Goal: Task Accomplishment & Management: Use online tool/utility

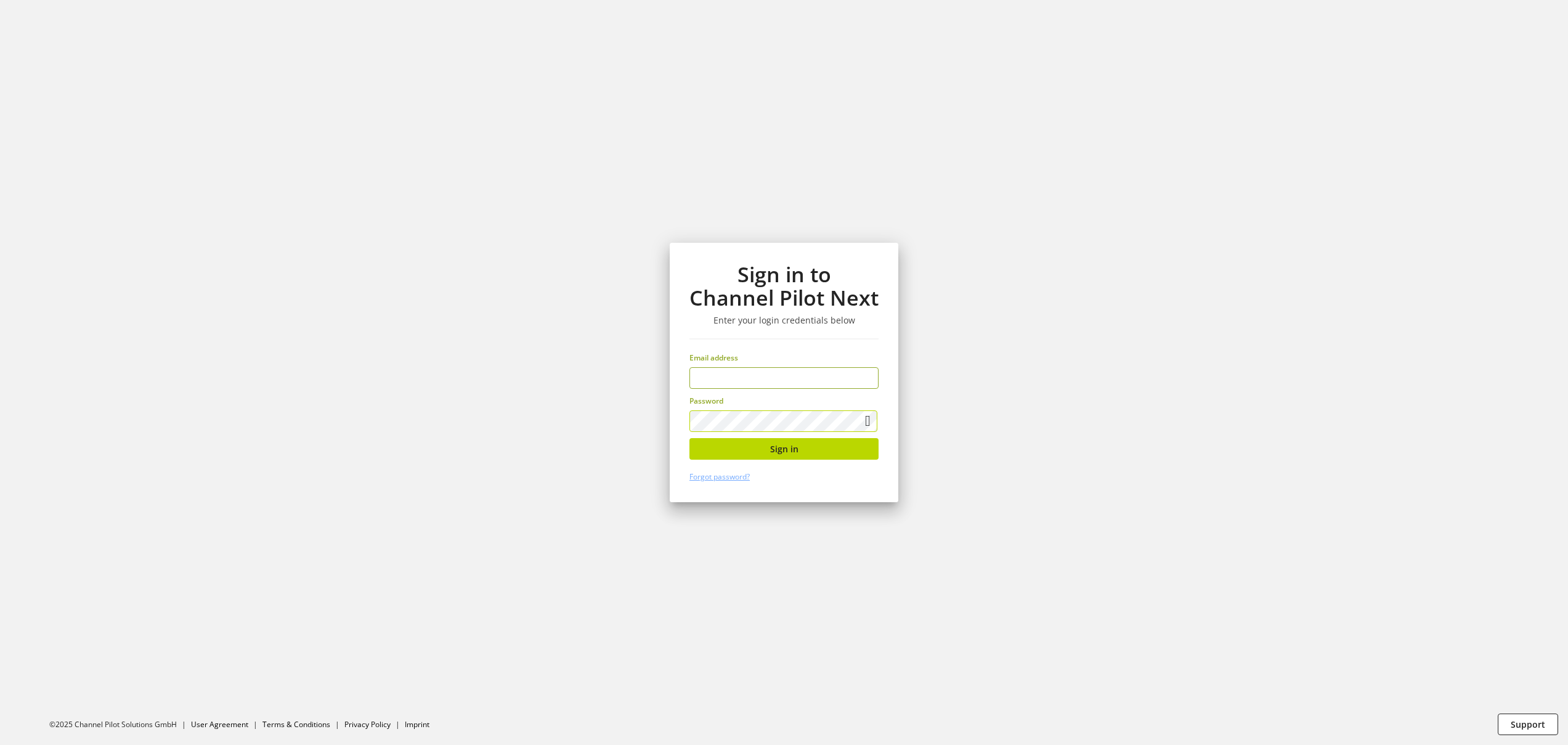
type input "**********"
click at [613, 410] on section "**********" at bounding box center [784, 372] width 1568 height 745
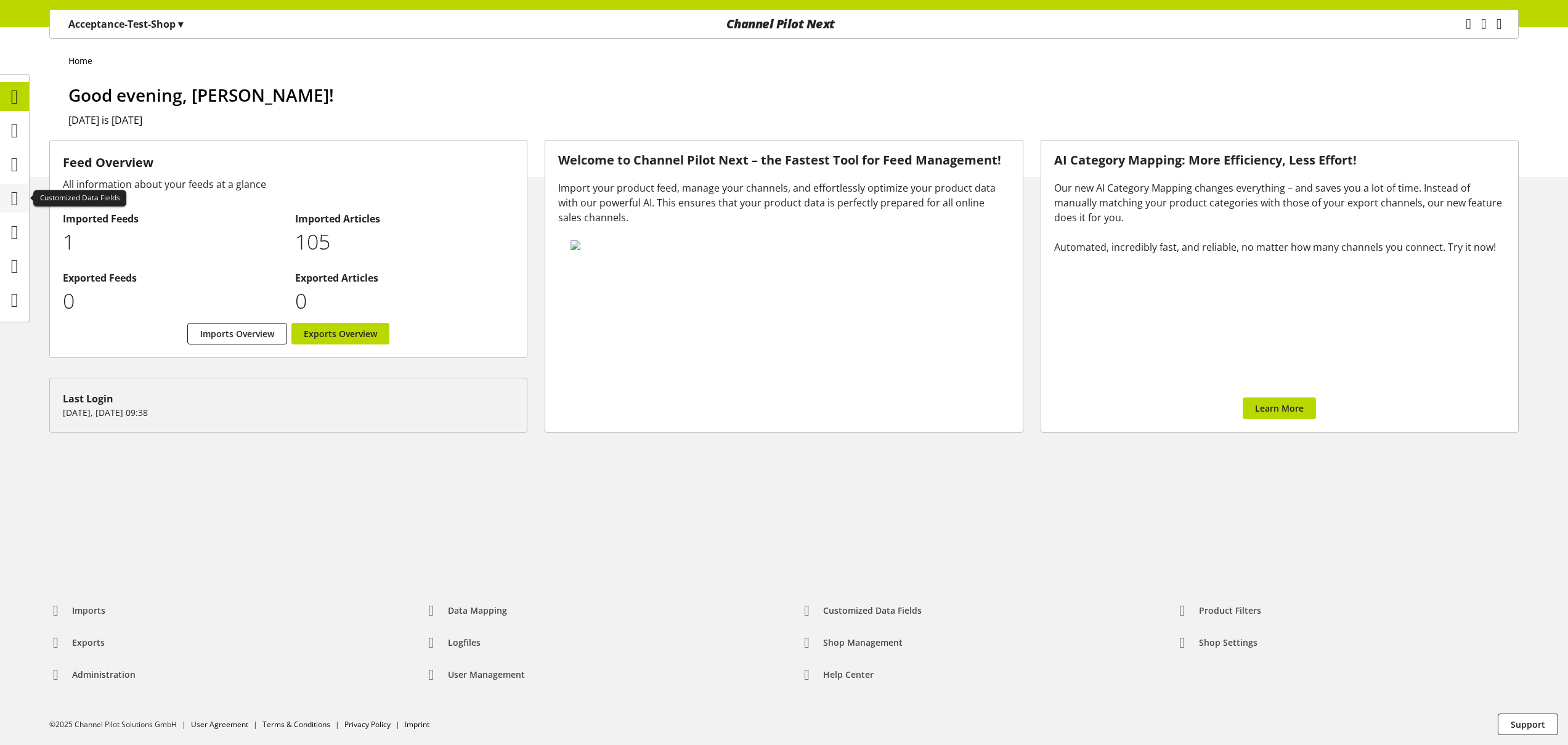
click at [15, 202] on icon at bounding box center [15, 198] width 7 height 25
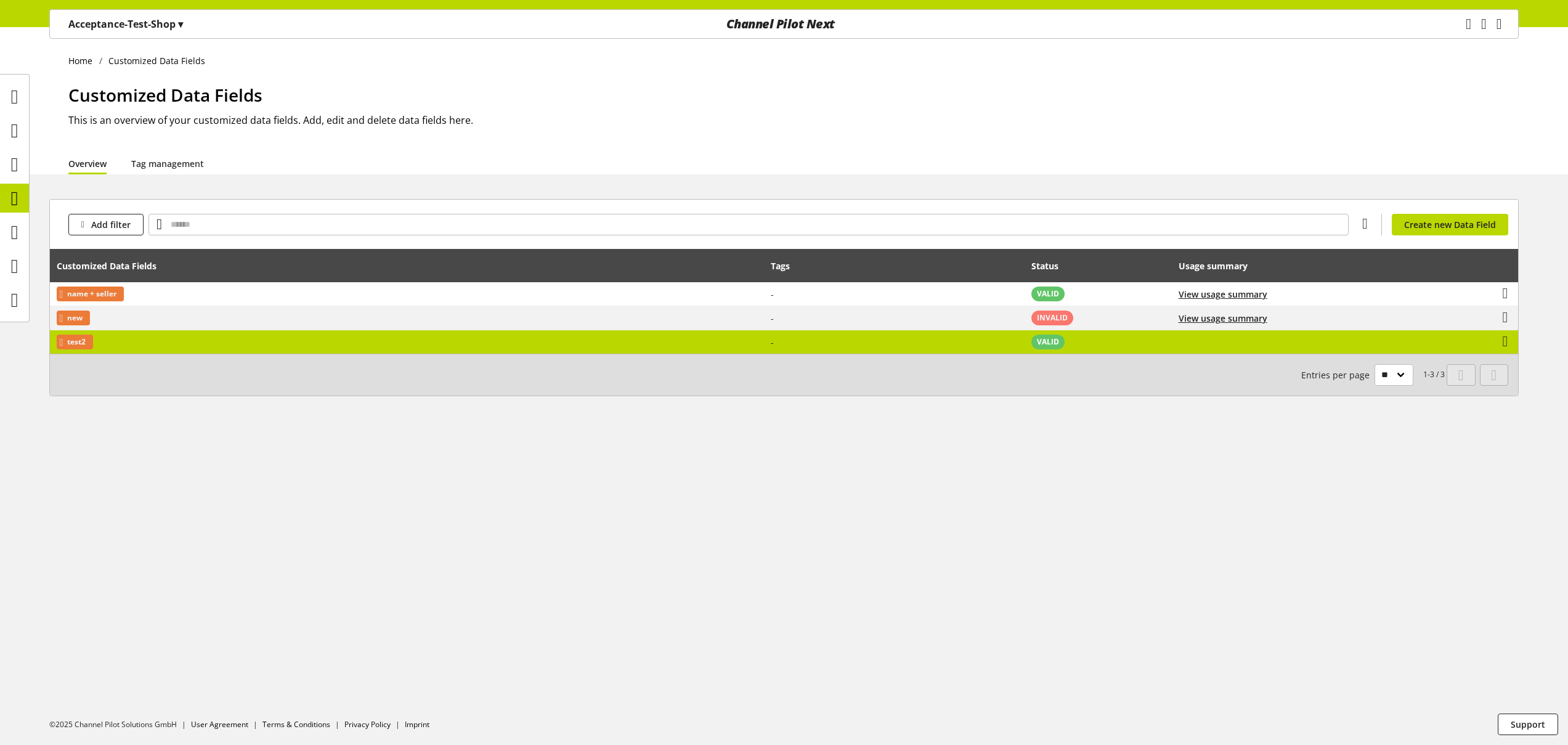
click at [317, 340] on td "test2" at bounding box center [407, 342] width 714 height 23
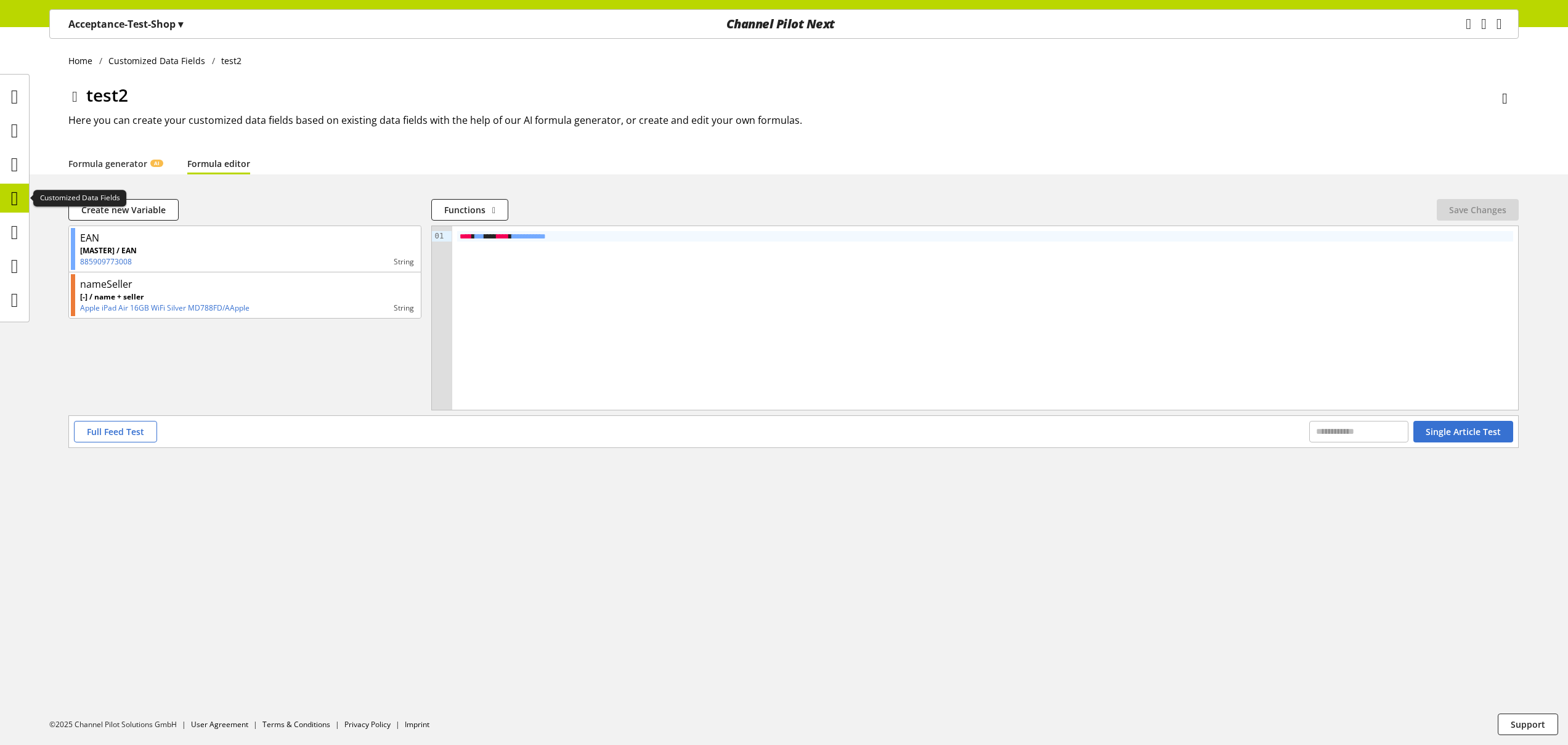
click at [18, 201] on icon at bounding box center [15, 198] width 7 height 25
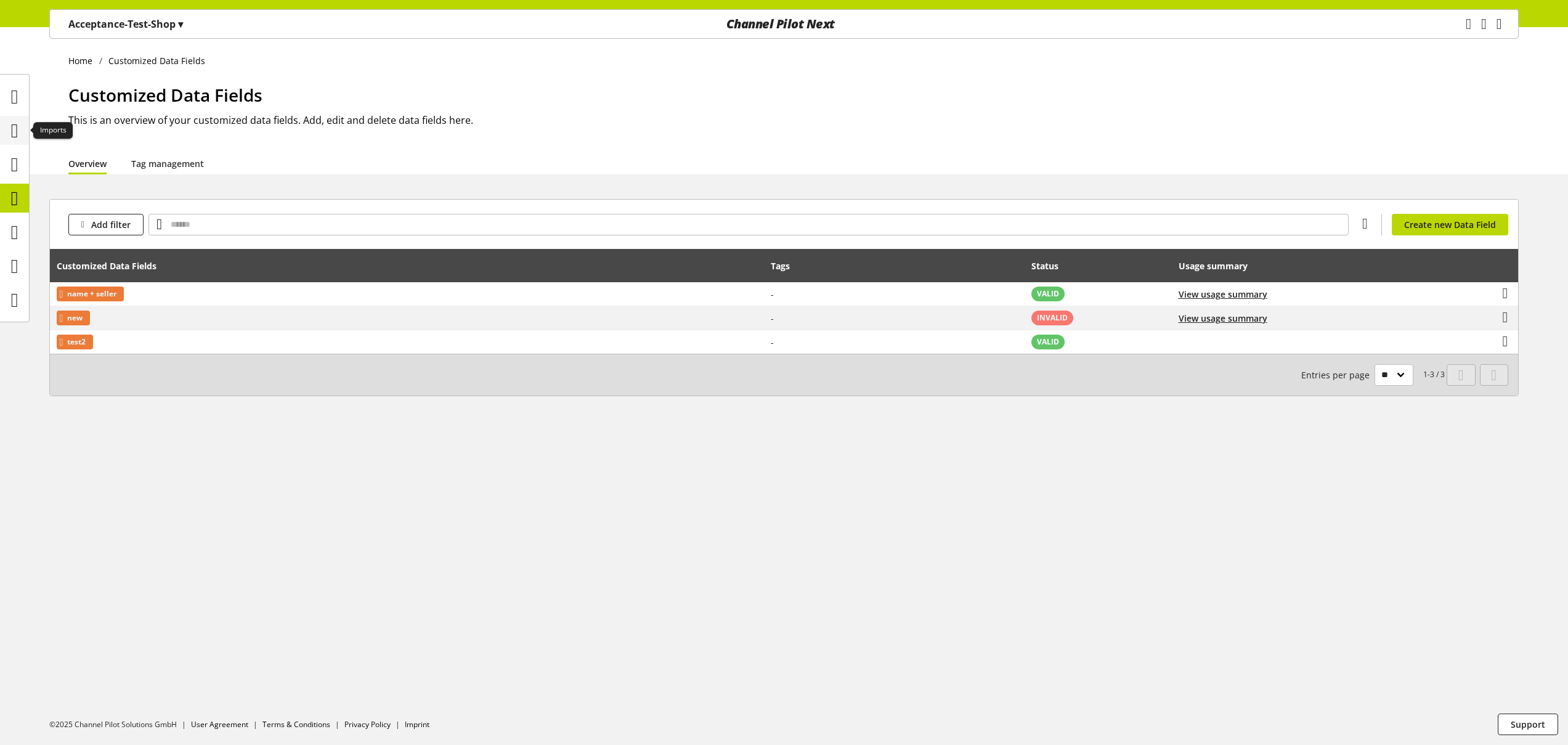
click at [18, 130] on icon at bounding box center [15, 130] width 7 height 25
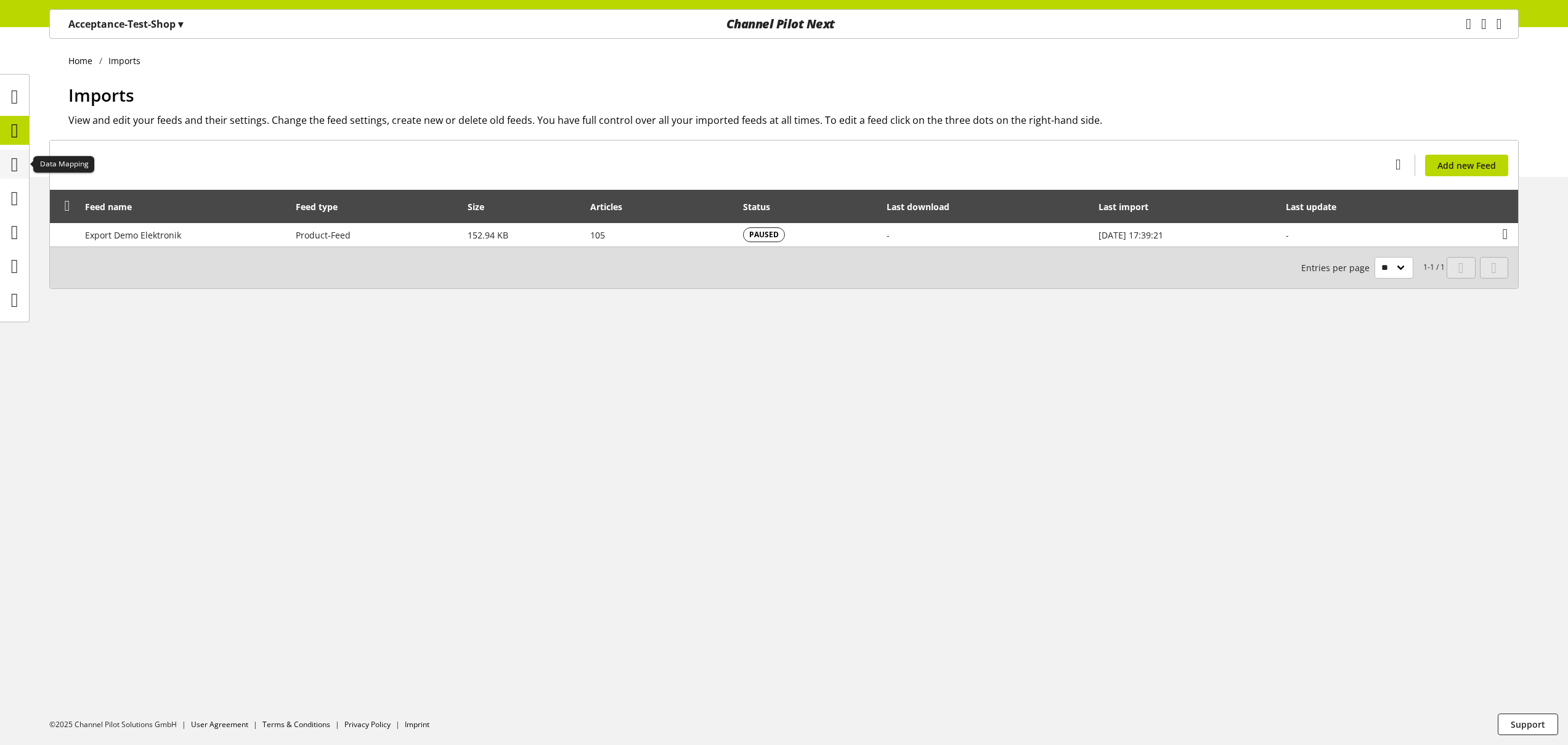
click at [2, 154] on div at bounding box center [14, 164] width 29 height 29
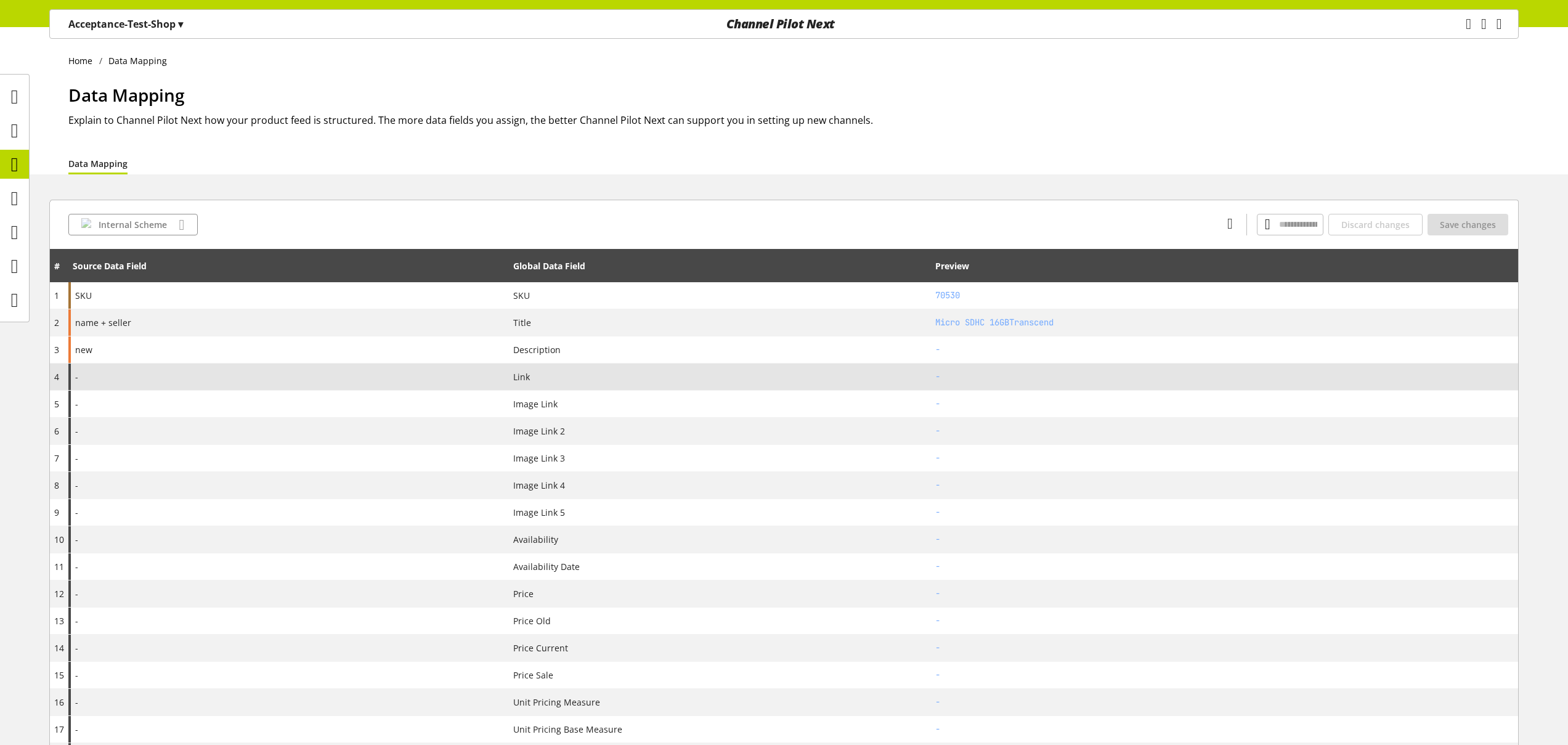
click at [153, 373] on div "-" at bounding box center [289, 376] width 441 height 26
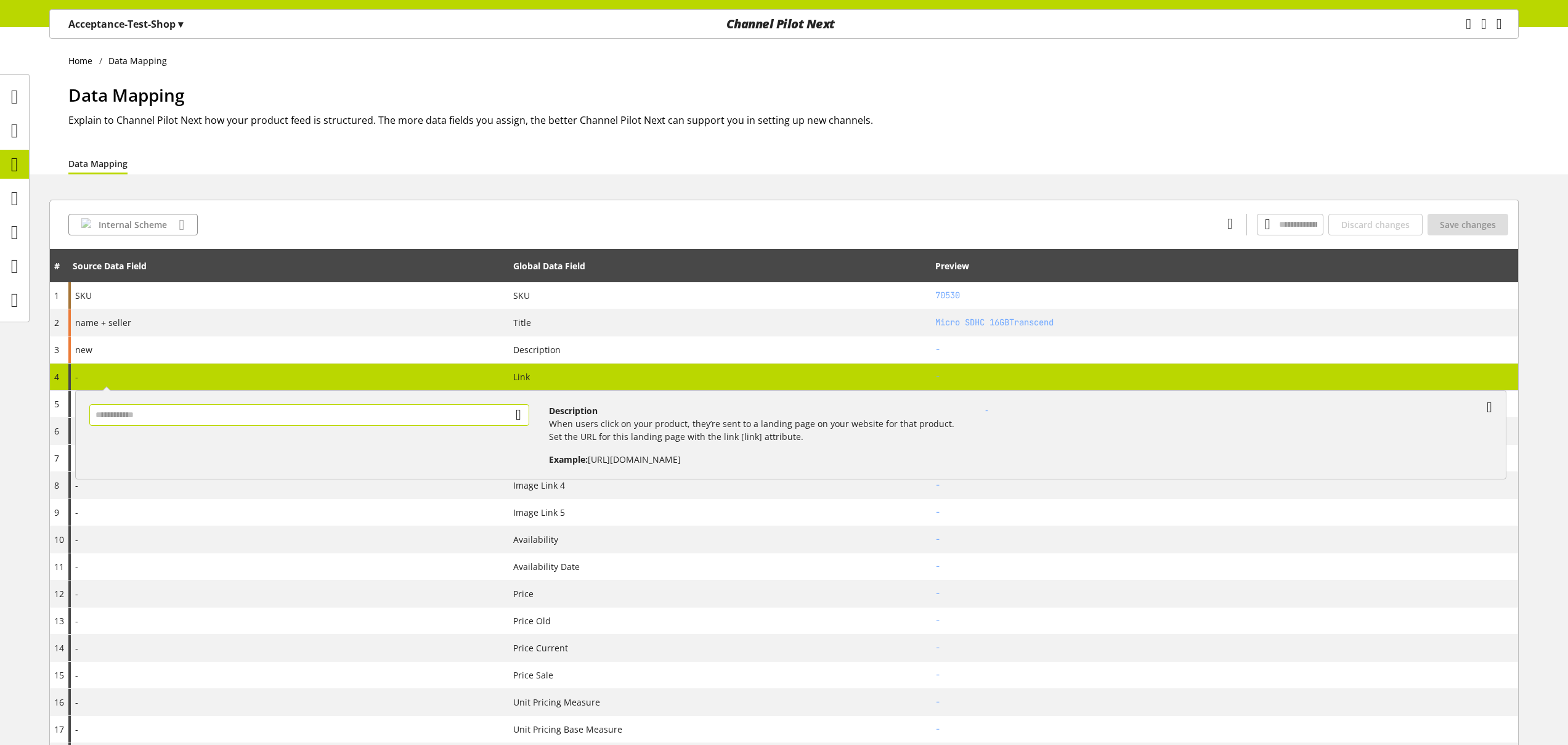
click at [169, 411] on input "text" at bounding box center [309, 415] width 440 height 21
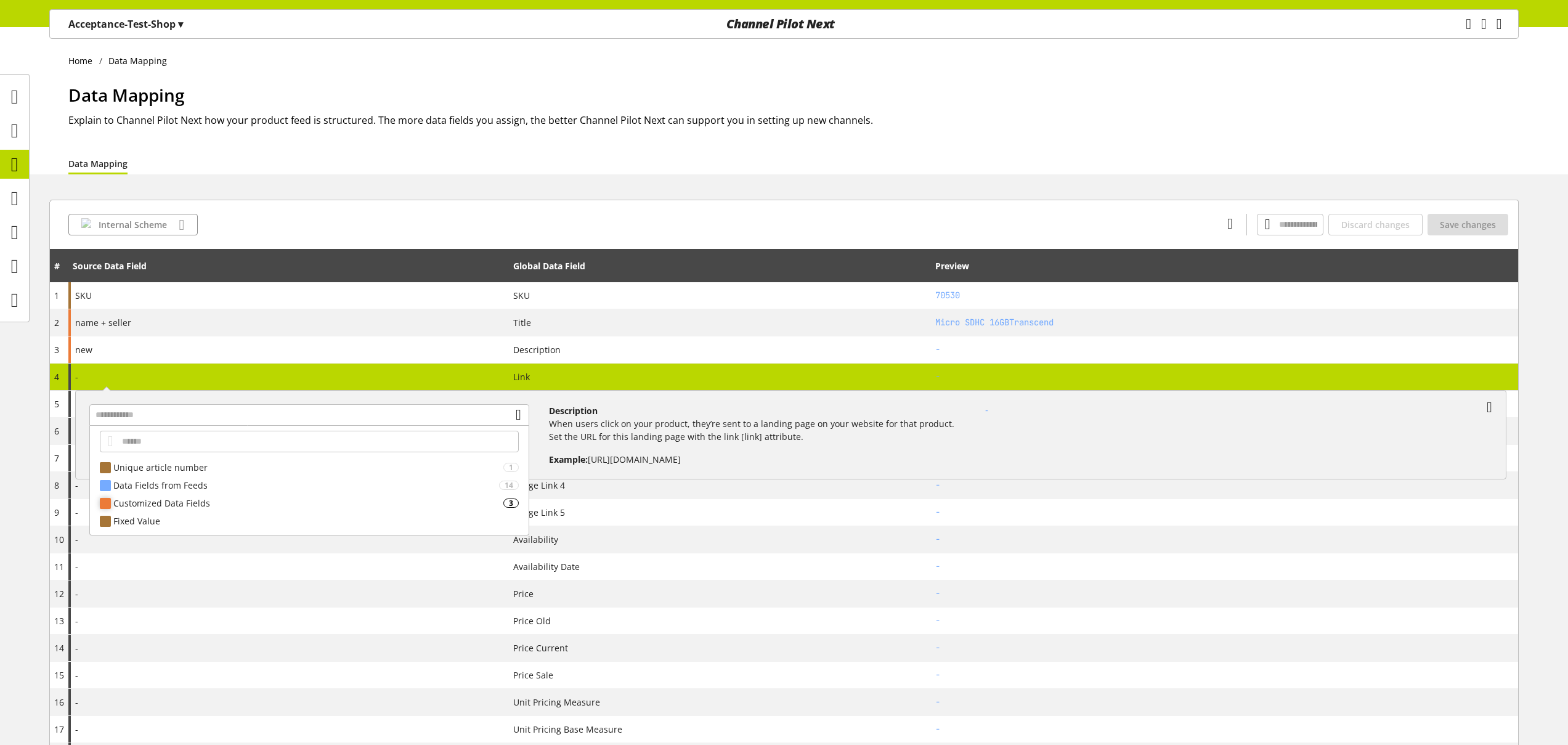
drag, startPoint x: 174, startPoint y: 505, endPoint x: 198, endPoint y: 520, distance: 28.3
click at [174, 505] on div "Customized Data Fields" at bounding box center [308, 503] width 390 height 13
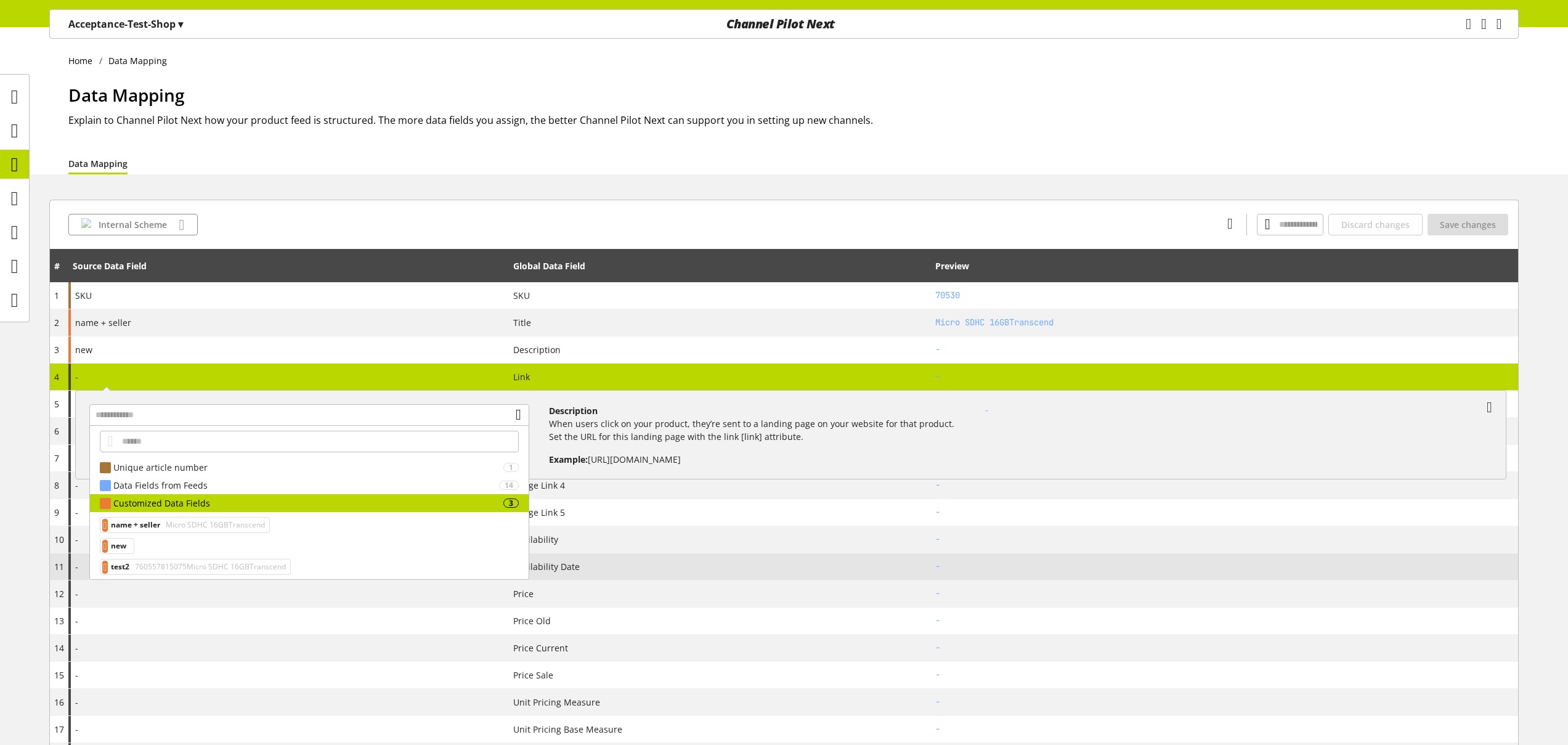
drag, startPoint x: 179, startPoint y: 566, endPoint x: 188, endPoint y: 570, distance: 9.8
click at [179, 568] on span "760557815075Micro SDHC 16GBTranscend" at bounding box center [209, 567] width 154 height 15
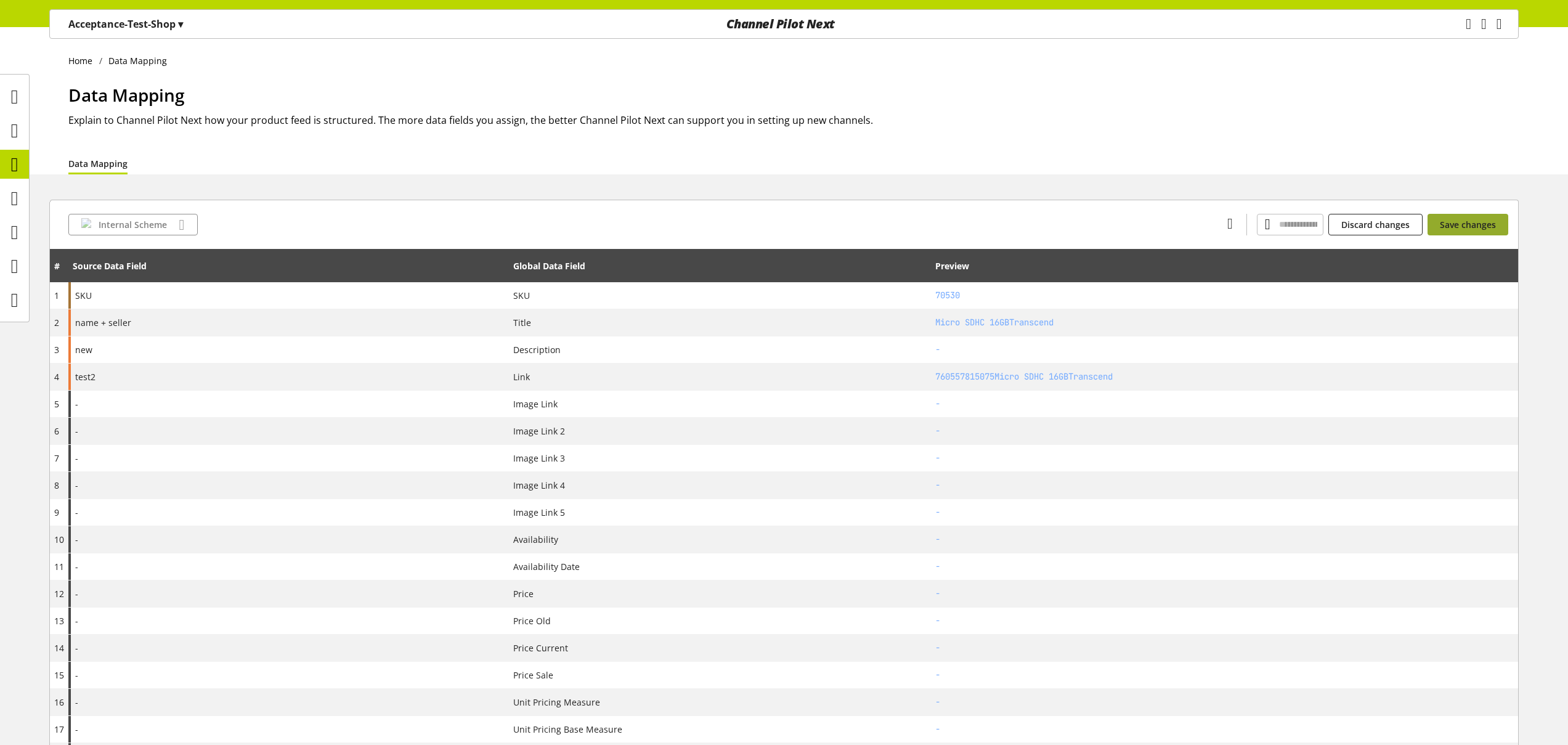
click at [1464, 221] on span "Save changes" at bounding box center [1467, 225] width 56 height 13
click at [18, 205] on icon at bounding box center [15, 198] width 7 height 25
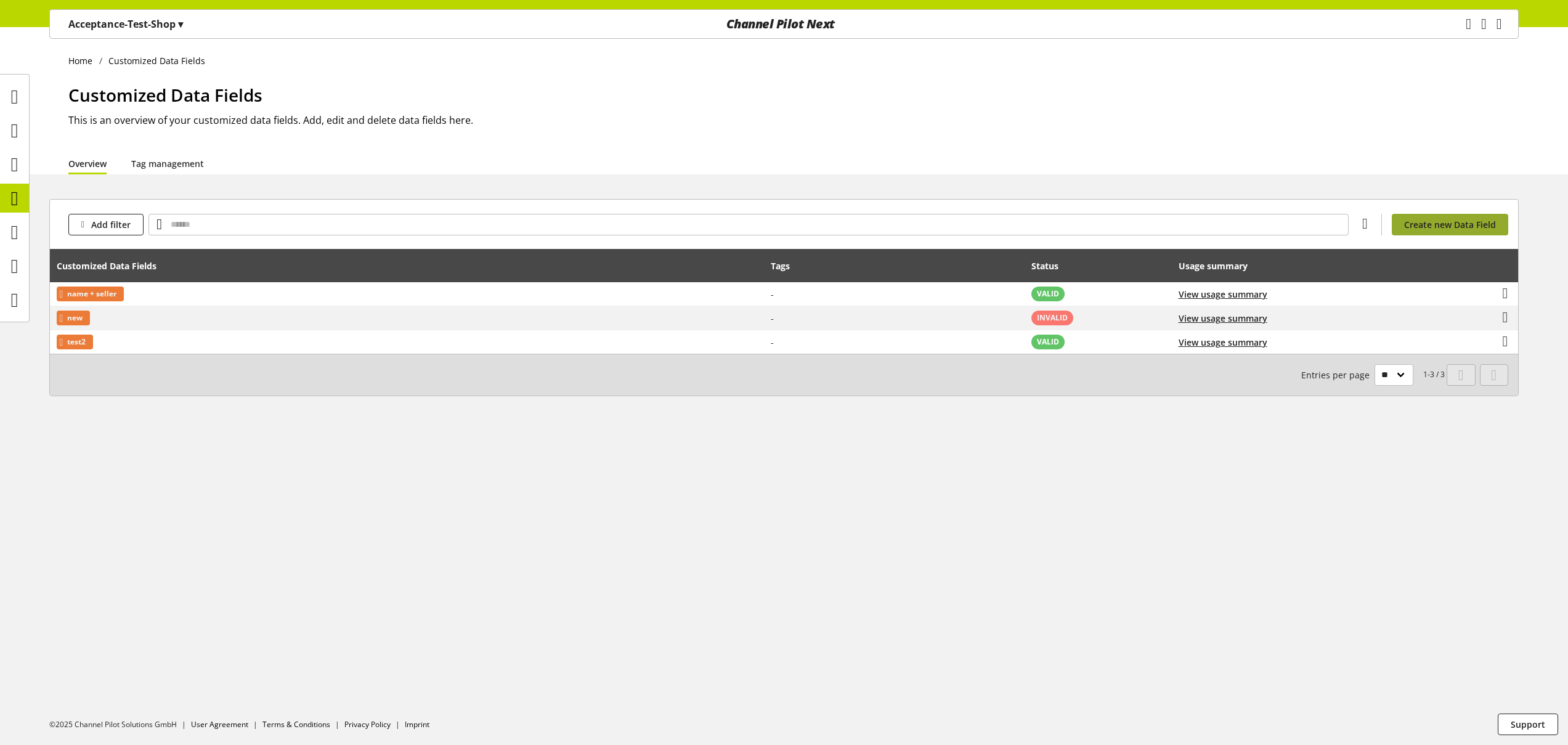
click at [1437, 228] on span "Create new Data Field" at bounding box center [1450, 225] width 92 height 13
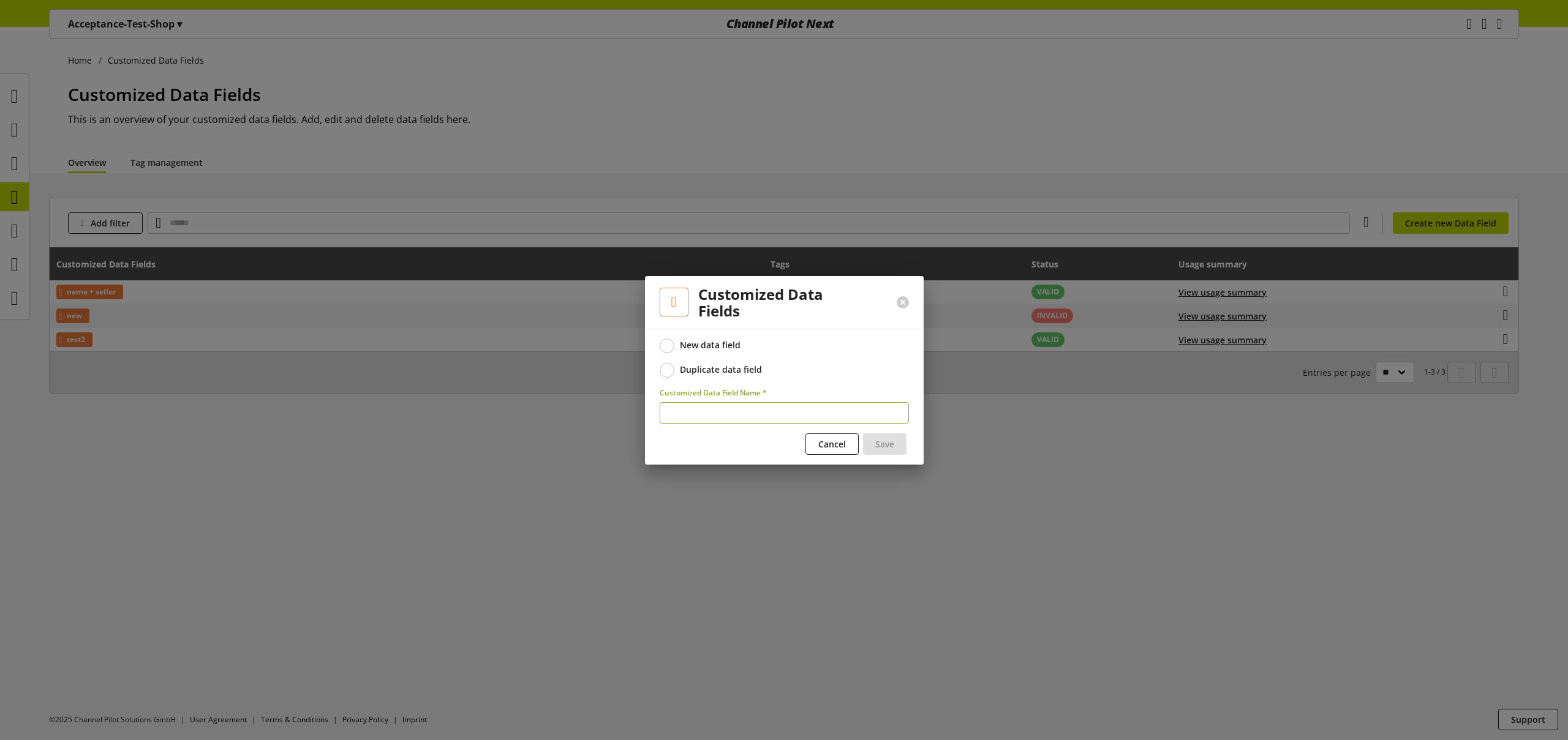
click at [736, 373] on div "Duplicate data field" at bounding box center [721, 370] width 82 height 11
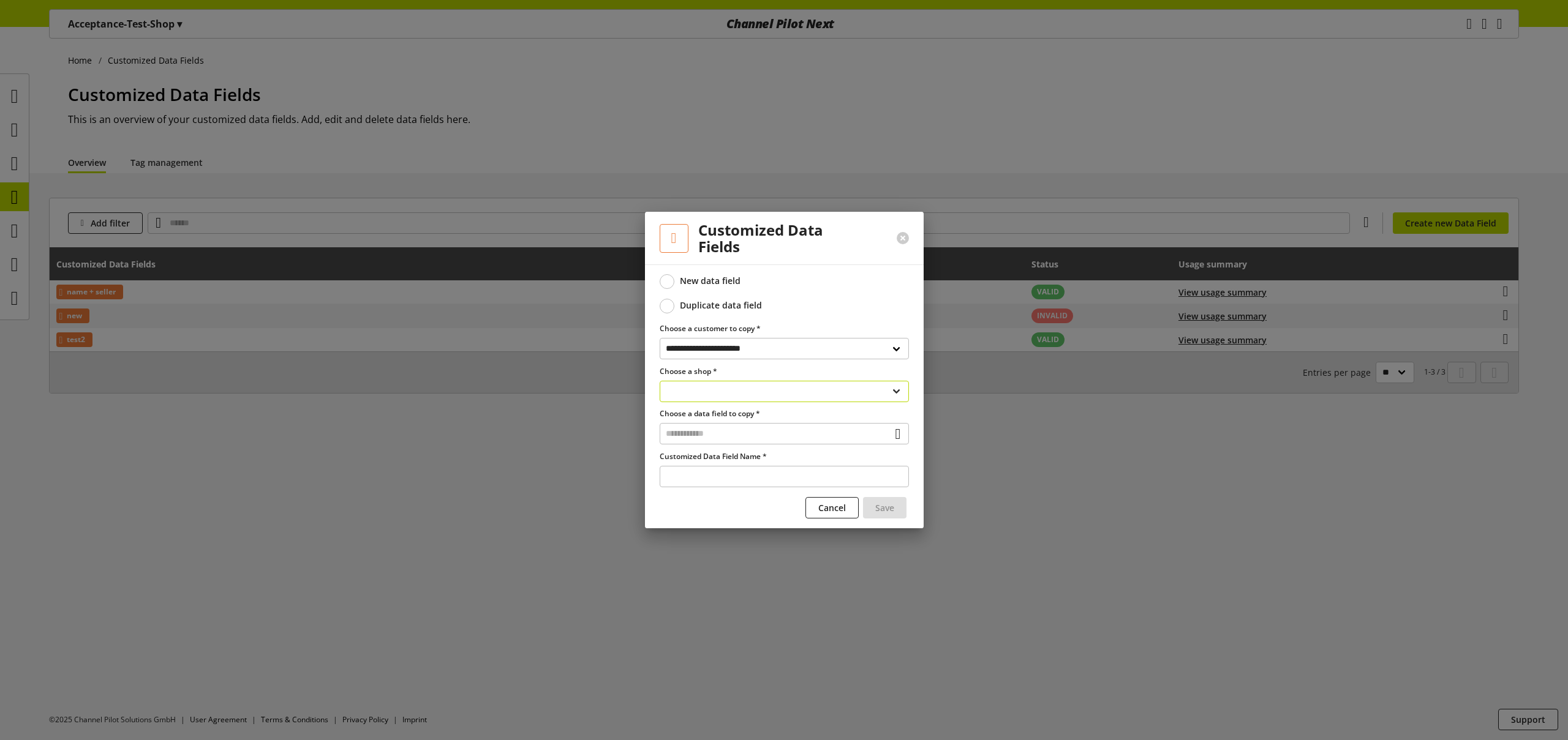
click at [754, 393] on select "**********" at bounding box center [785, 391] width 249 height 21
select select "**********"
click at [660, 381] on select "**********" at bounding box center [785, 391] width 249 height 21
click at [742, 434] on input "text" at bounding box center [785, 434] width 249 height 21
click at [729, 498] on div "Customized Data Fields 1 new CAT1 > CAT2 > CAT3" at bounding box center [785, 472] width 249 height 56
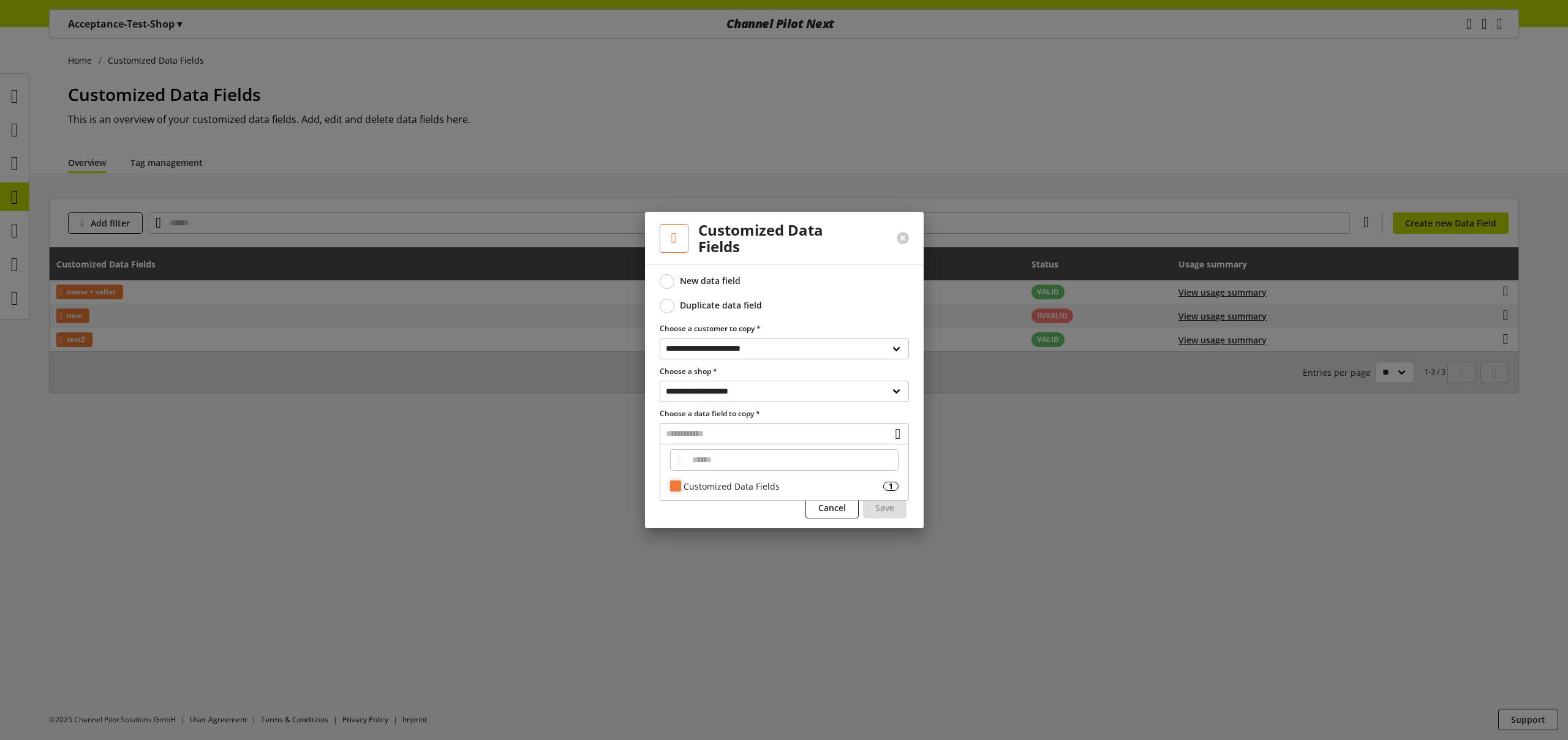
click at [728, 491] on div "Customized Data Fields" at bounding box center [783, 487] width 199 height 13
click at [747, 508] on span "CAT1 > CAT2 > CAT3" at bounding box center [736, 508] width 73 height 15
type input "**********"
drag, startPoint x: 766, startPoint y: 479, endPoint x: 580, endPoint y: 463, distance: 186.7
click at [595, 468] on div "**********" at bounding box center [784, 370] width 1568 height 740
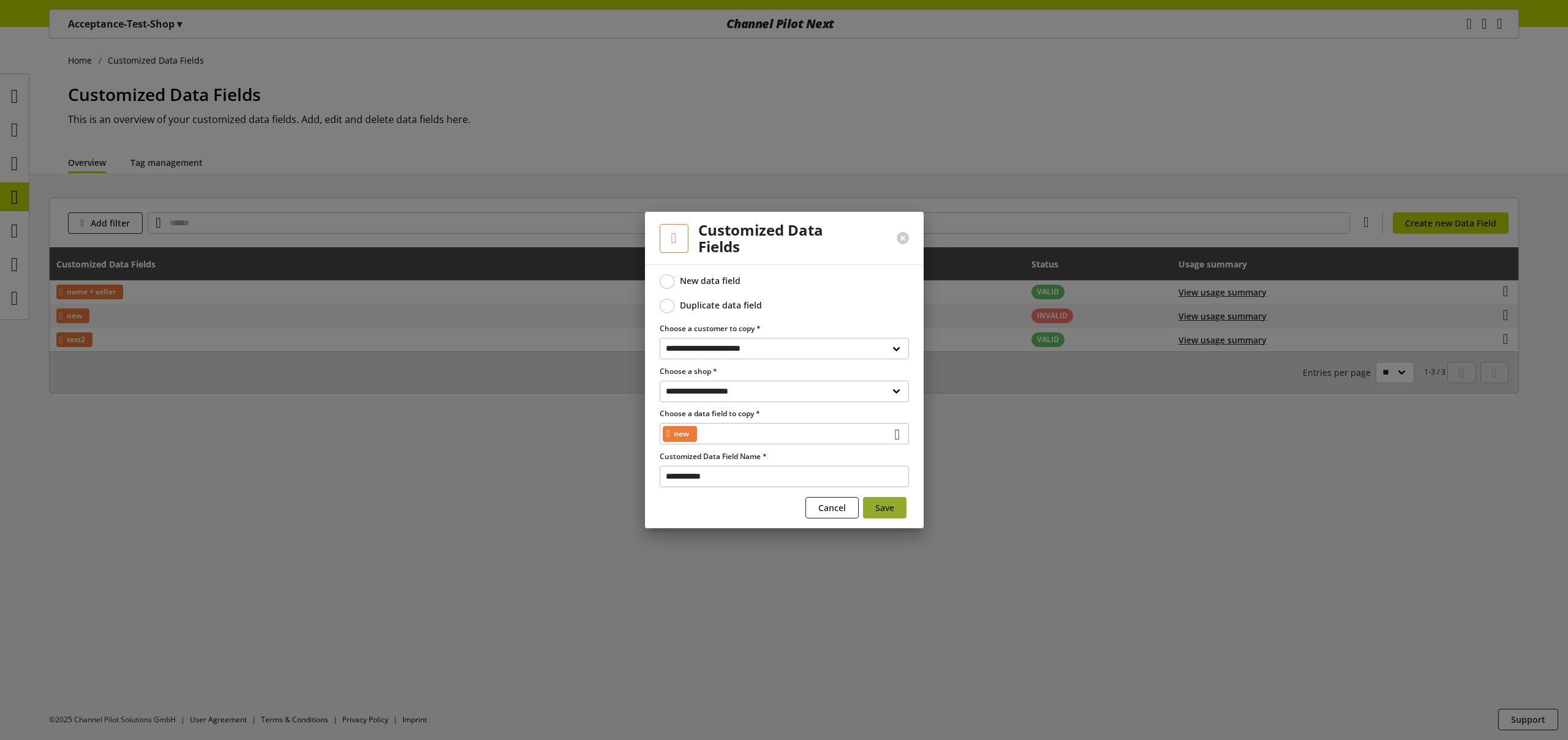
click at [889, 511] on span "Save" at bounding box center [885, 508] width 19 height 13
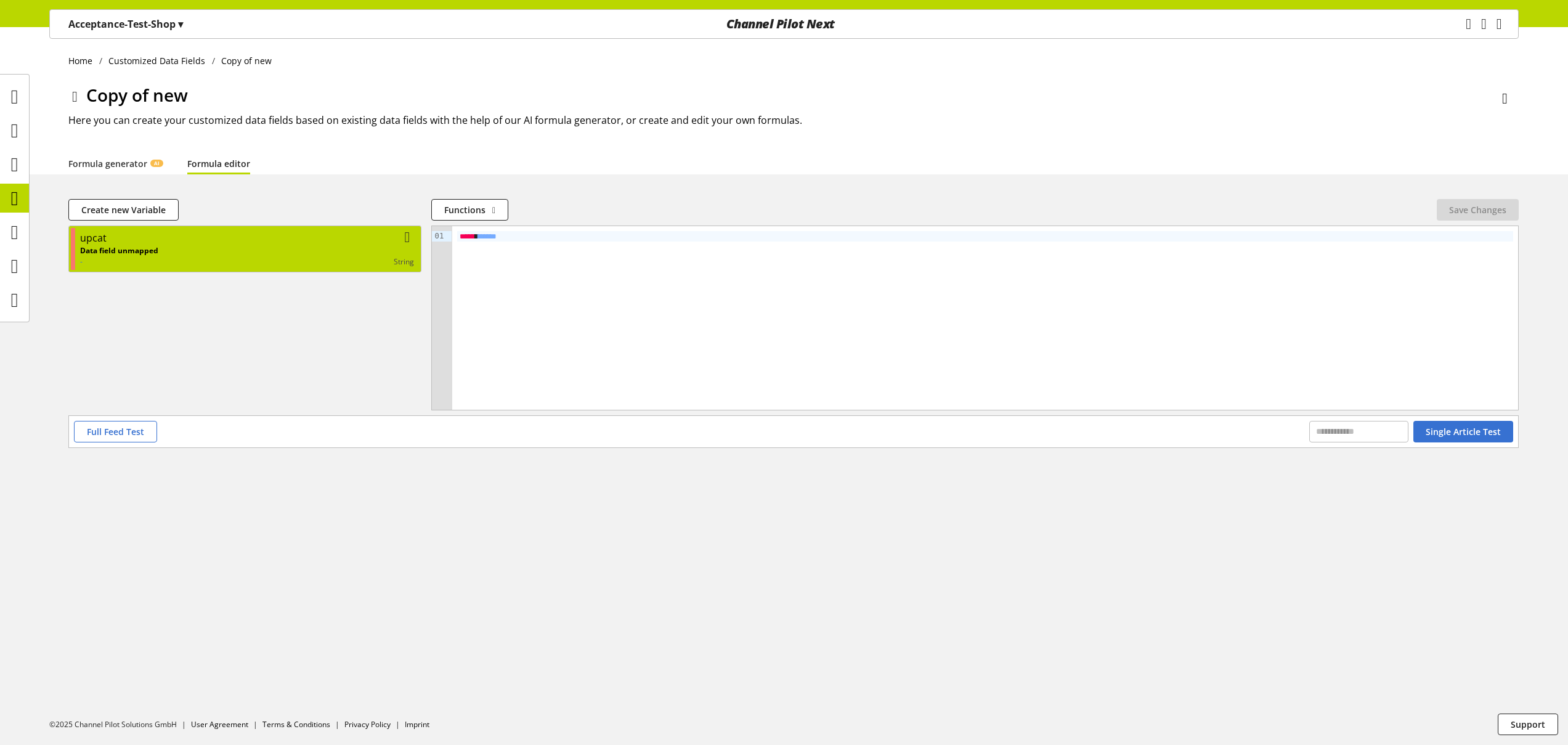
click at [337, 252] on div "Data field unmapped - string" at bounding box center [247, 256] width 334 height 22
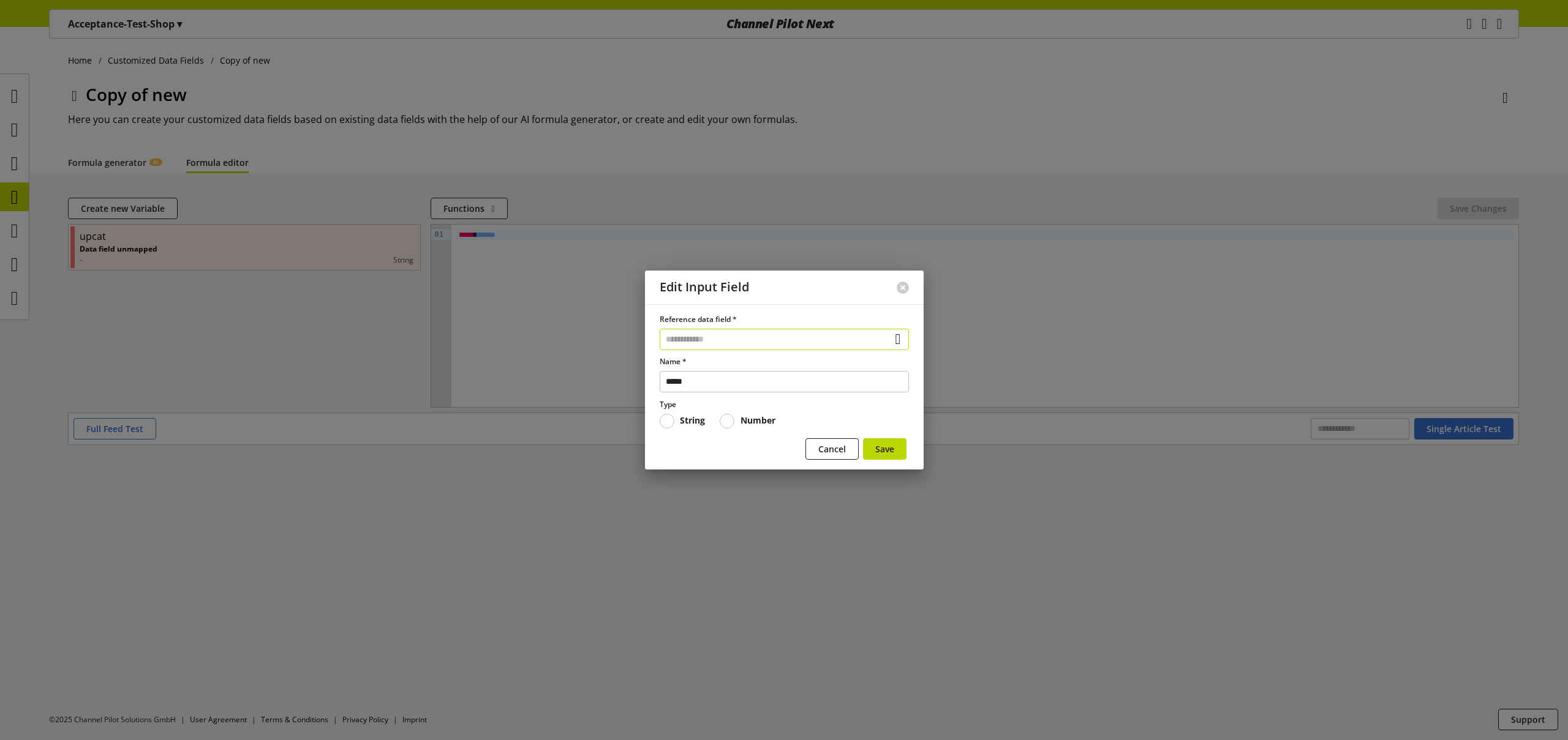
click at [730, 334] on input "text" at bounding box center [785, 339] width 249 height 21
click at [729, 406] on div "Data Fields from Feeds" at bounding box center [780, 409] width 195 height 13
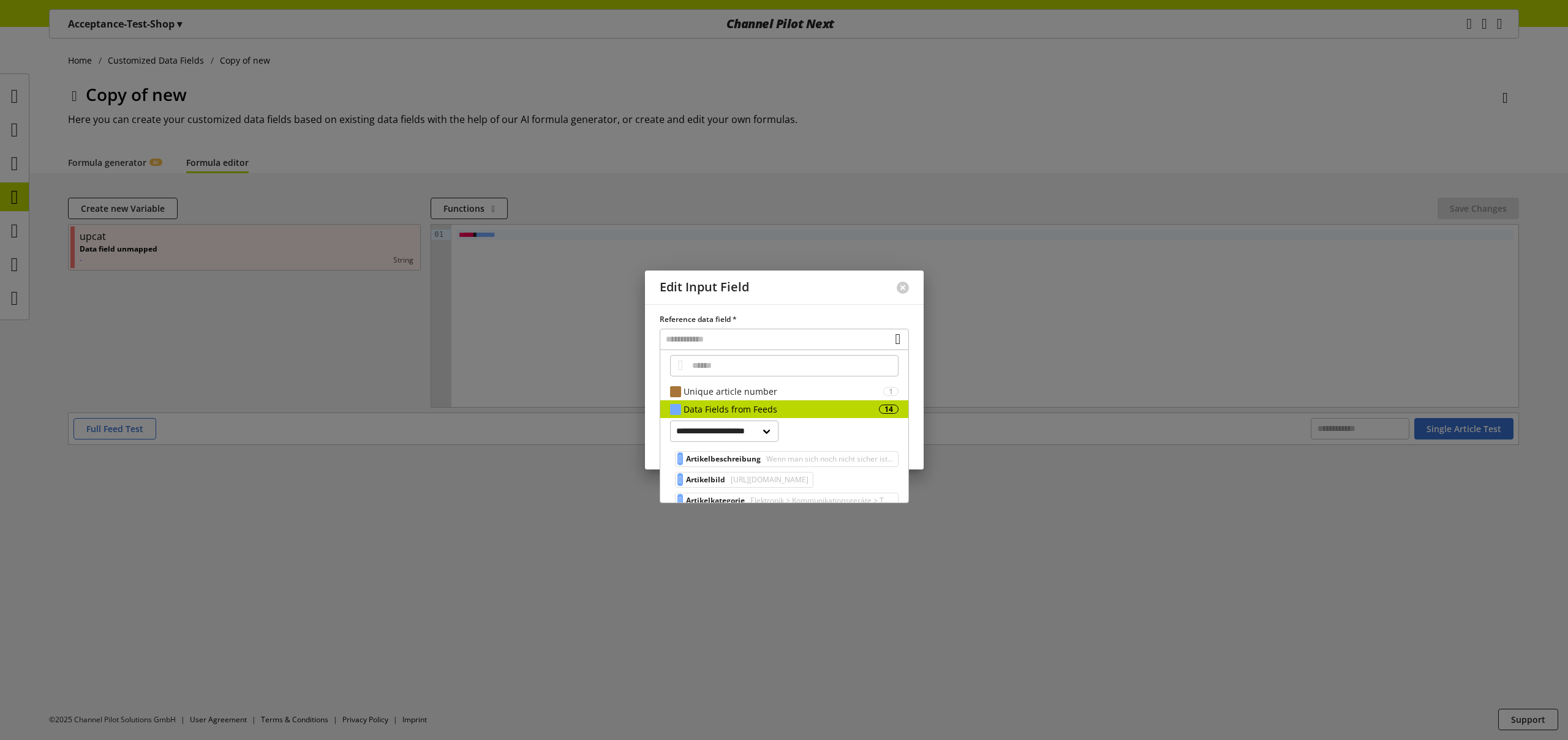
click at [230, 470] on div at bounding box center [784, 370] width 1568 height 740
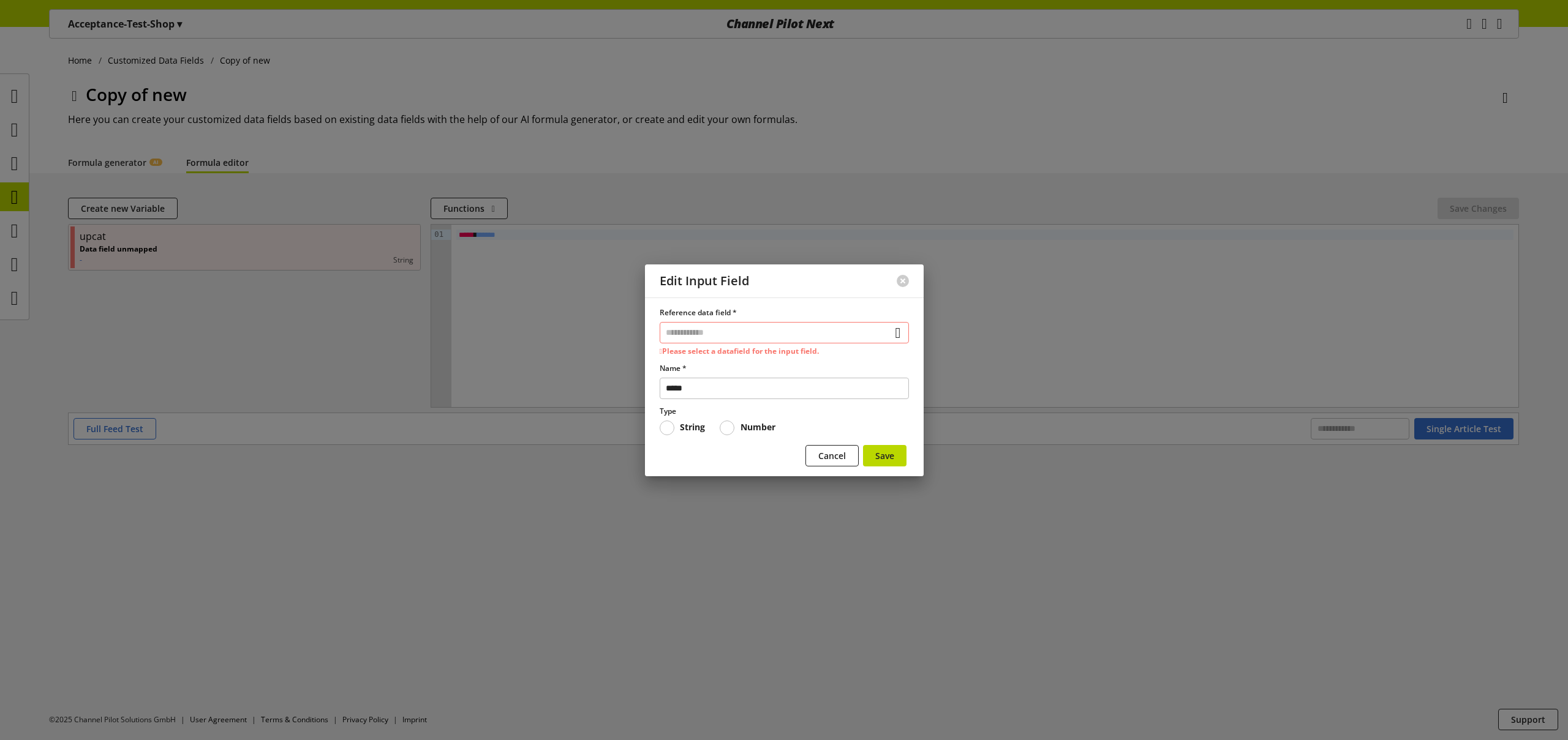
click at [18, 199] on div at bounding box center [784, 370] width 1568 height 740
click at [830, 454] on span "Cancel" at bounding box center [832, 456] width 27 height 13
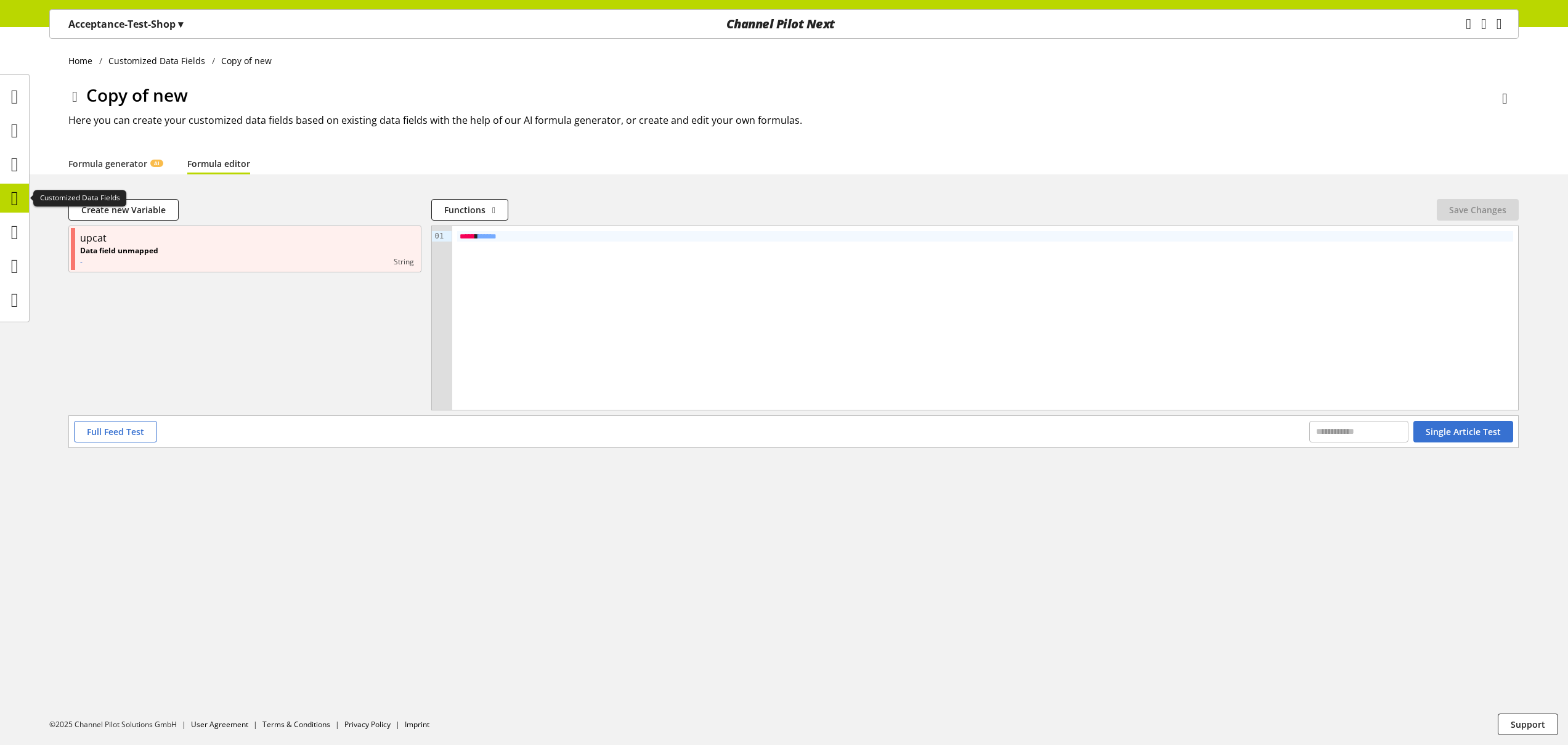
click at [18, 206] on icon at bounding box center [15, 198] width 7 height 25
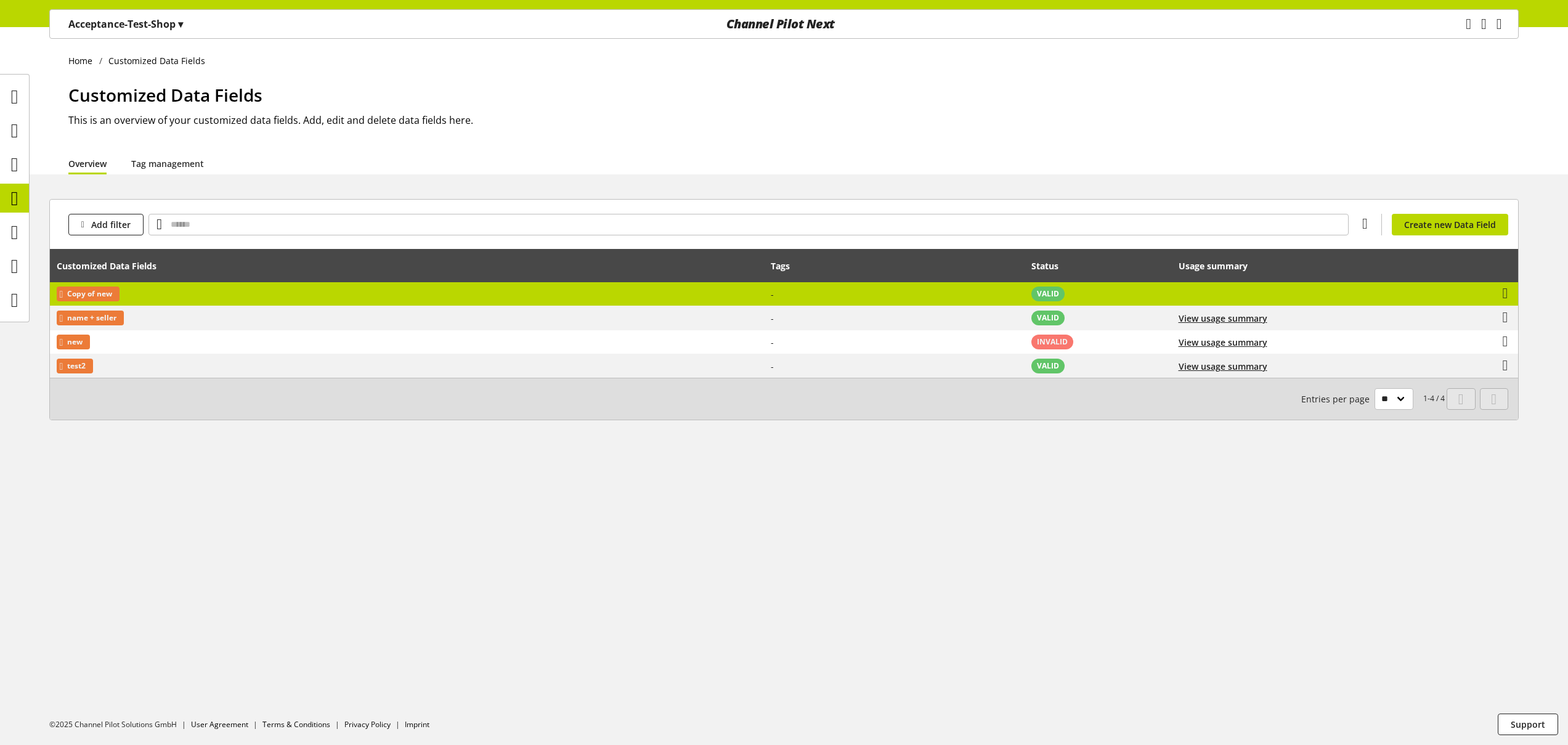
click at [1214, 296] on td "View usage summary" at bounding box center [1282, 294] width 220 height 24
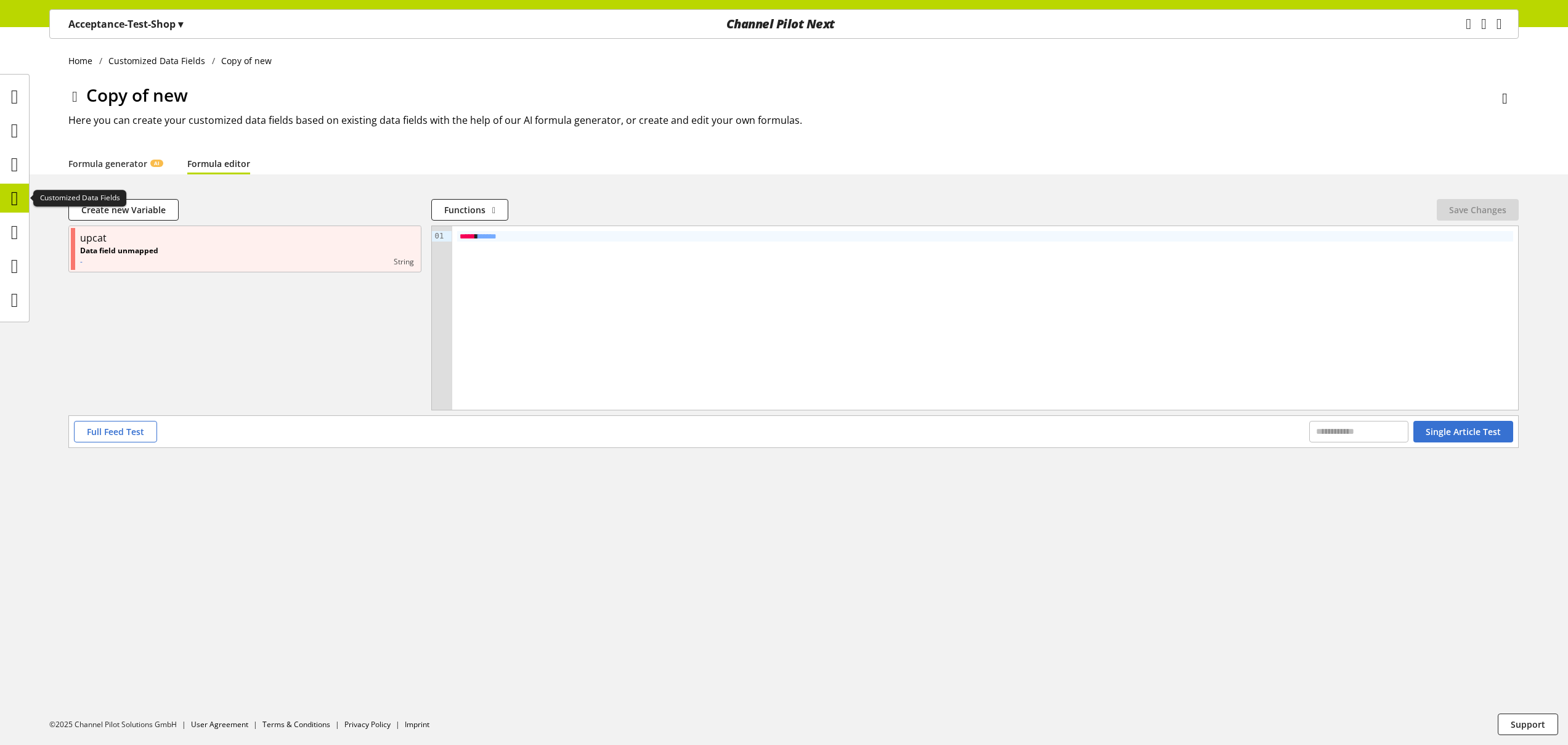
click at [18, 199] on icon at bounding box center [15, 198] width 7 height 25
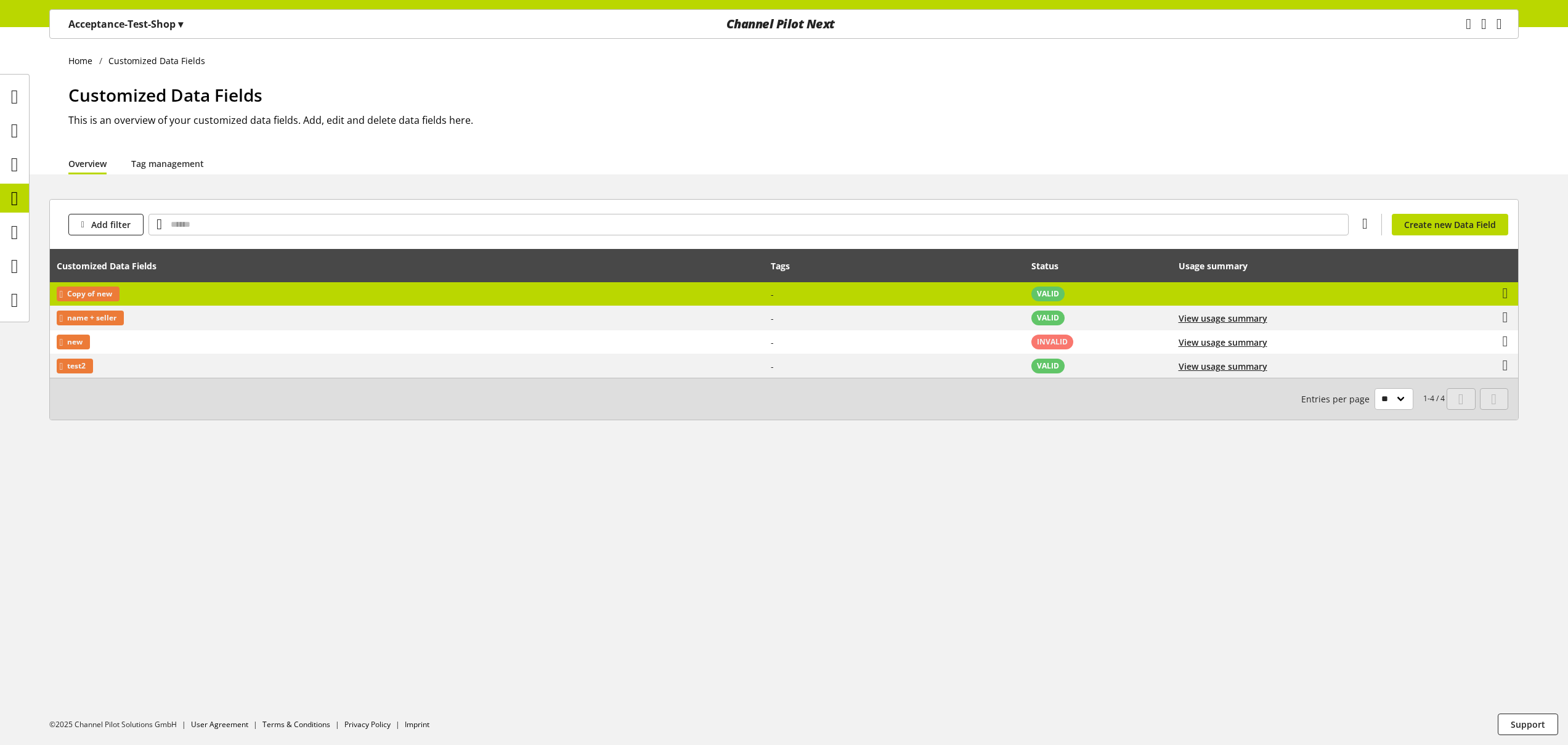
click at [817, 296] on td "-" at bounding box center [894, 294] width 261 height 24
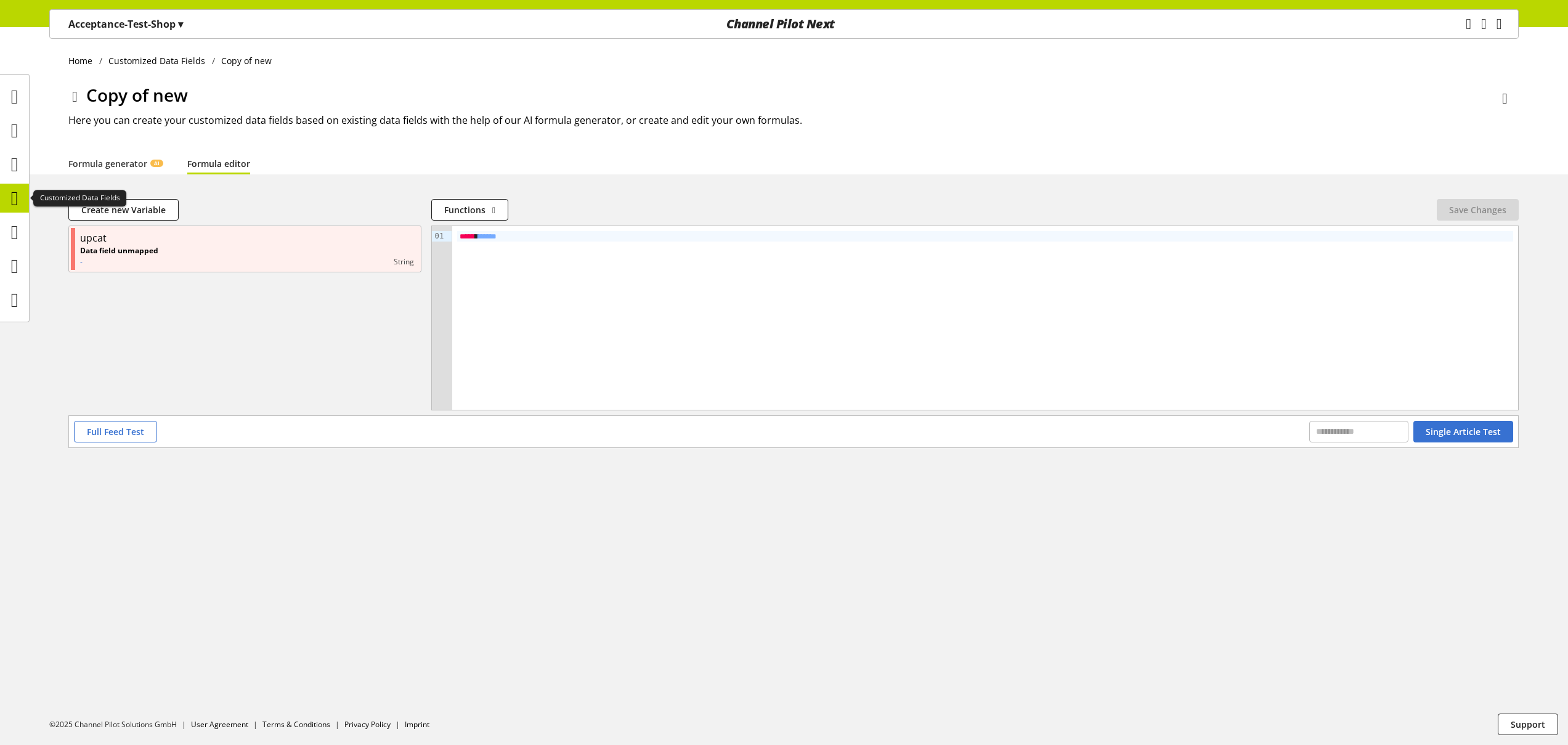
click at [16, 201] on icon at bounding box center [15, 198] width 7 height 25
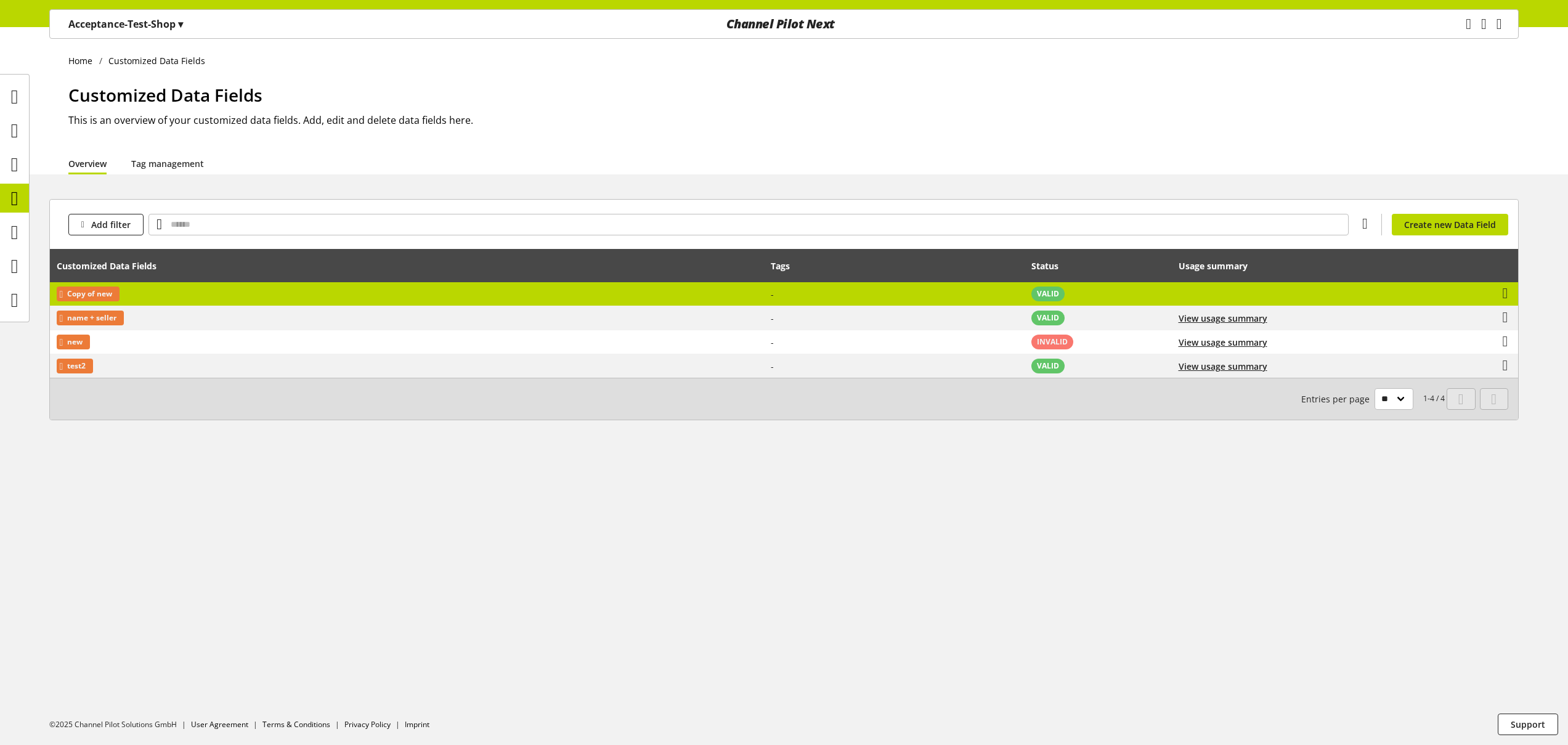
click at [210, 293] on td "Copy of new" at bounding box center [407, 294] width 714 height 24
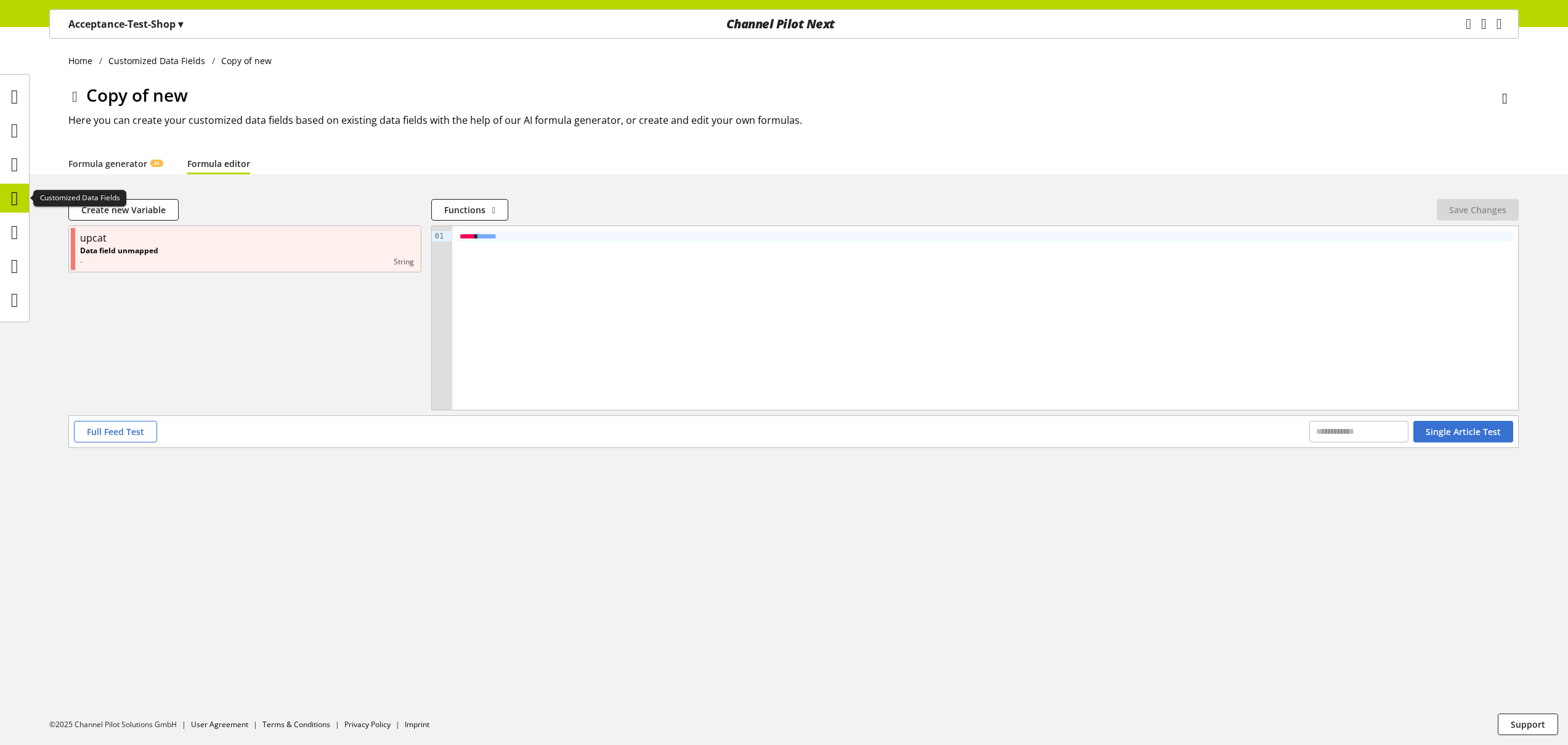
click at [14, 196] on icon at bounding box center [15, 198] width 7 height 25
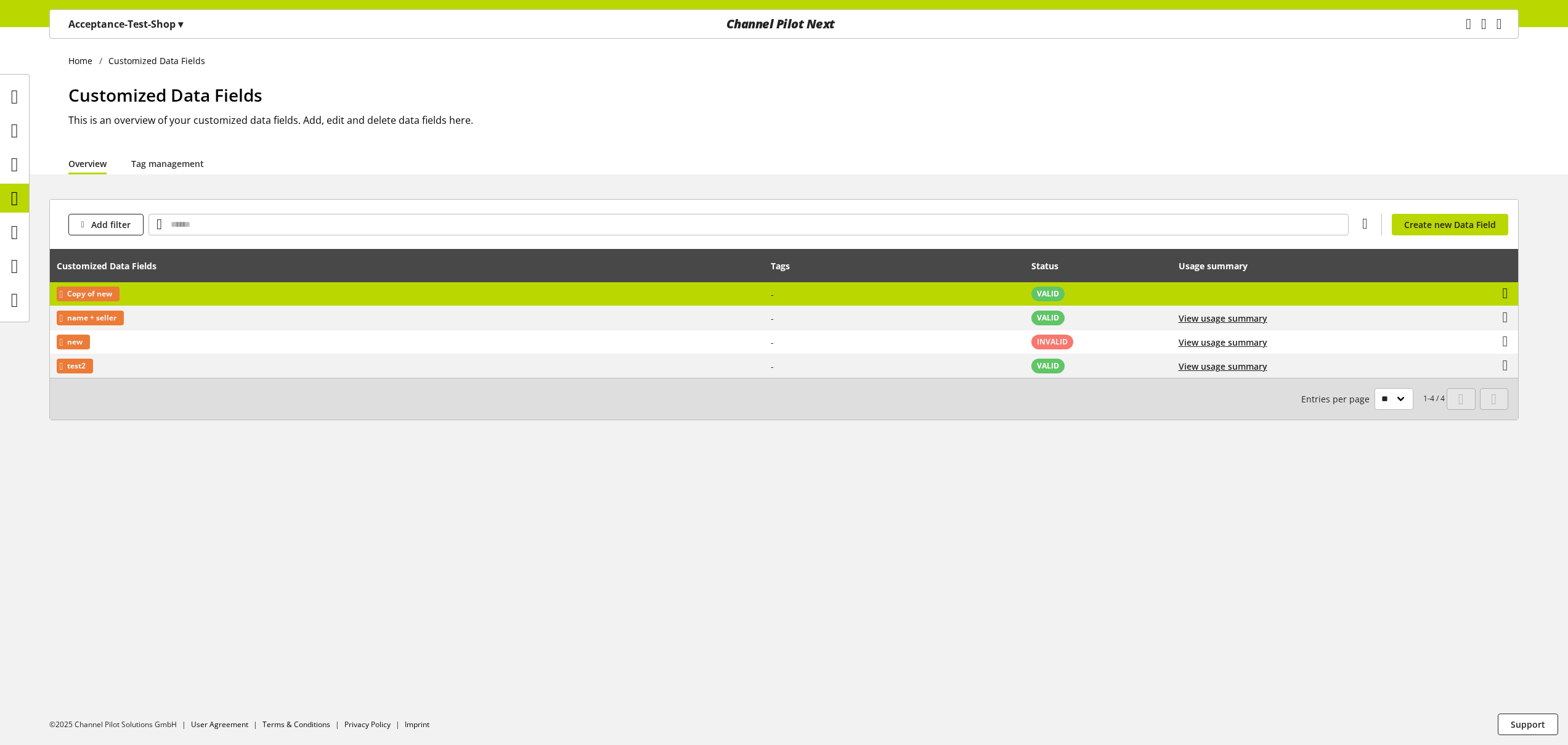
click at [1506, 294] on icon at bounding box center [1506, 293] width 6 height 22
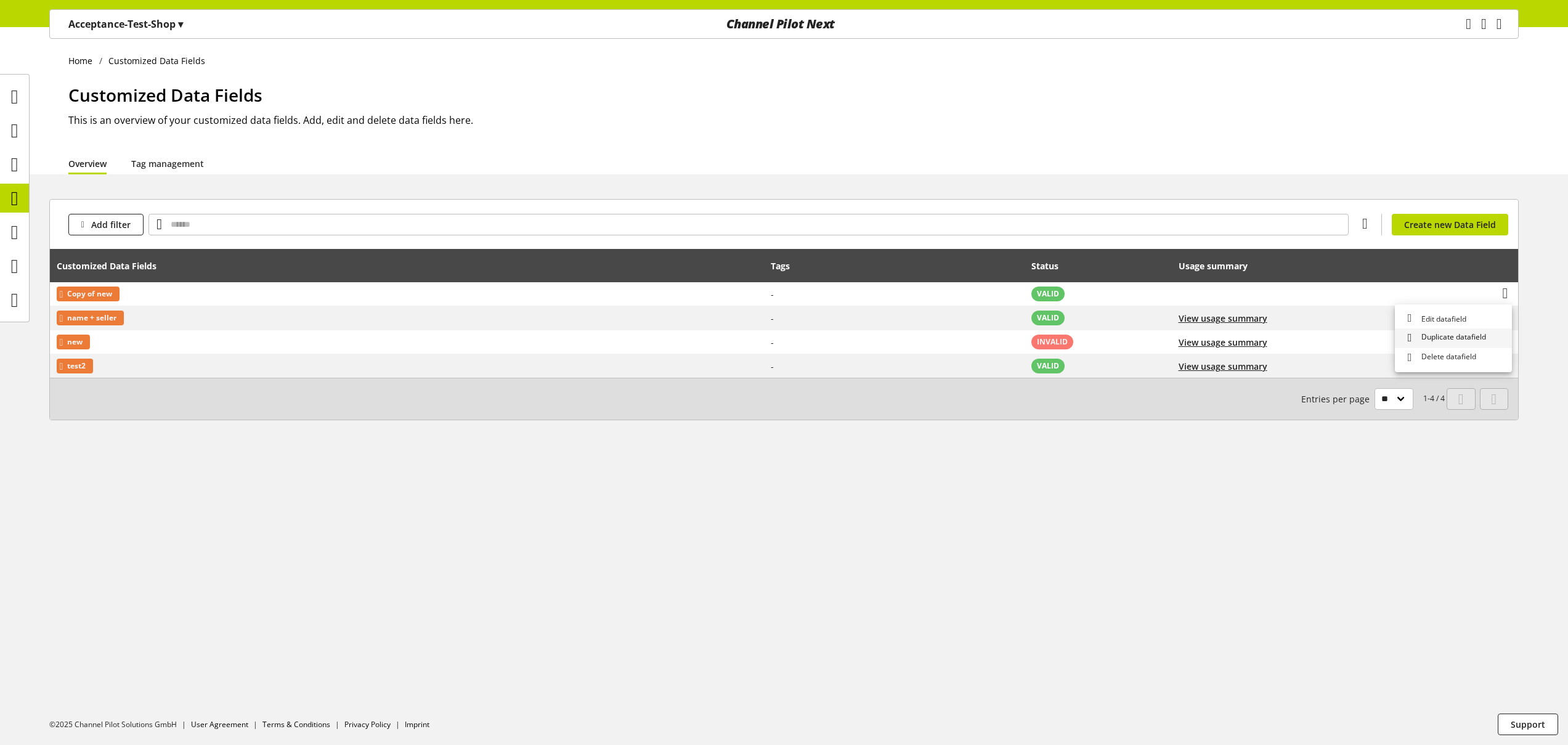
click at [1471, 343] on span "Duplicate datafield" at bounding box center [1451, 338] width 69 height 13
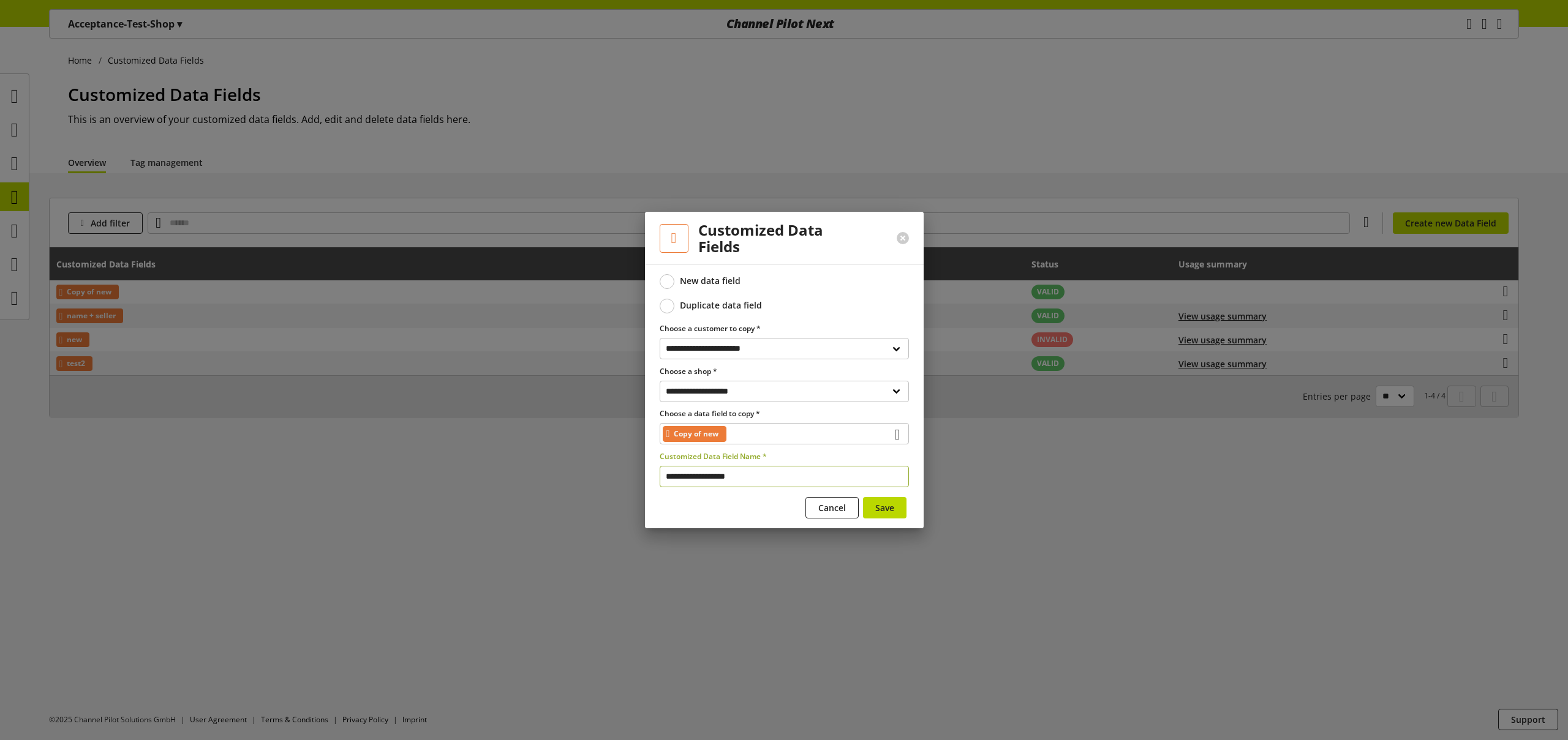
drag, startPoint x: 765, startPoint y: 477, endPoint x: 402, endPoint y: 444, distance: 364.5
click at [402, 444] on div "**********" at bounding box center [784, 370] width 1568 height 740
type input "********"
click at [878, 503] on span "Save" at bounding box center [885, 508] width 19 height 13
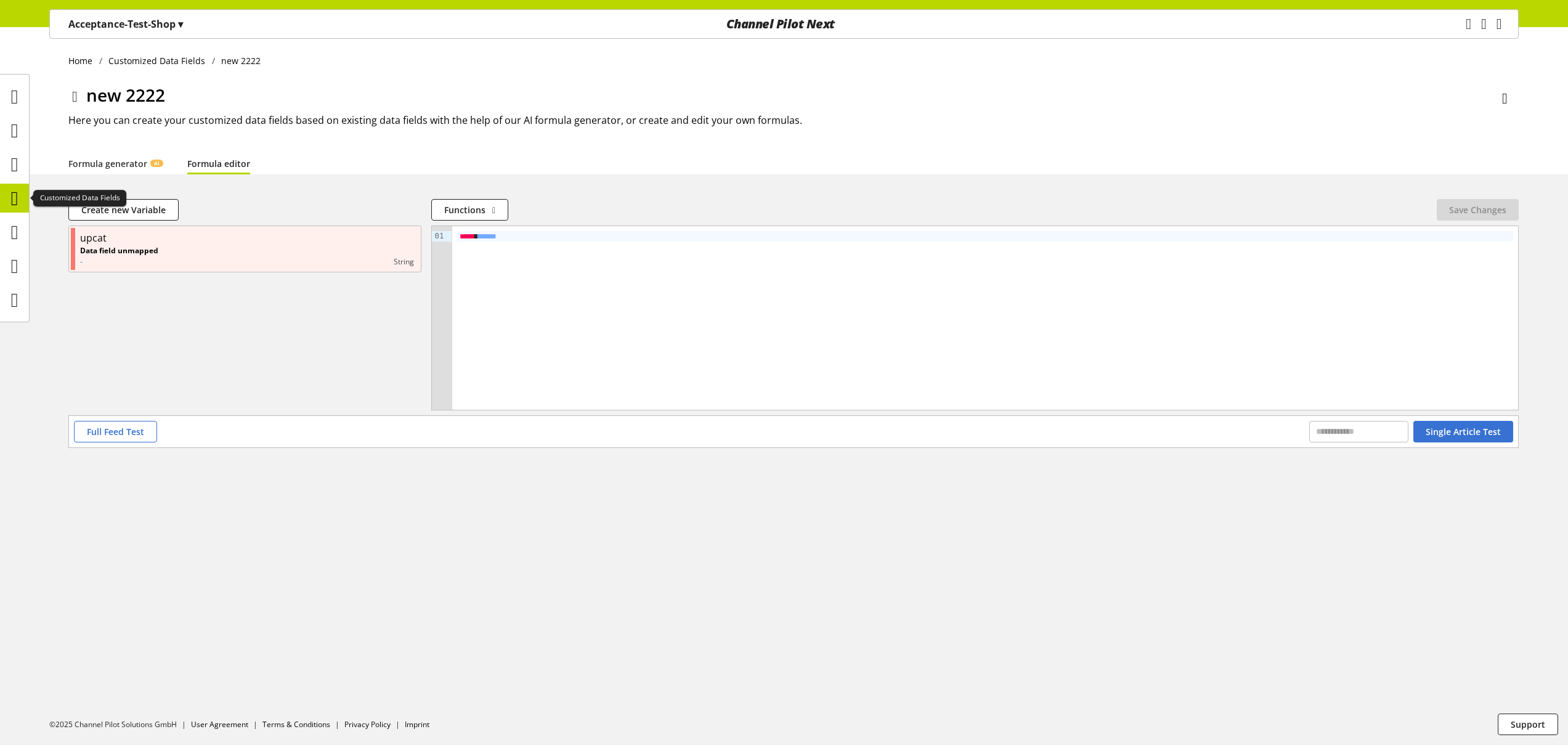
click at [11, 194] on icon at bounding box center [15, 198] width 7 height 25
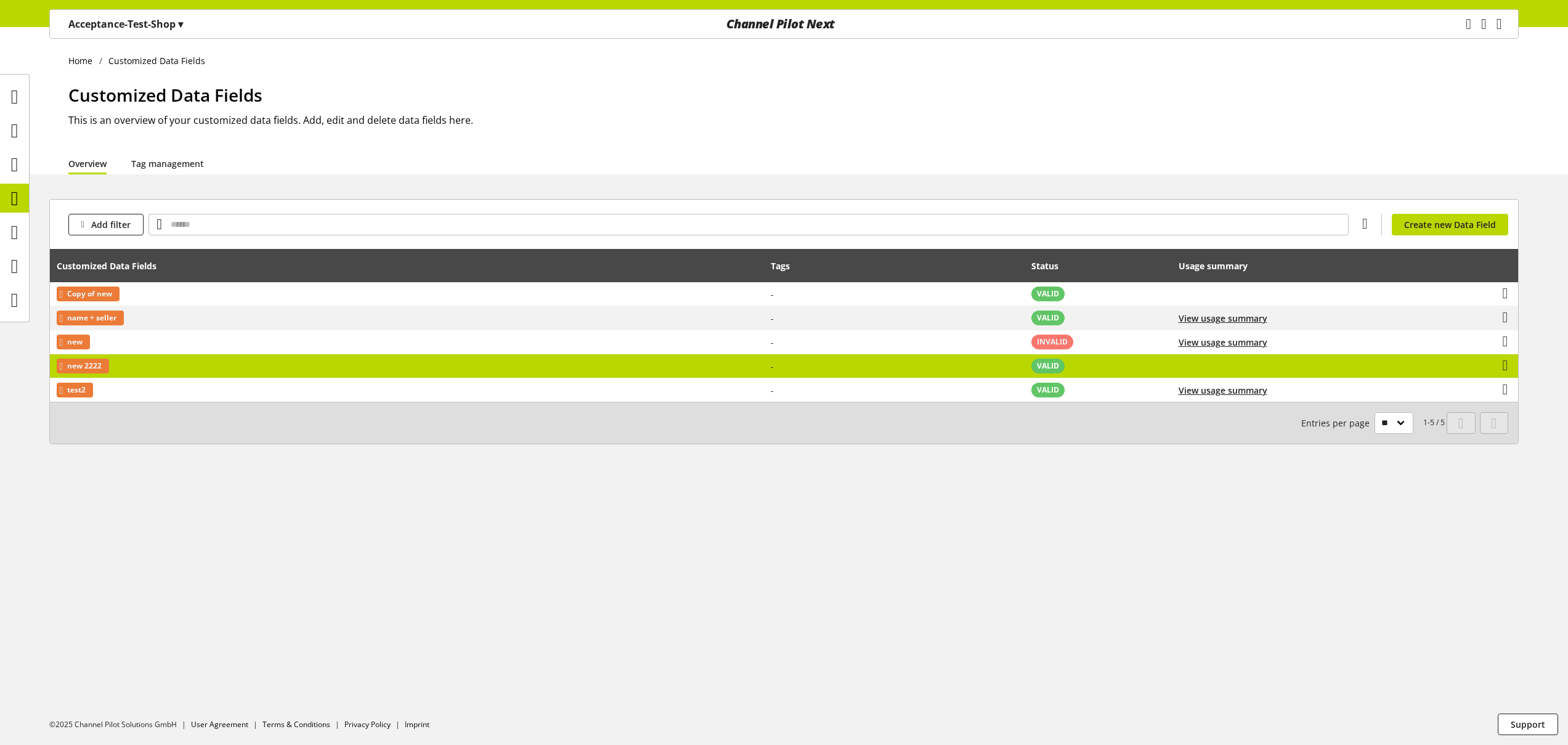
click at [566, 368] on td "new 2222" at bounding box center [407, 366] width 714 height 24
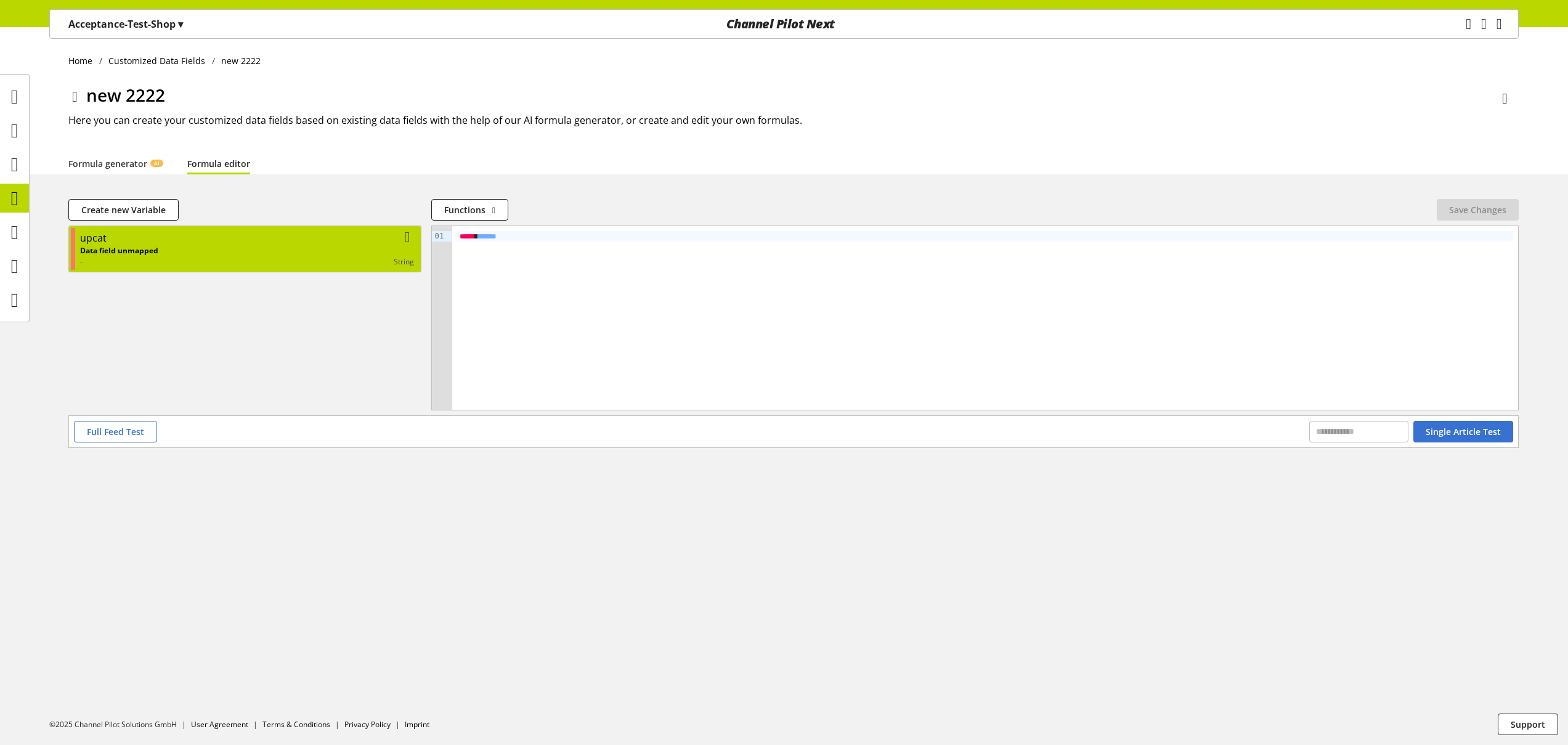
click at [148, 246] on p "Data field unmapped" at bounding box center [119, 251] width 78 height 11
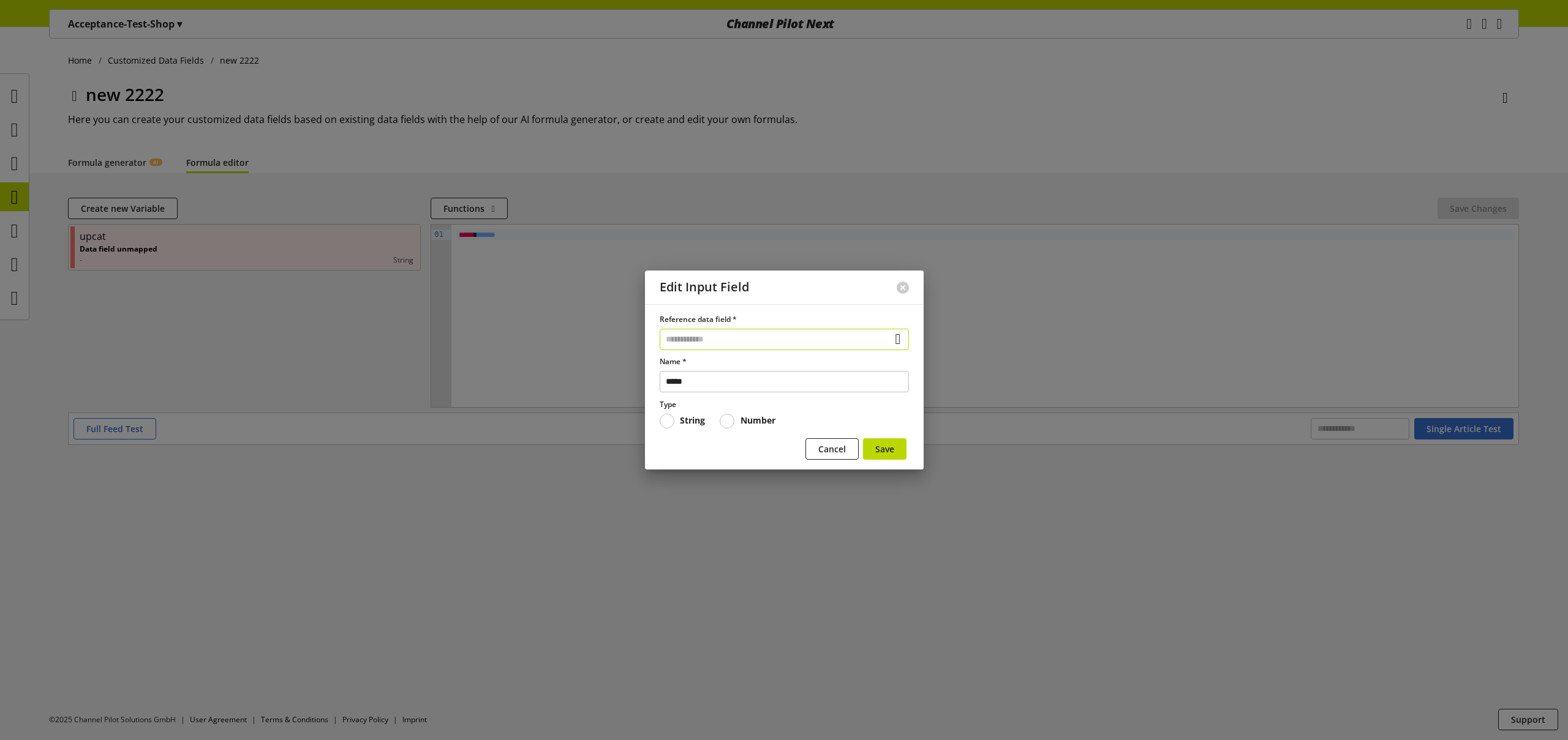
click at [725, 341] on input "text" at bounding box center [785, 339] width 249 height 21
click at [723, 406] on div "Data Fields from Feeds" at bounding box center [780, 409] width 195 height 13
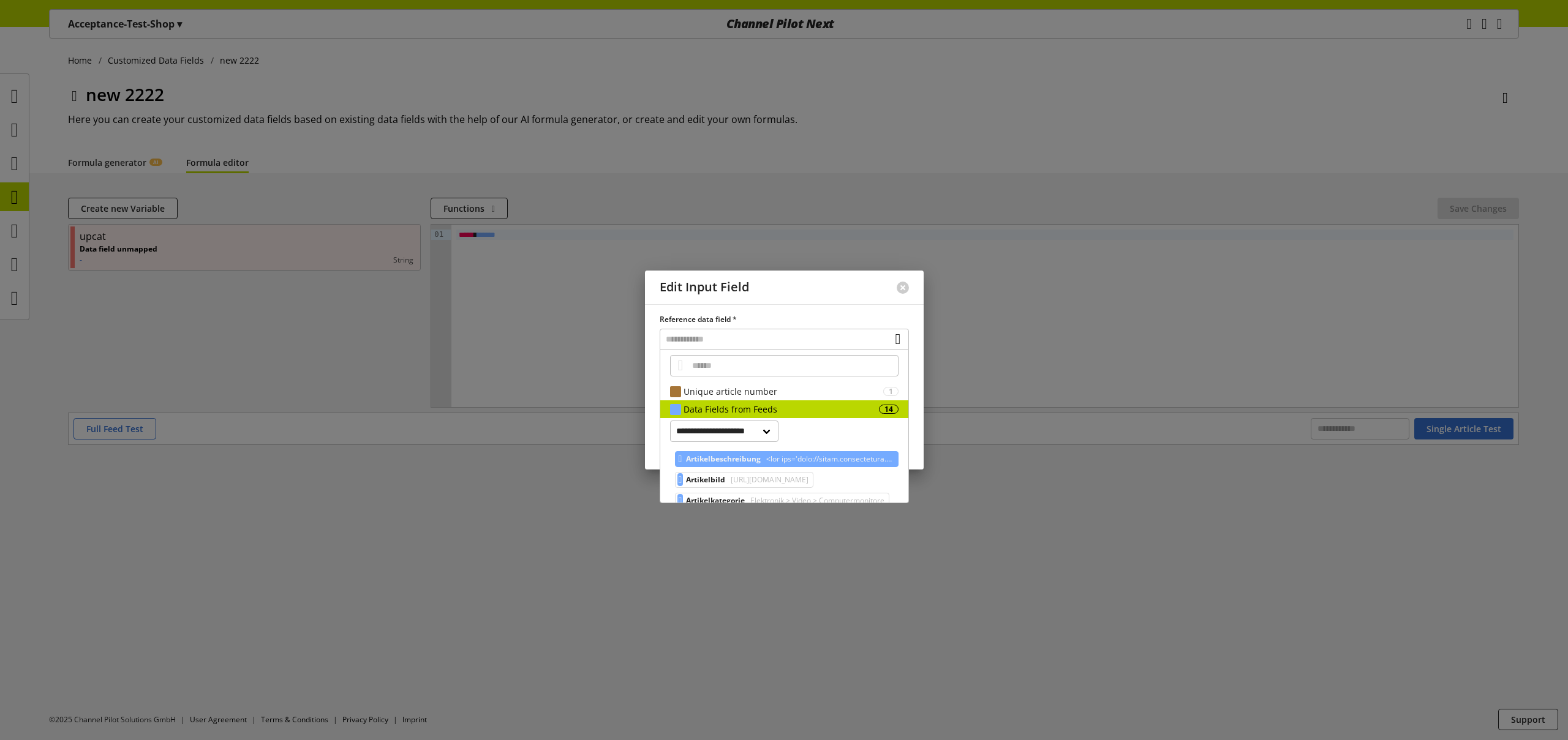
click at [736, 458] on span "Artikelbeschreibung" at bounding box center [723, 459] width 75 height 15
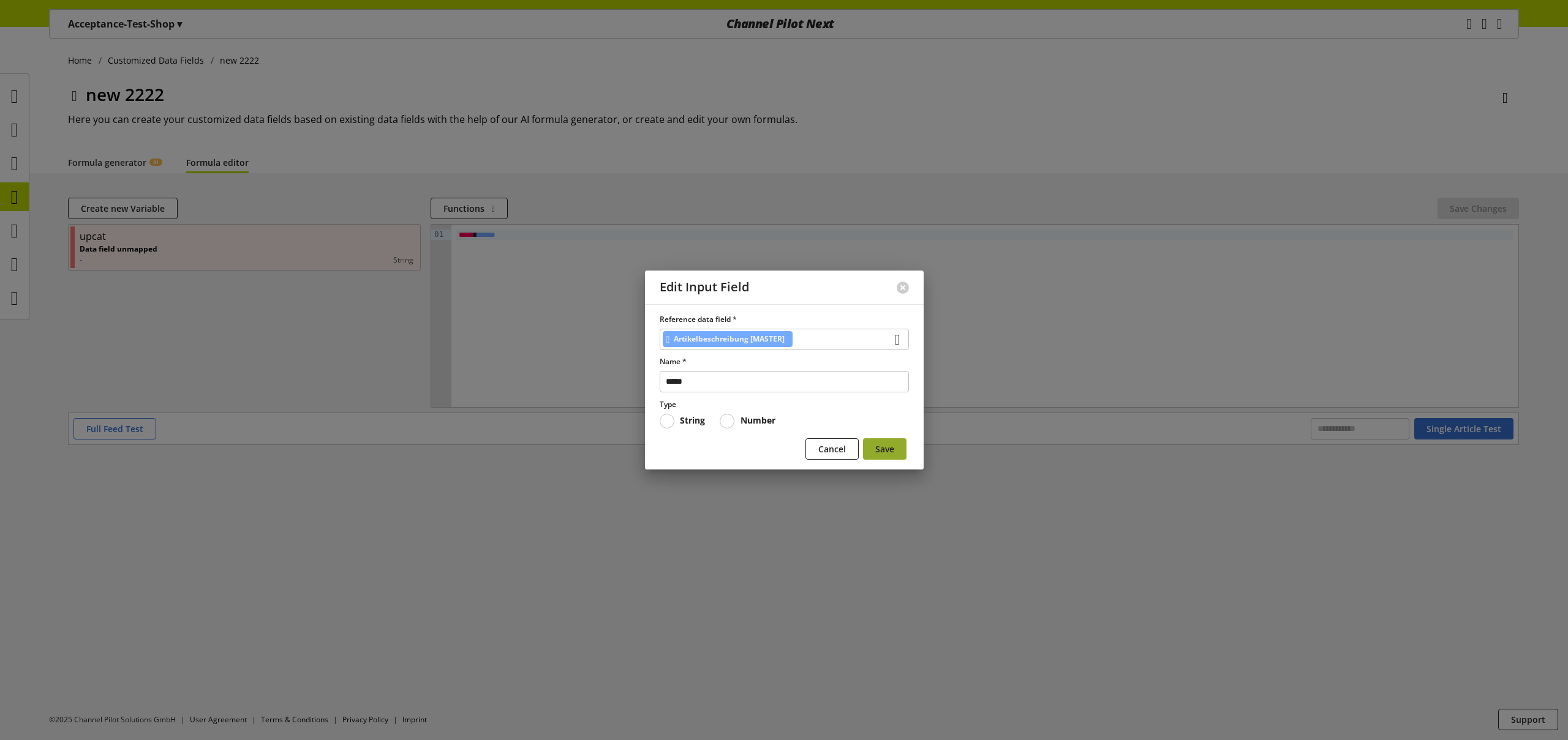
click at [885, 445] on span "Save" at bounding box center [885, 449] width 19 height 13
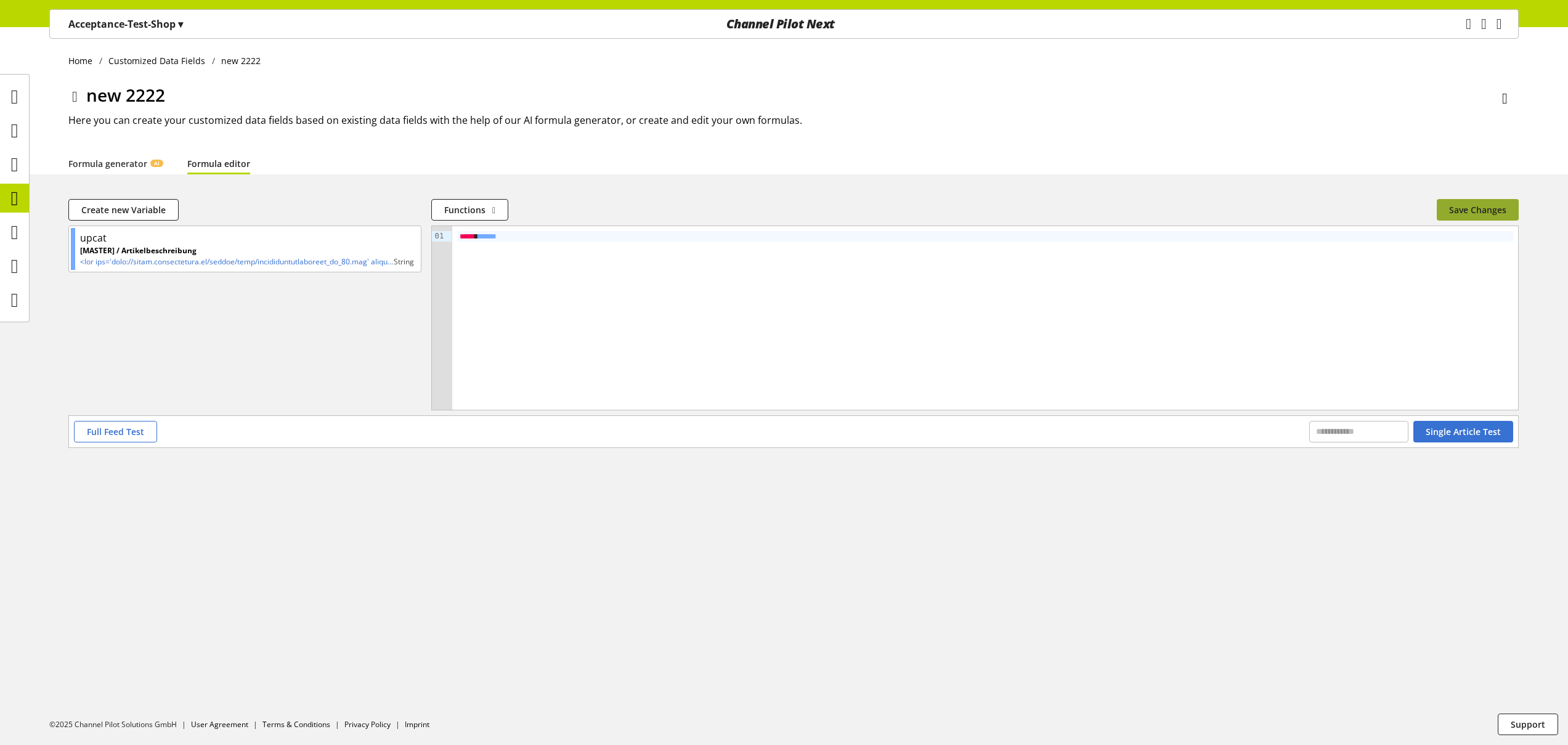
drag, startPoint x: 1465, startPoint y: 215, endPoint x: 1158, endPoint y: 244, distance: 308.4
click at [1465, 215] on span "Save Changes" at bounding box center [1477, 210] width 57 height 13
click at [16, 196] on icon at bounding box center [15, 198] width 7 height 25
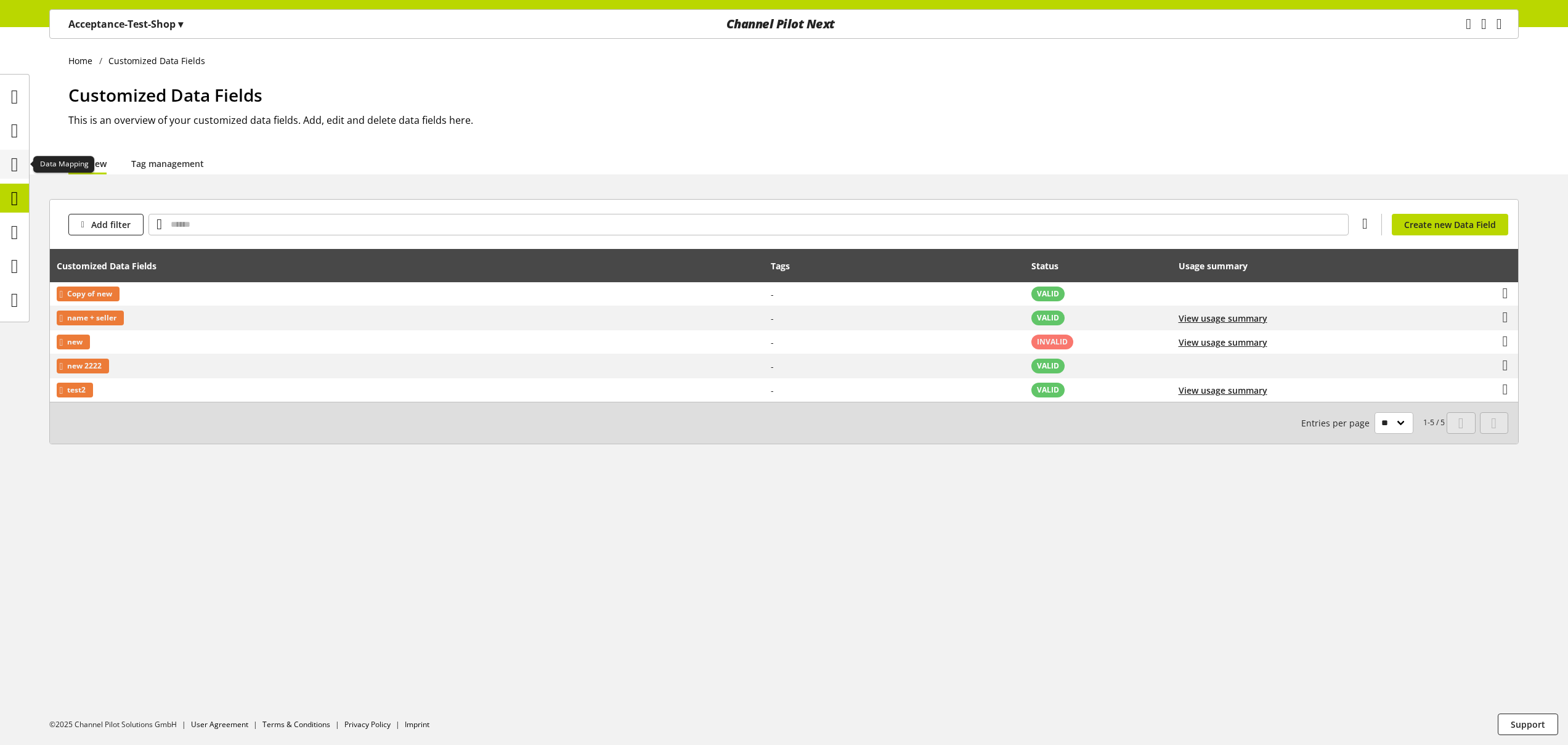
click at [18, 158] on icon at bounding box center [15, 164] width 7 height 25
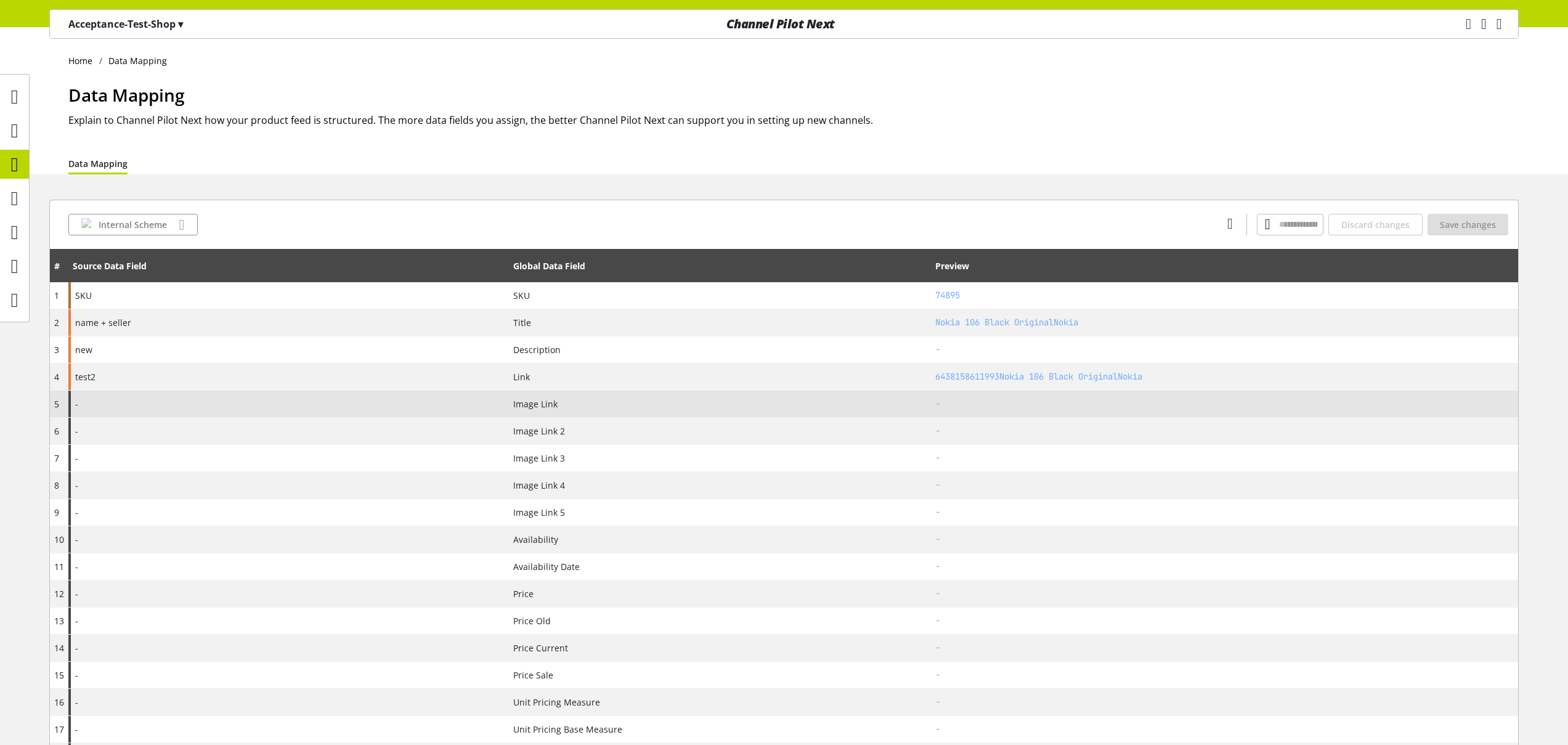
click at [152, 405] on div "-" at bounding box center [289, 403] width 441 height 26
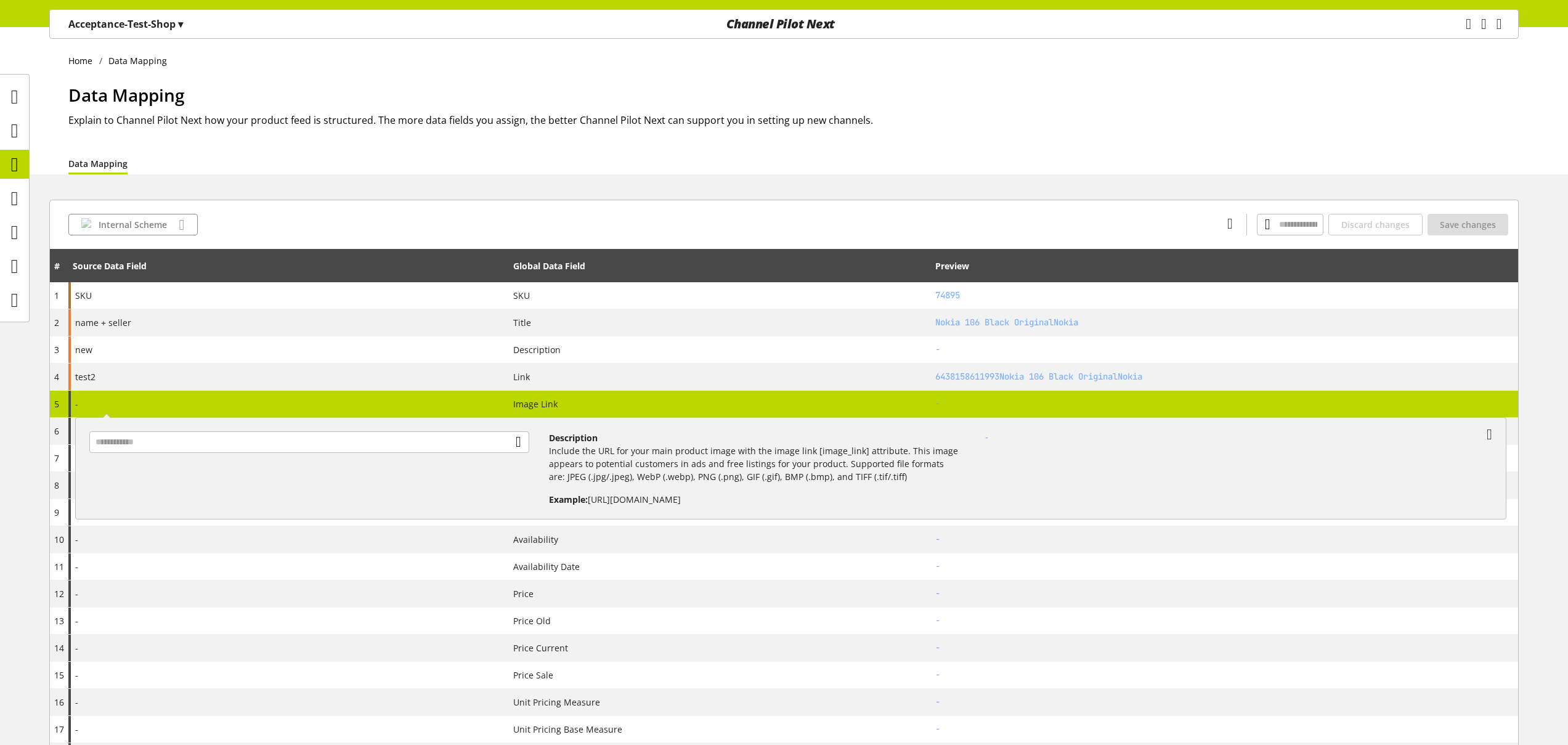
click at [274, 455] on div at bounding box center [314, 464] width 470 height 84
click at [277, 442] on input "text" at bounding box center [309, 442] width 440 height 21
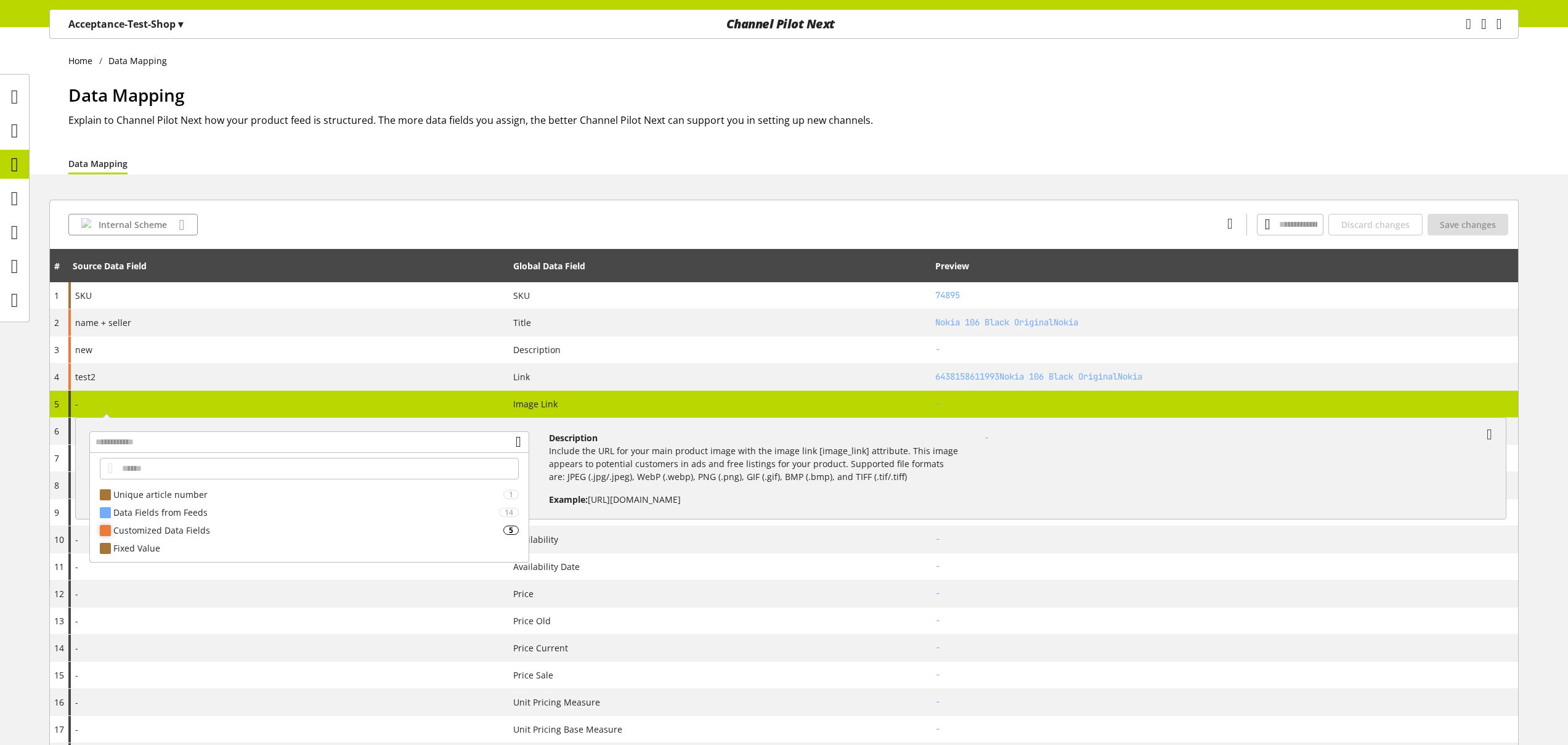
click at [195, 525] on div "Customized Data Fields" at bounding box center [308, 530] width 390 height 13
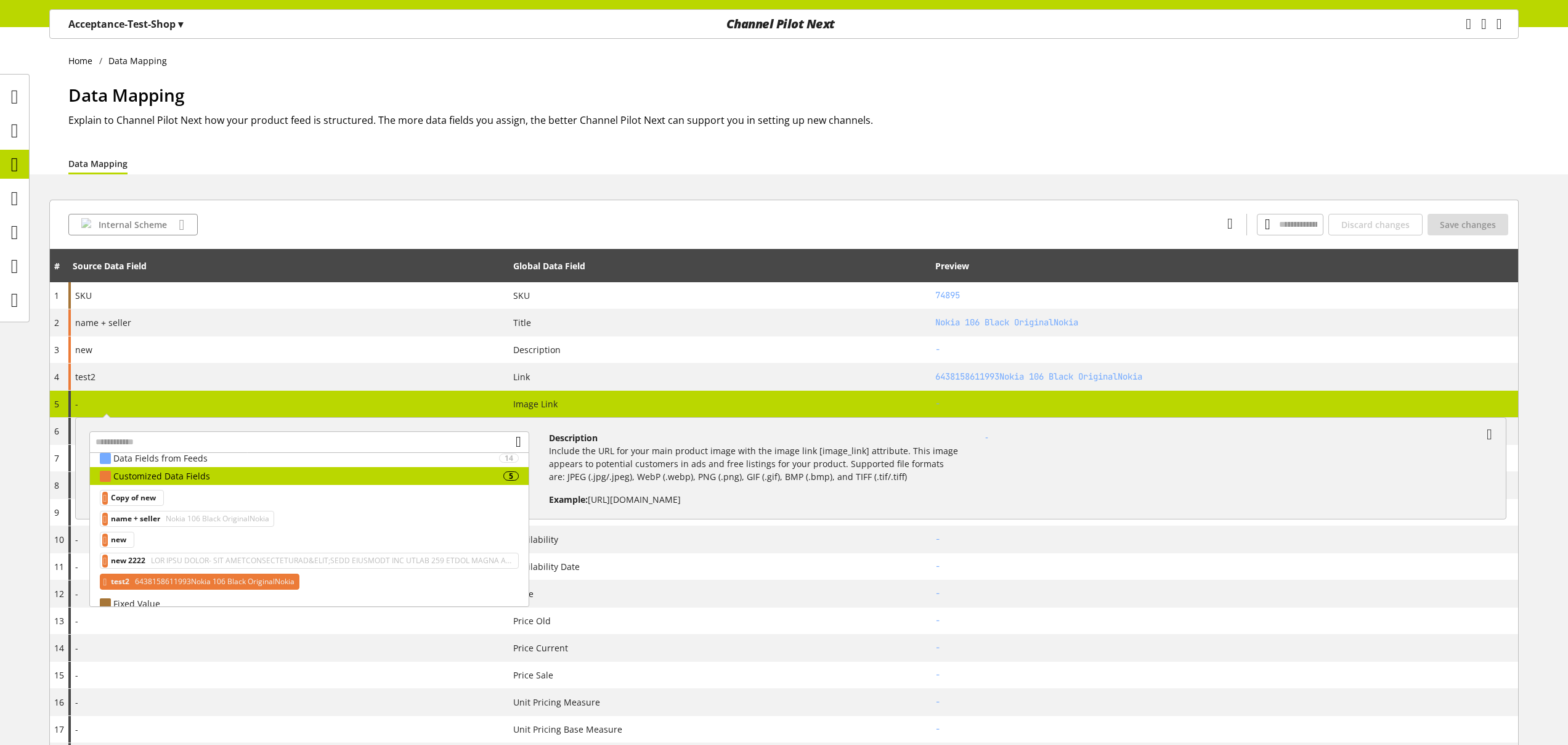
scroll to position [65, 0]
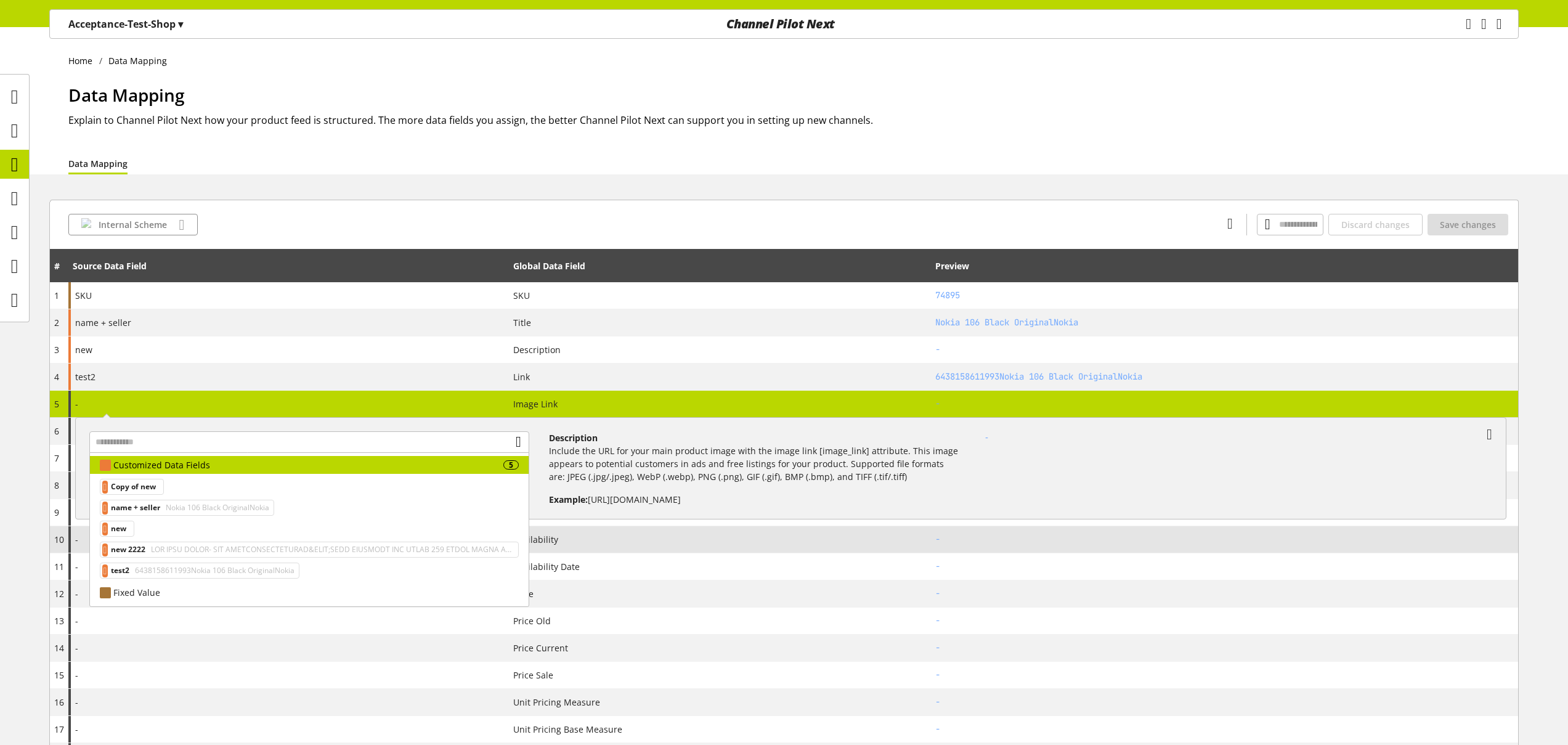
drag, startPoint x: 176, startPoint y: 551, endPoint x: 203, endPoint y: 552, distance: 27.0
click at [178, 551] on span at bounding box center [331, 549] width 365 height 15
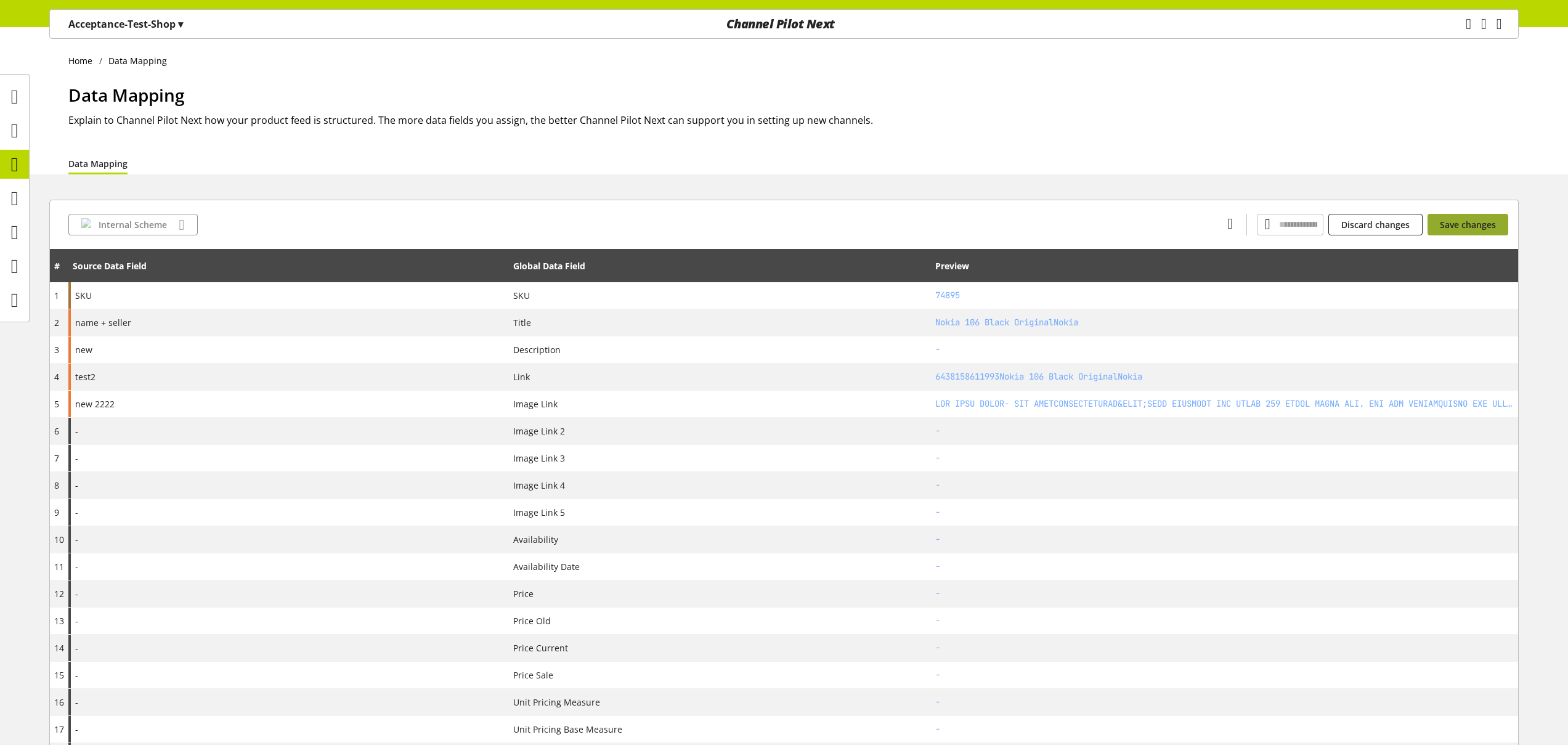
click at [1477, 218] on span "Save changes" at bounding box center [1467, 225] width 56 height 13
drag, startPoint x: 13, startPoint y: 202, endPoint x: 26, endPoint y: 206, distance: 13.6
click at [13, 201] on icon at bounding box center [15, 198] width 7 height 25
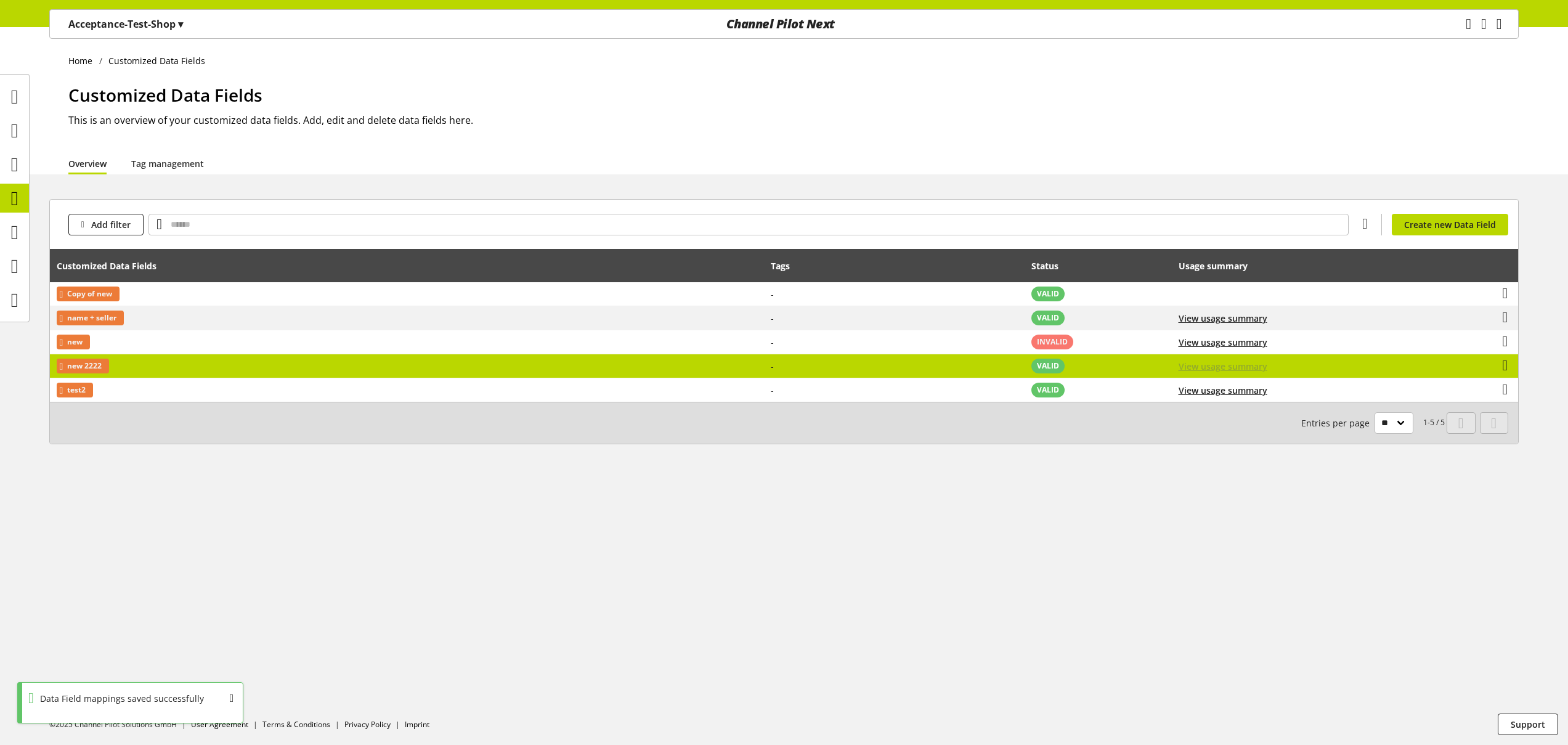
click at [1234, 370] on span "View usage summary" at bounding box center [1223, 366] width 89 height 13
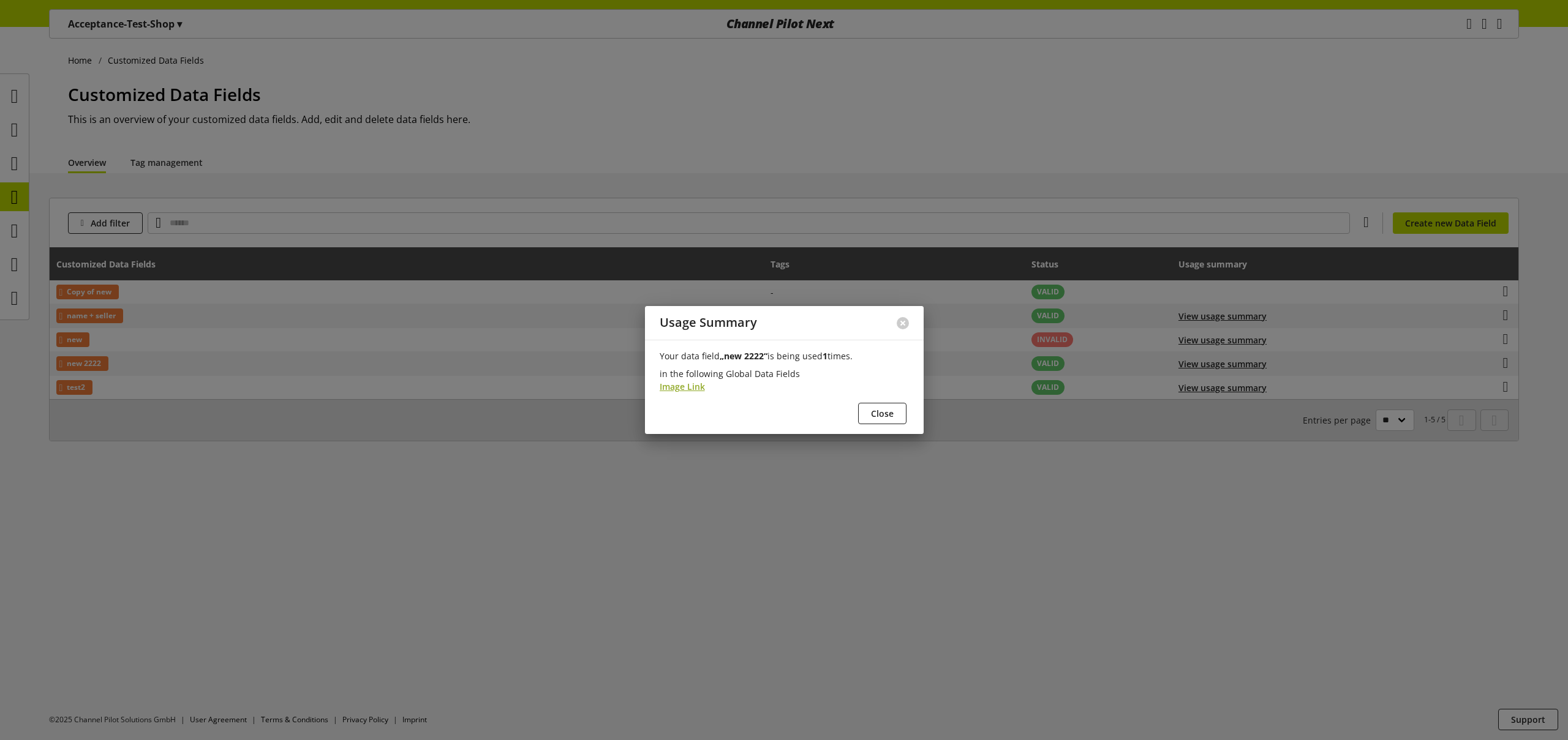
click at [704, 386] on span "Image Link" at bounding box center [683, 387] width 45 height 13
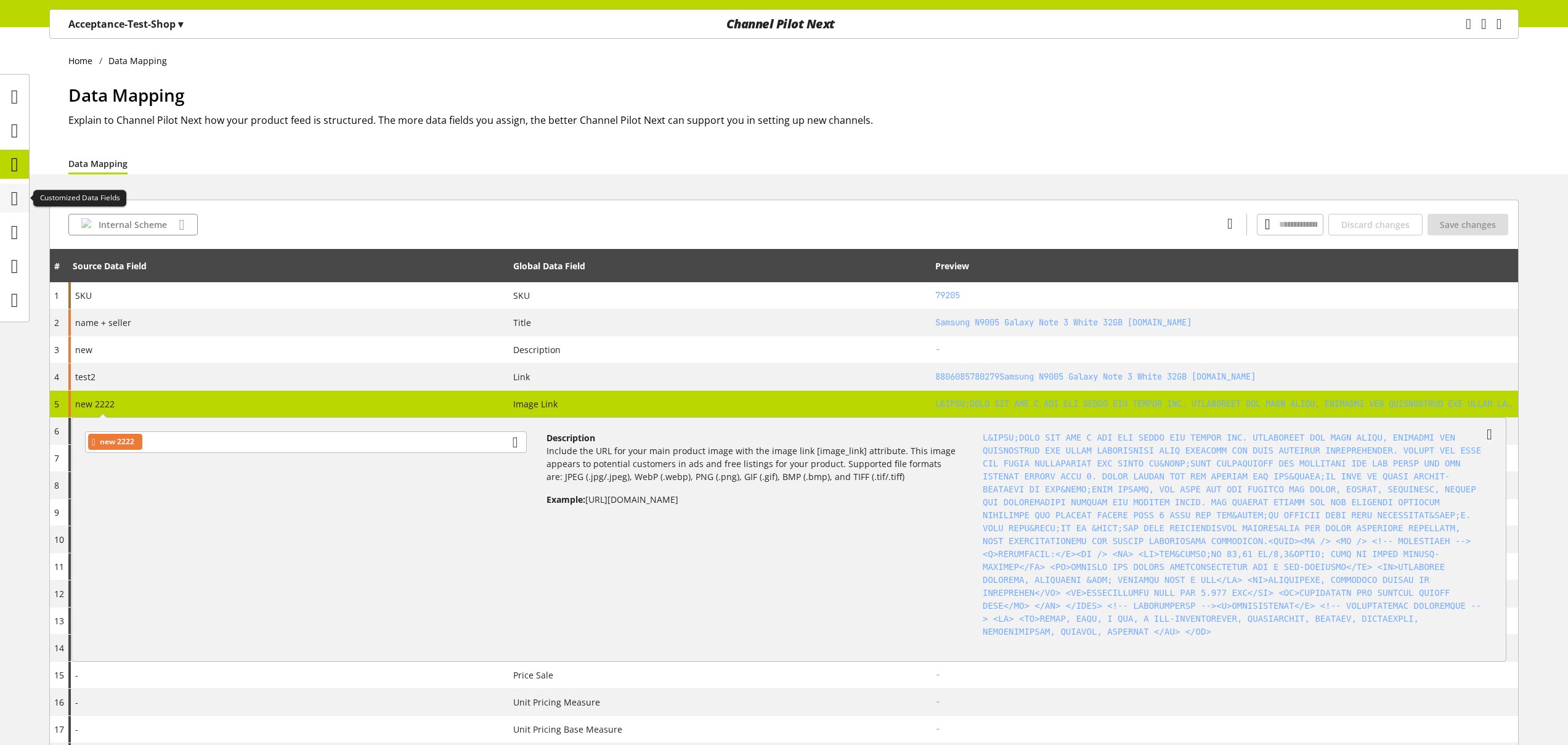
click at [18, 194] on icon at bounding box center [15, 198] width 7 height 25
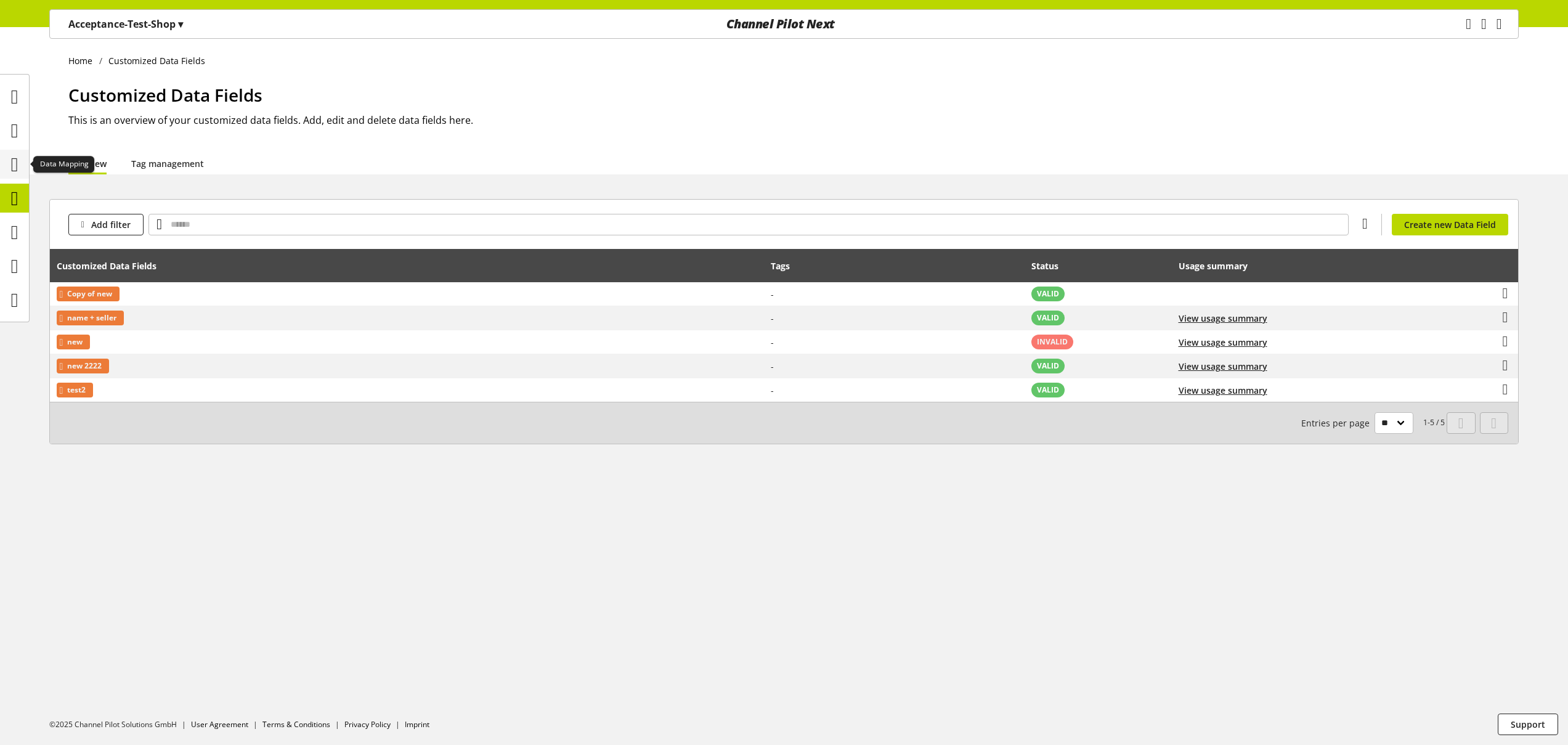
click at [18, 162] on icon at bounding box center [15, 164] width 7 height 25
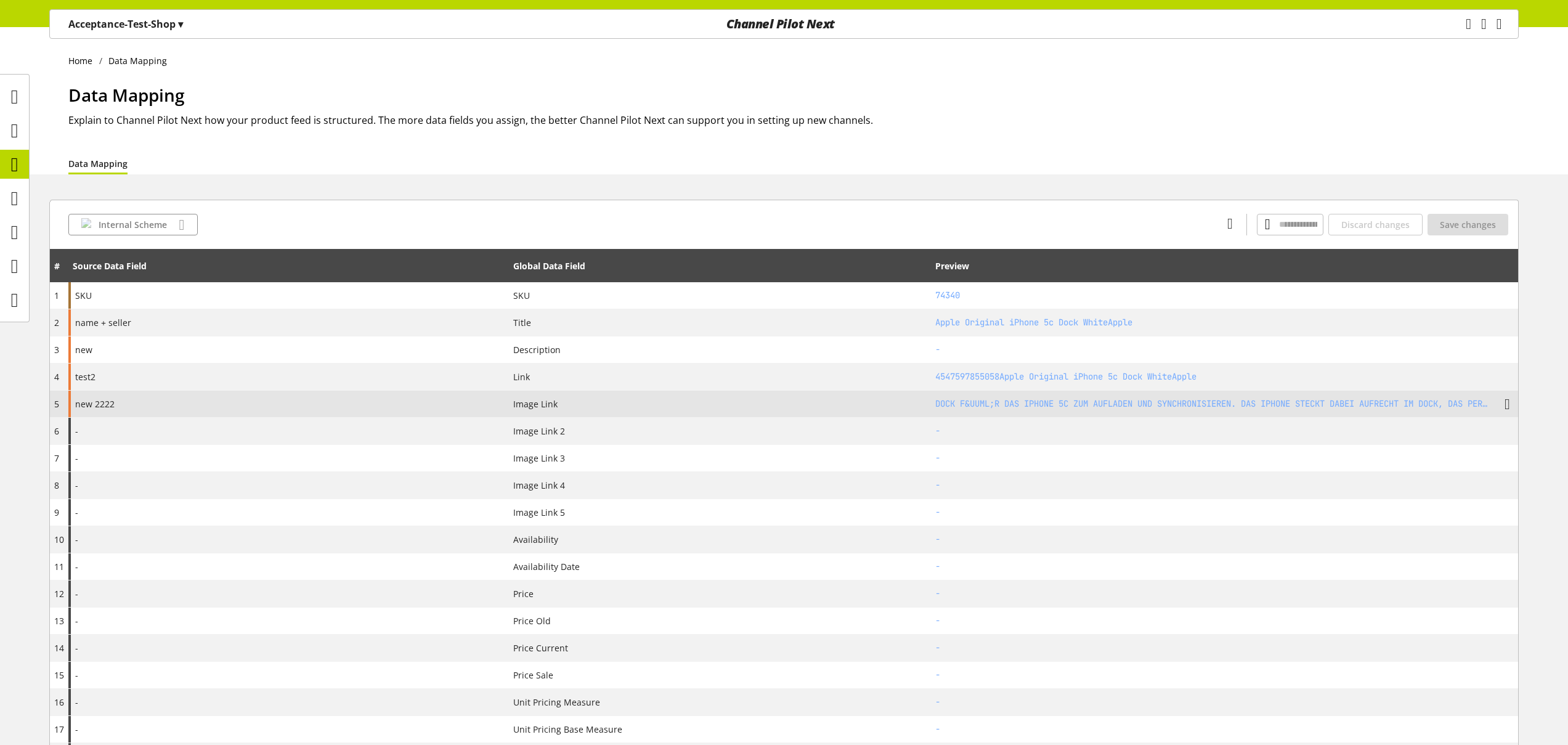
click at [187, 405] on div "new 2222" at bounding box center [289, 403] width 441 height 26
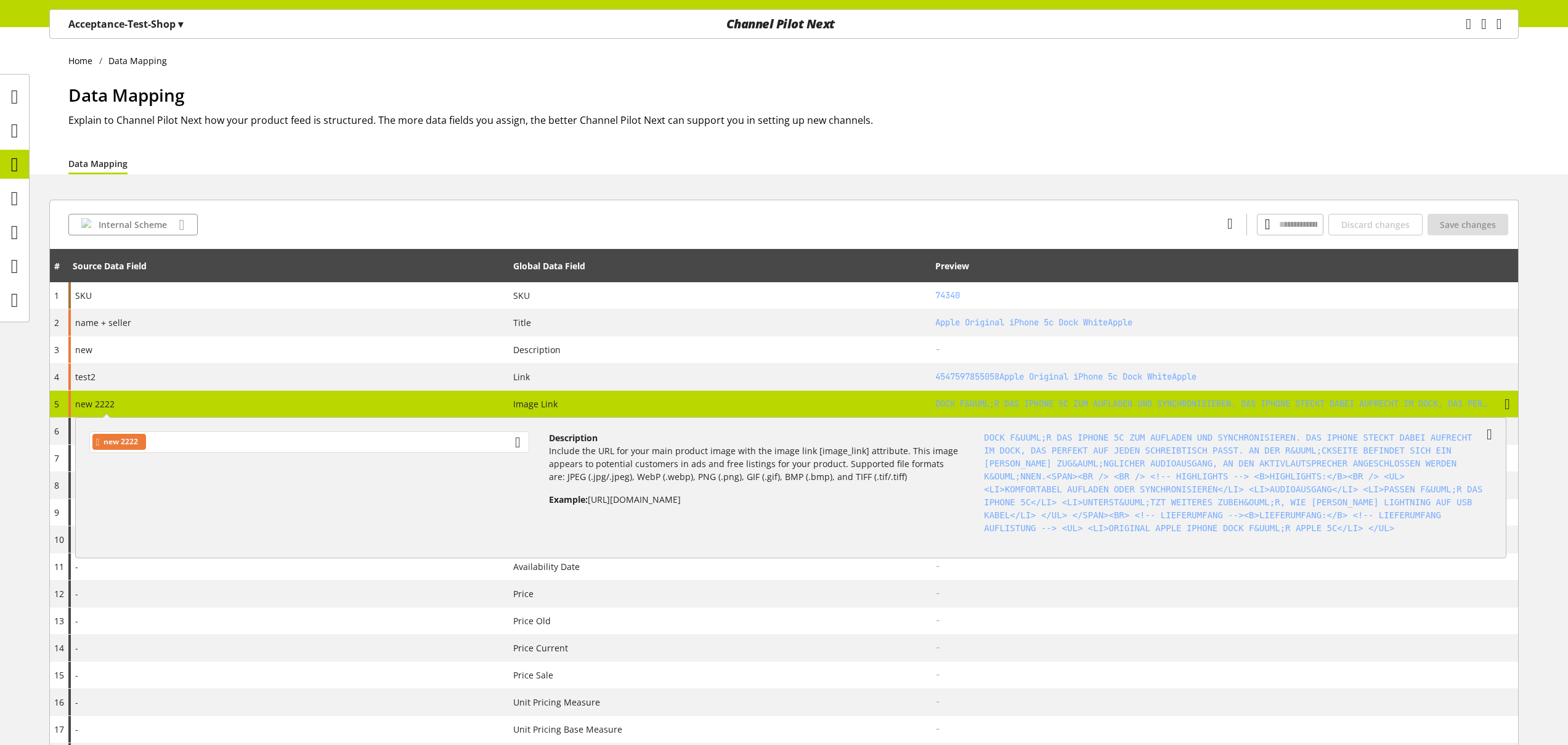
click at [295, 437] on div "new 2222" at bounding box center [309, 442] width 440 height 21
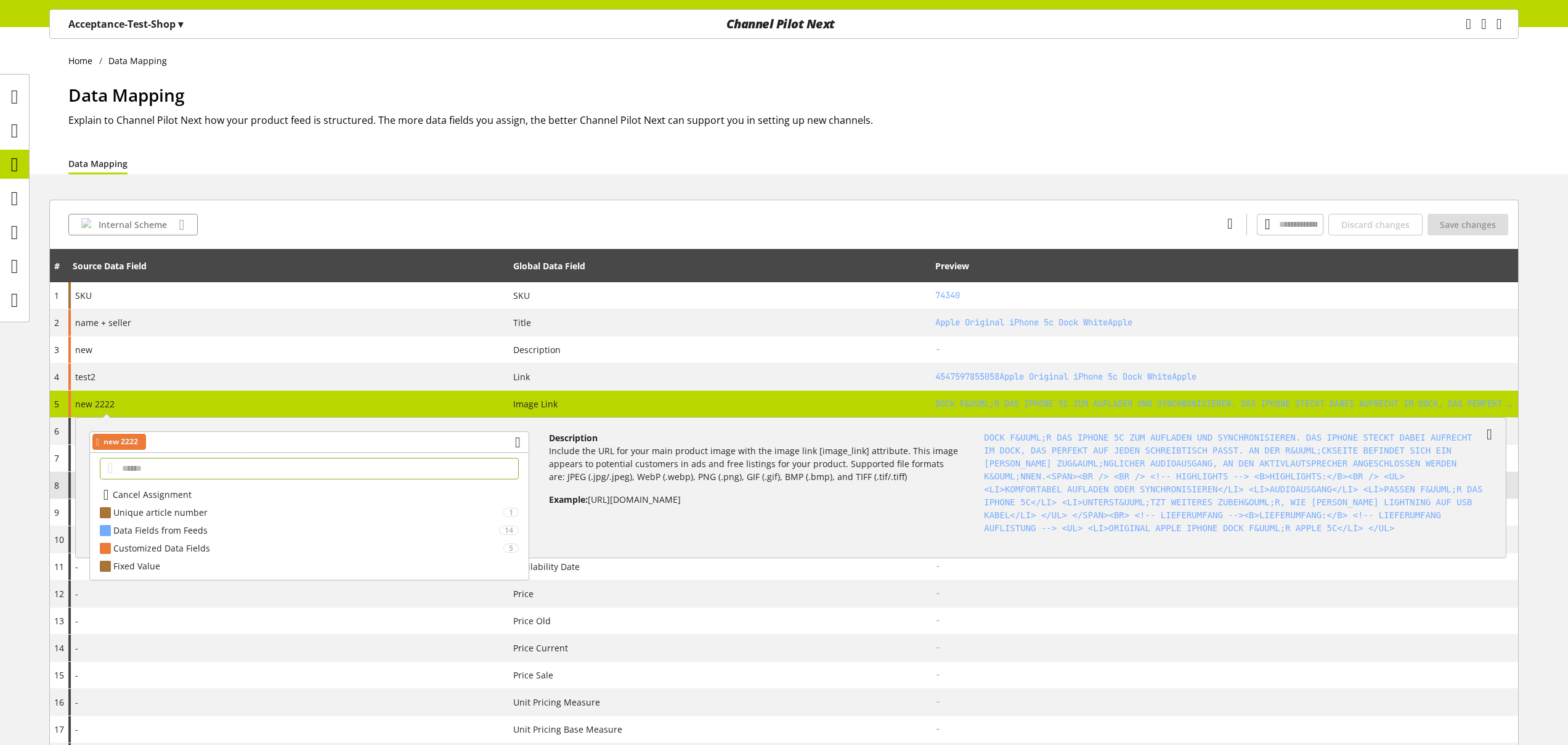
drag, startPoint x: 130, startPoint y: 491, endPoint x: 199, endPoint y: 495, distance: 69.1
click at [130, 491] on span "Cancel Assignment" at bounding box center [152, 495] width 79 height 13
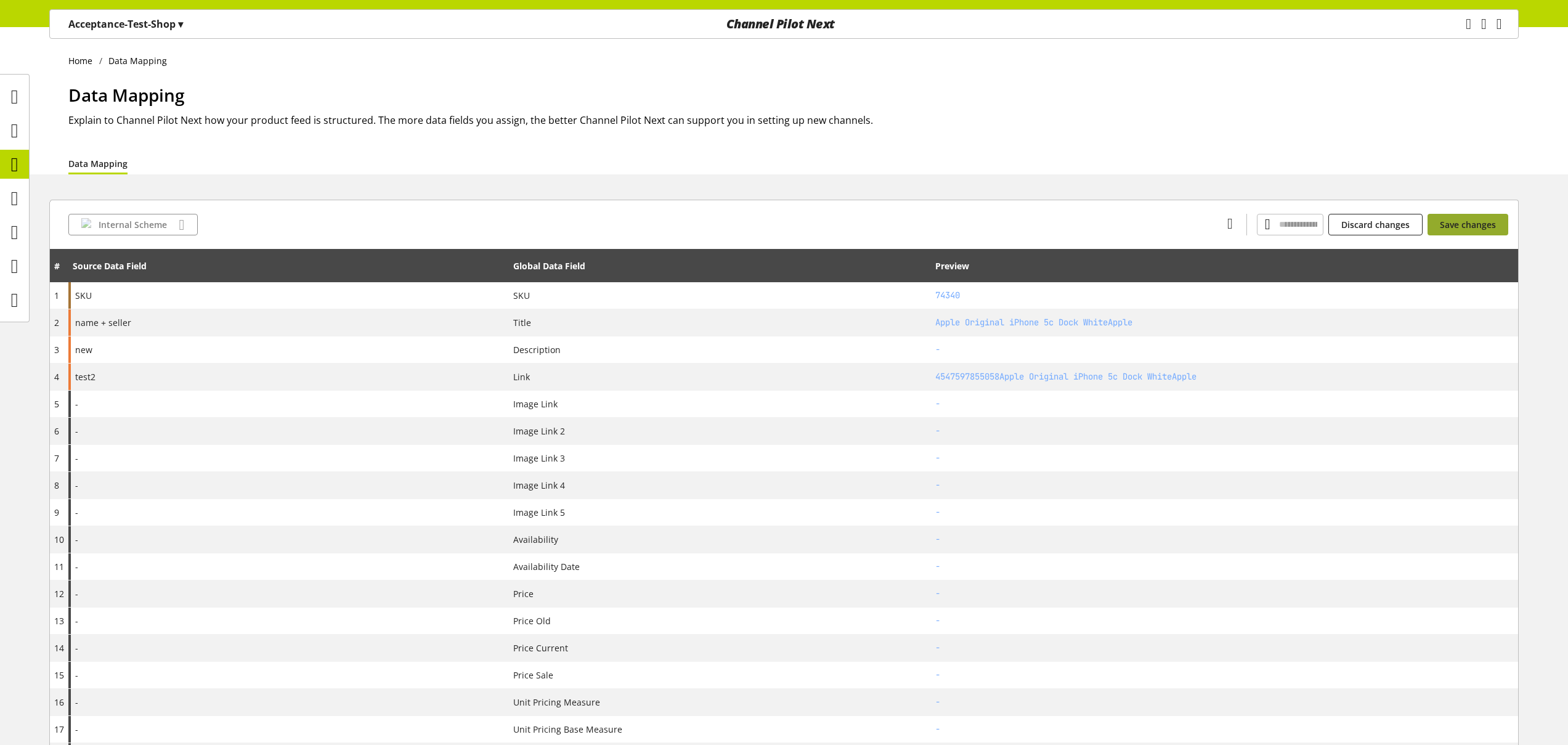
click at [1484, 228] on span "Save changes" at bounding box center [1467, 225] width 56 height 13
click at [16, 210] on icon at bounding box center [15, 198] width 7 height 25
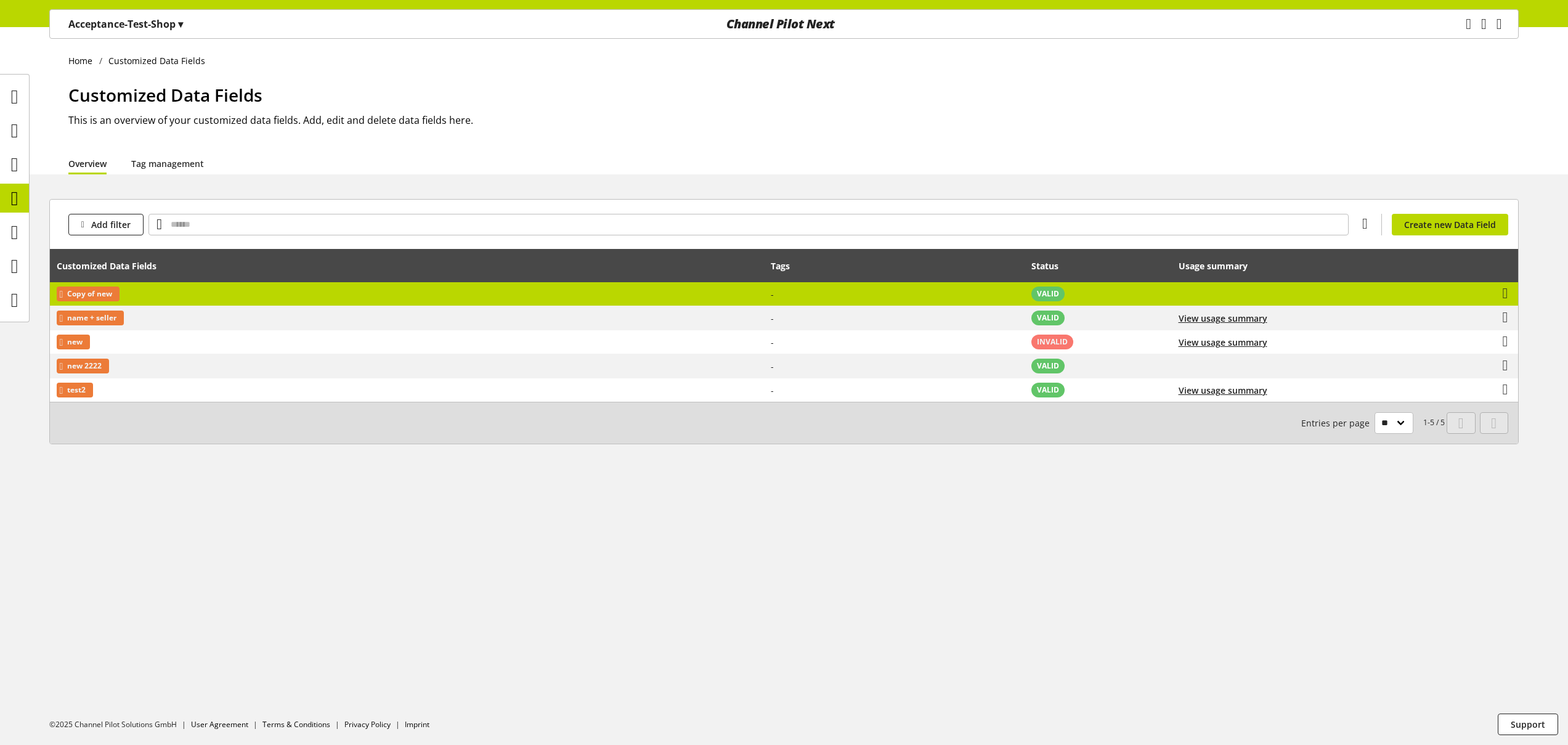
click at [464, 289] on td "Copy of new" at bounding box center [407, 294] width 714 height 24
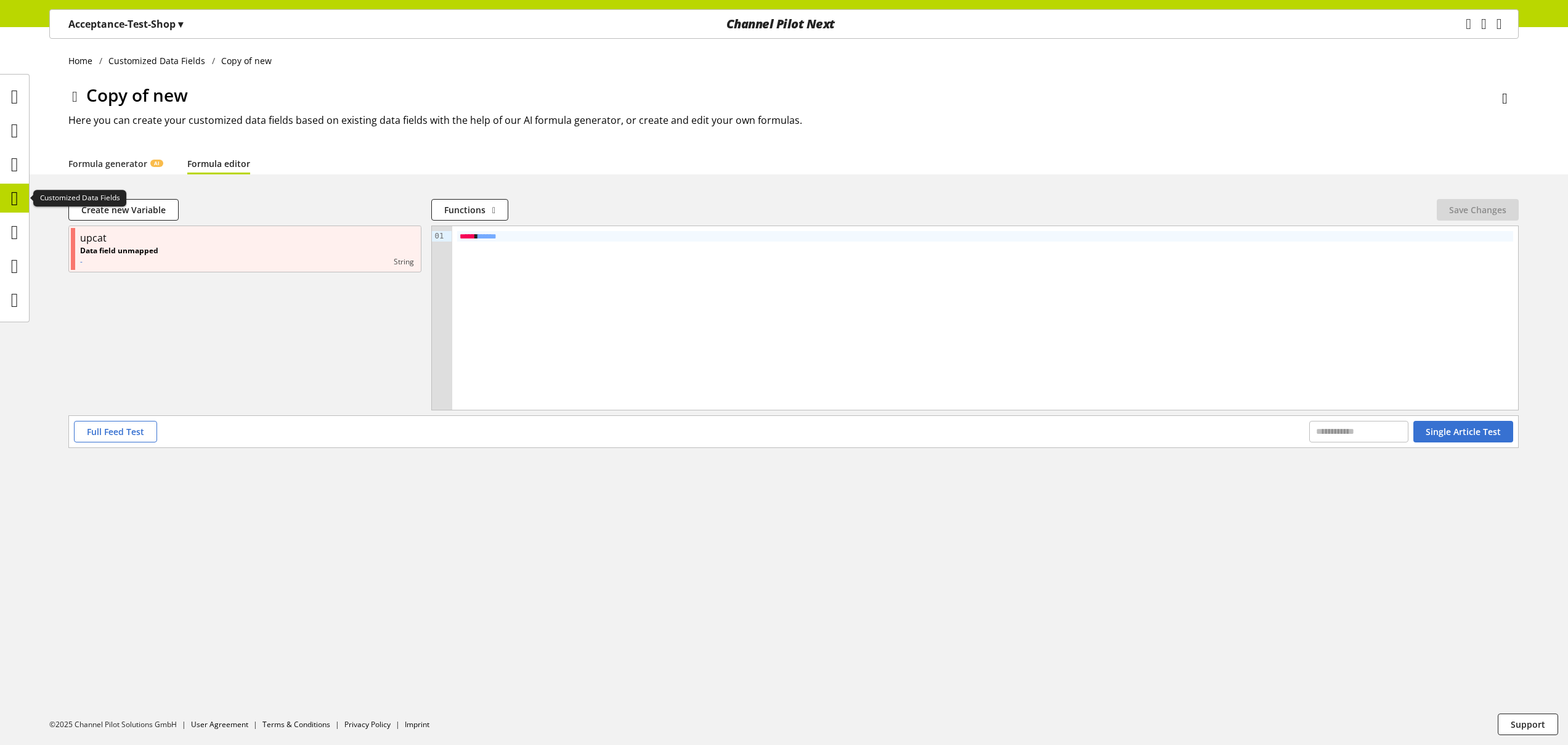
click at [16, 196] on icon at bounding box center [15, 198] width 7 height 25
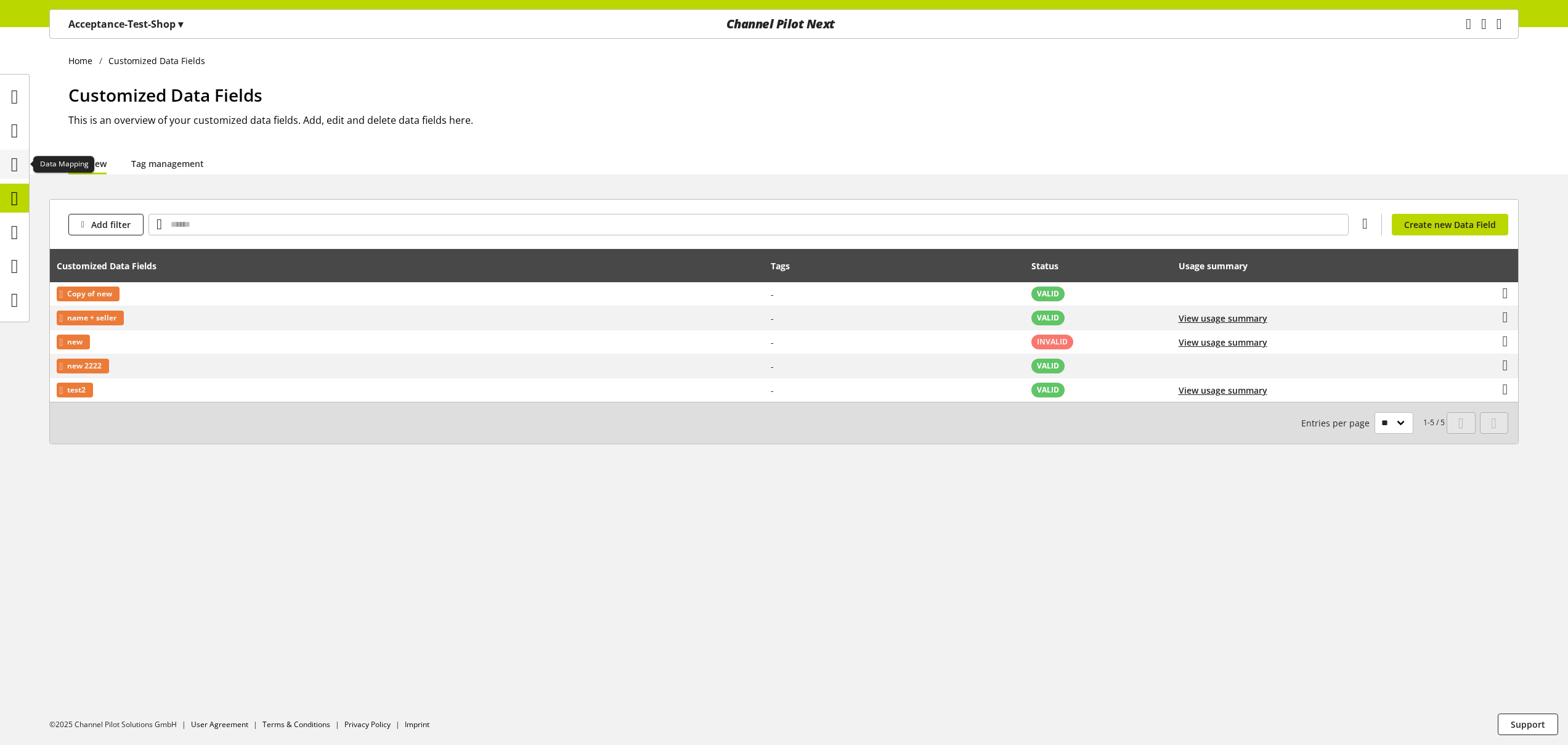
click at [18, 161] on icon at bounding box center [15, 164] width 7 height 25
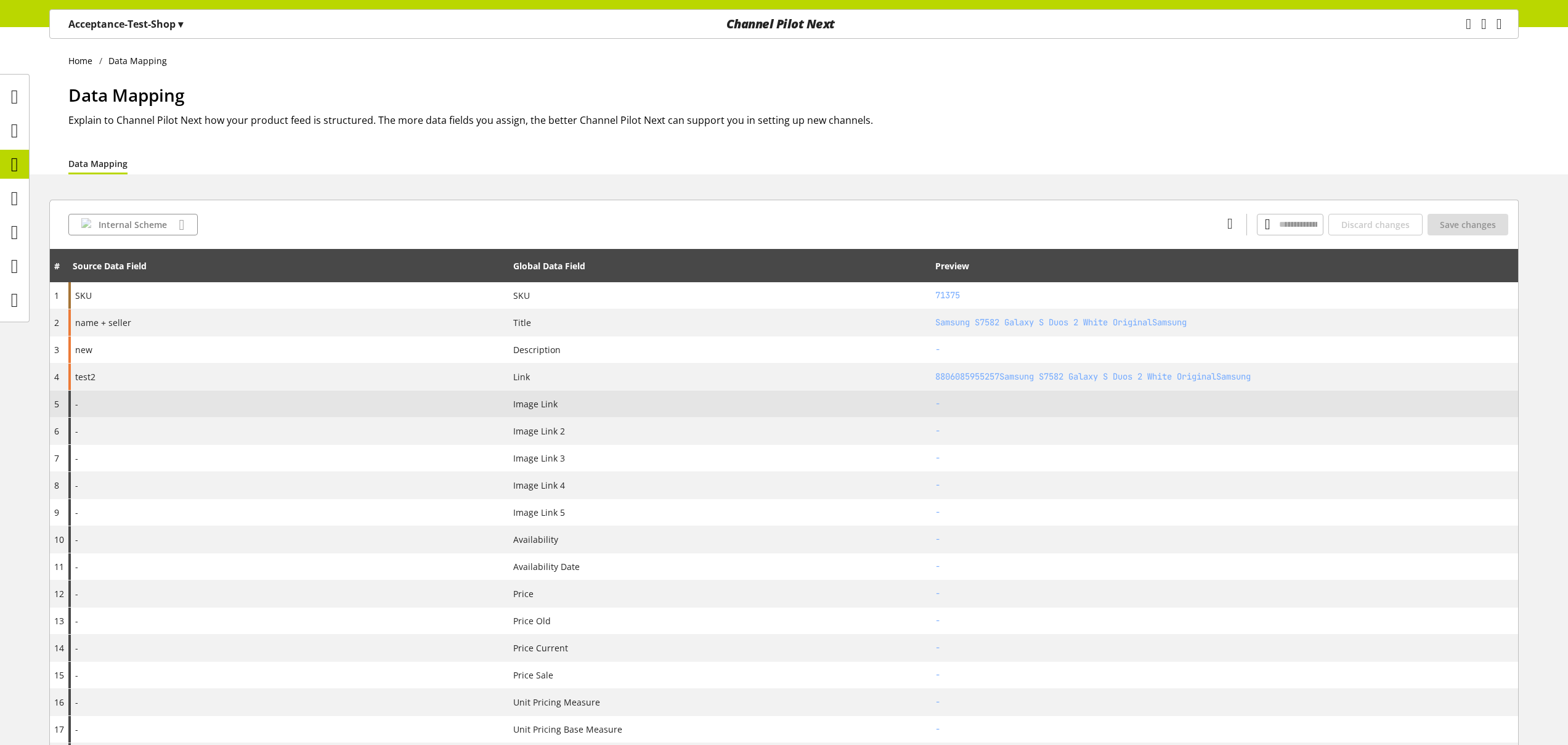
click at [187, 405] on div "-" at bounding box center [289, 403] width 441 height 26
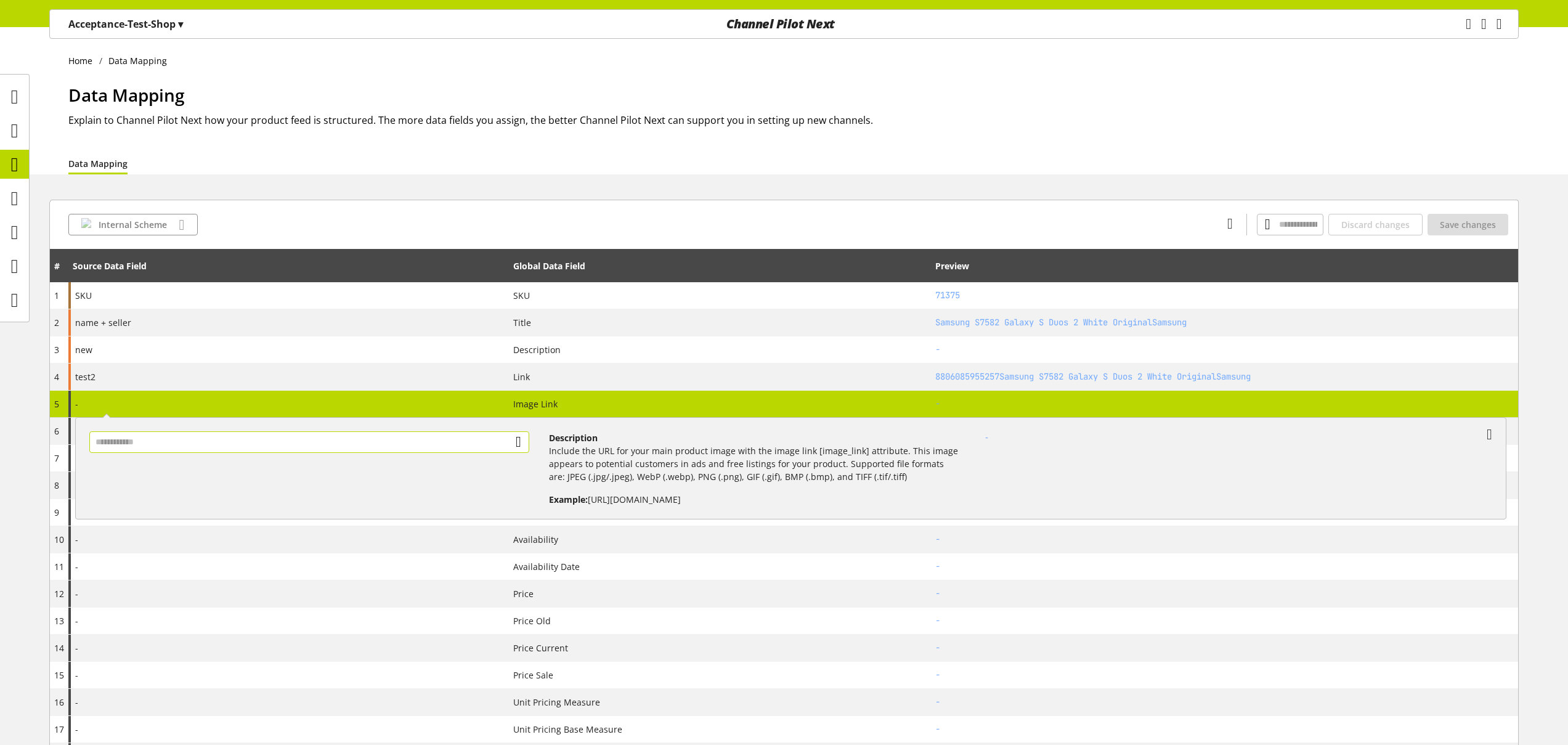
click at [205, 434] on input "text" at bounding box center [309, 442] width 440 height 21
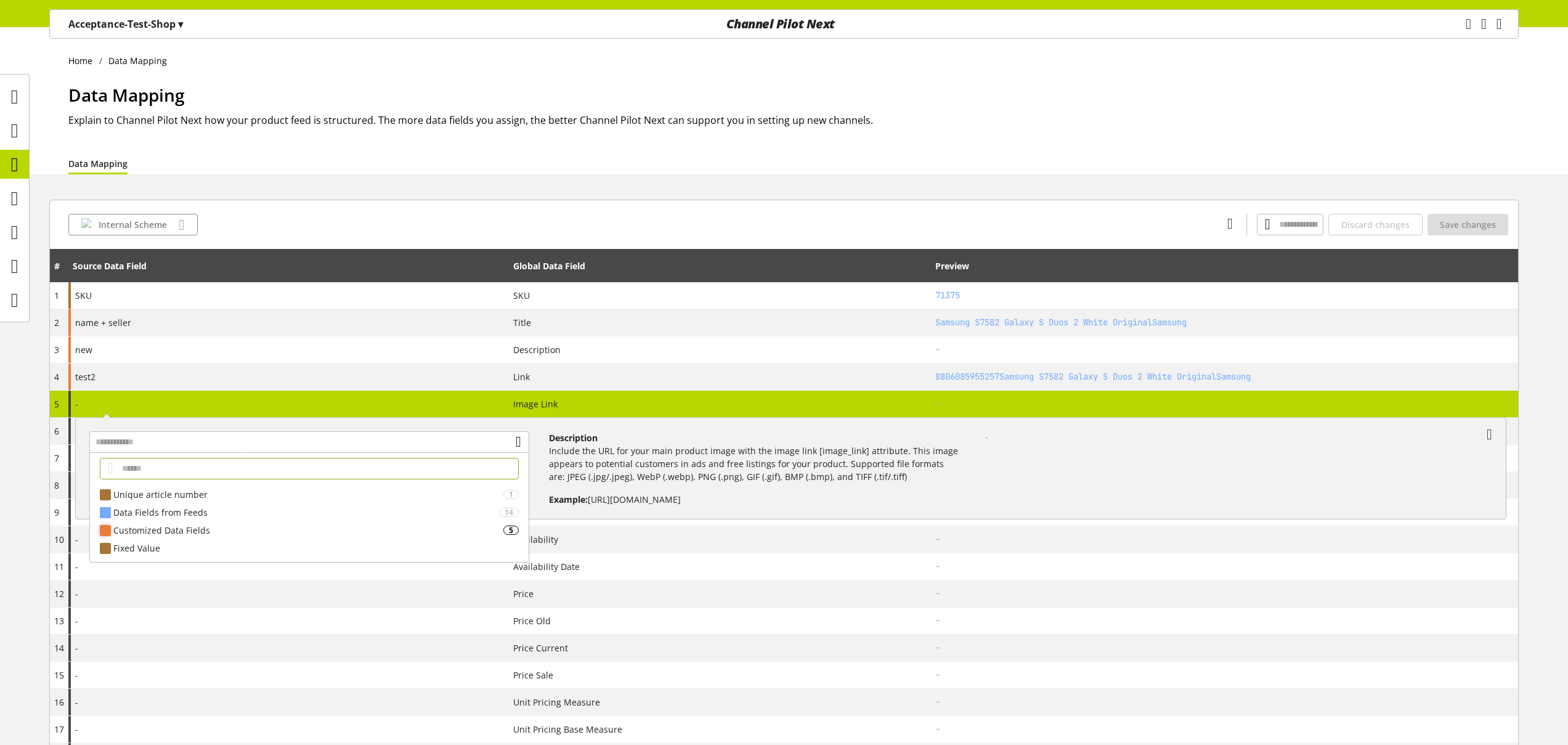
click at [177, 527] on div "Customized Data Fields" at bounding box center [308, 530] width 390 height 13
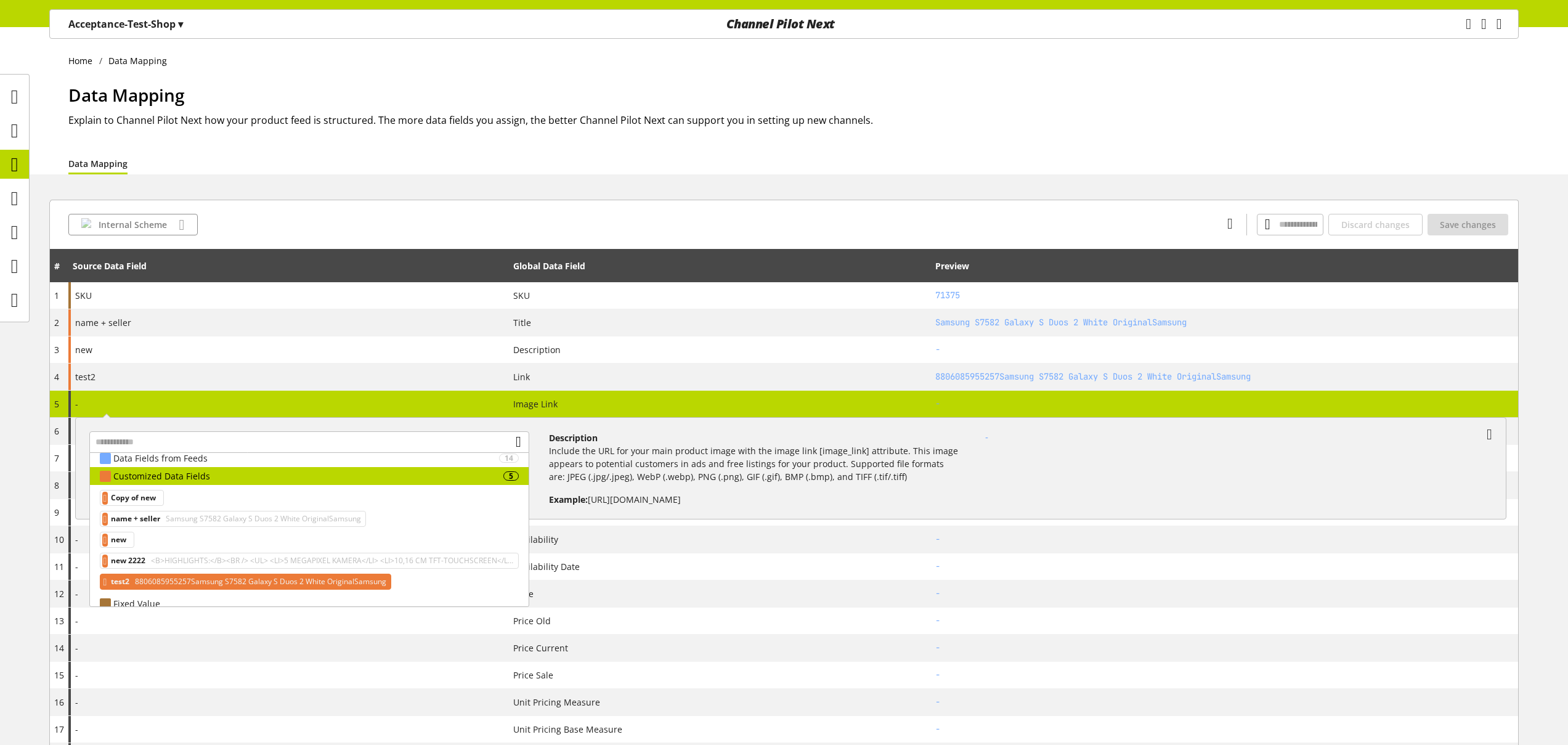
scroll to position [65, 0]
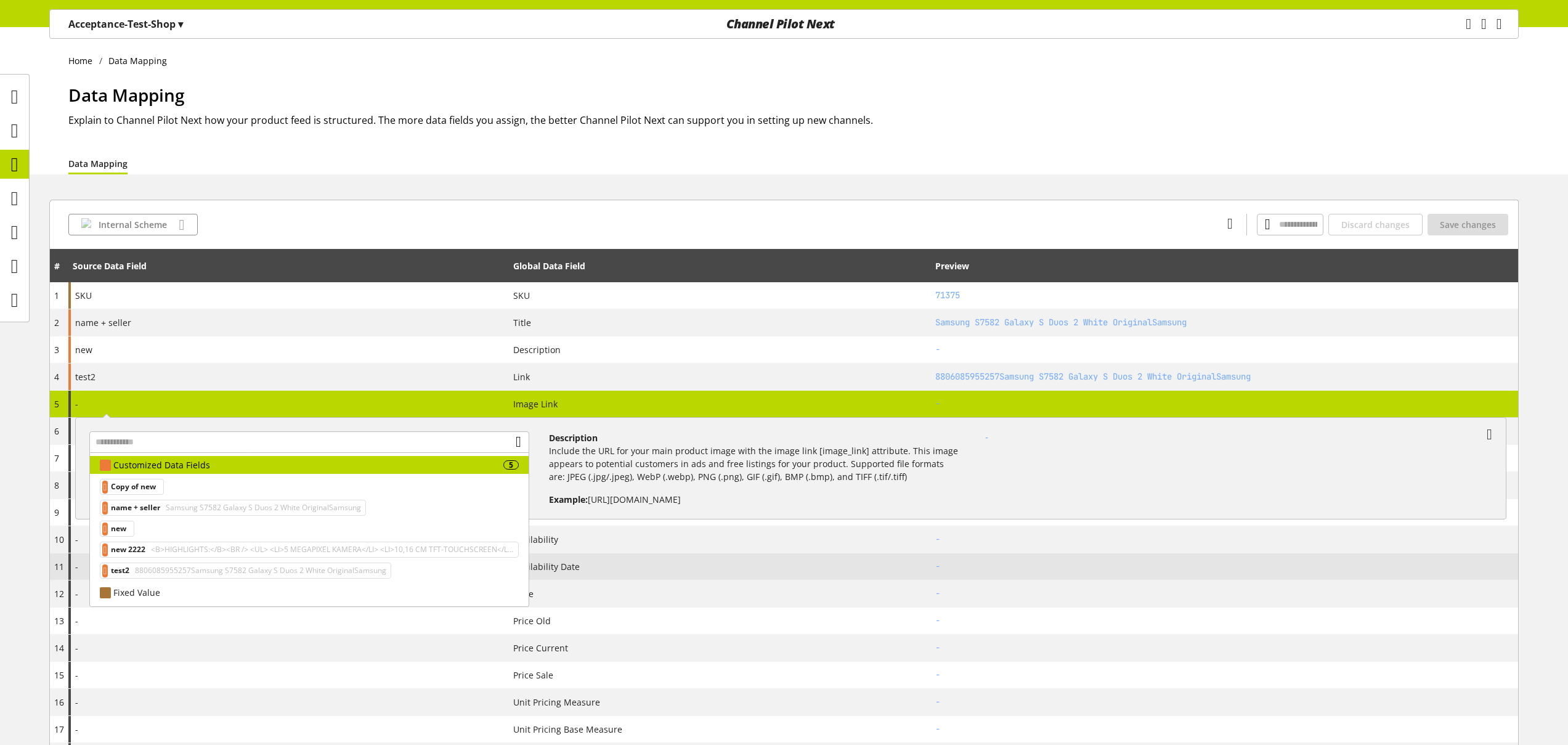
drag, startPoint x: 167, startPoint y: 552, endPoint x: 179, endPoint y: 554, distance: 12.2
click at [168, 552] on span "<B>HIGHLIGHTS:</B><BR /> <UL> <LI>5 MEGAPIXEL KAMERA</LI> <LI>10,16 CM TFT-TOUC…" at bounding box center [331, 549] width 365 height 15
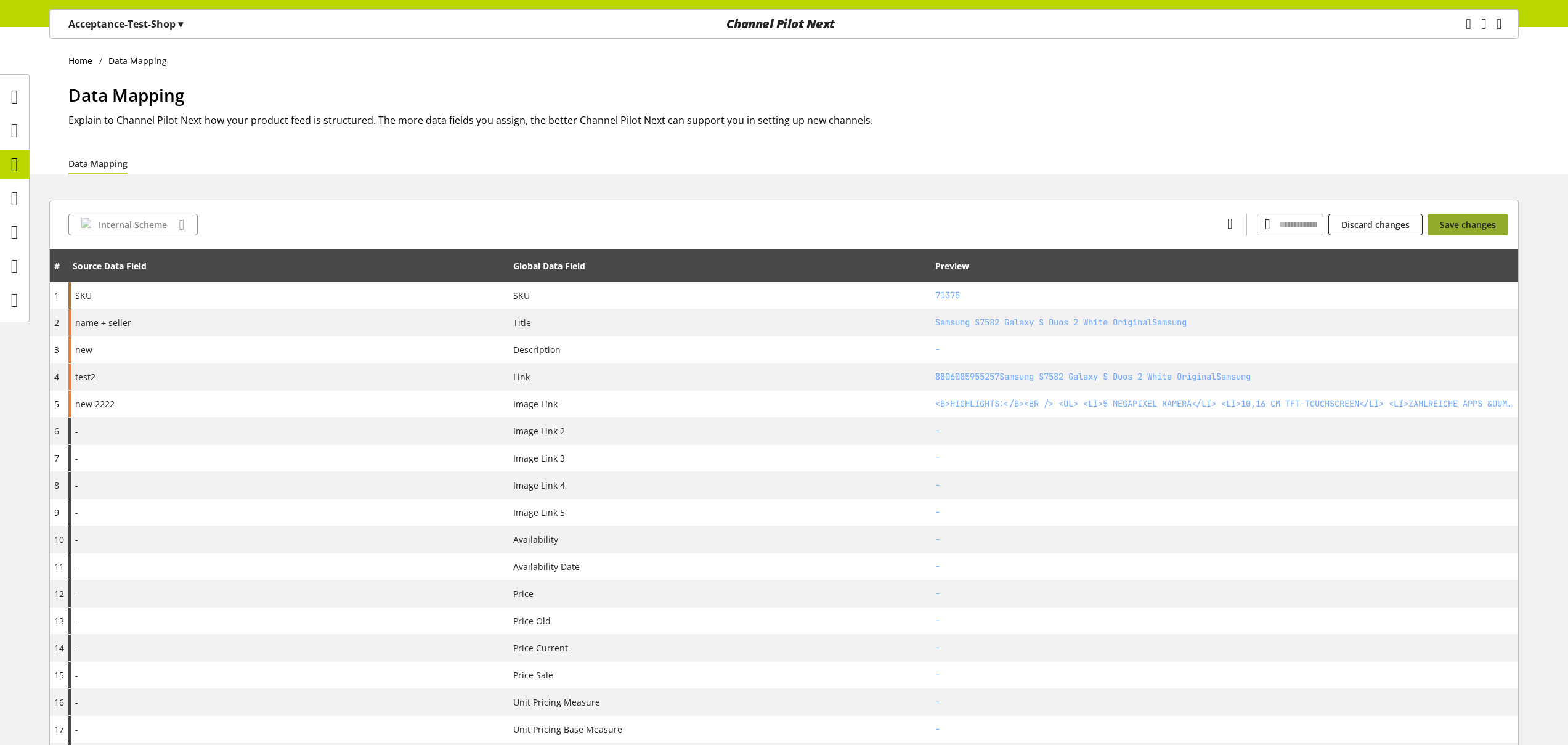
click at [1460, 233] on button "Save changes" at bounding box center [1468, 225] width 81 height 21
click at [18, 206] on icon at bounding box center [15, 198] width 7 height 25
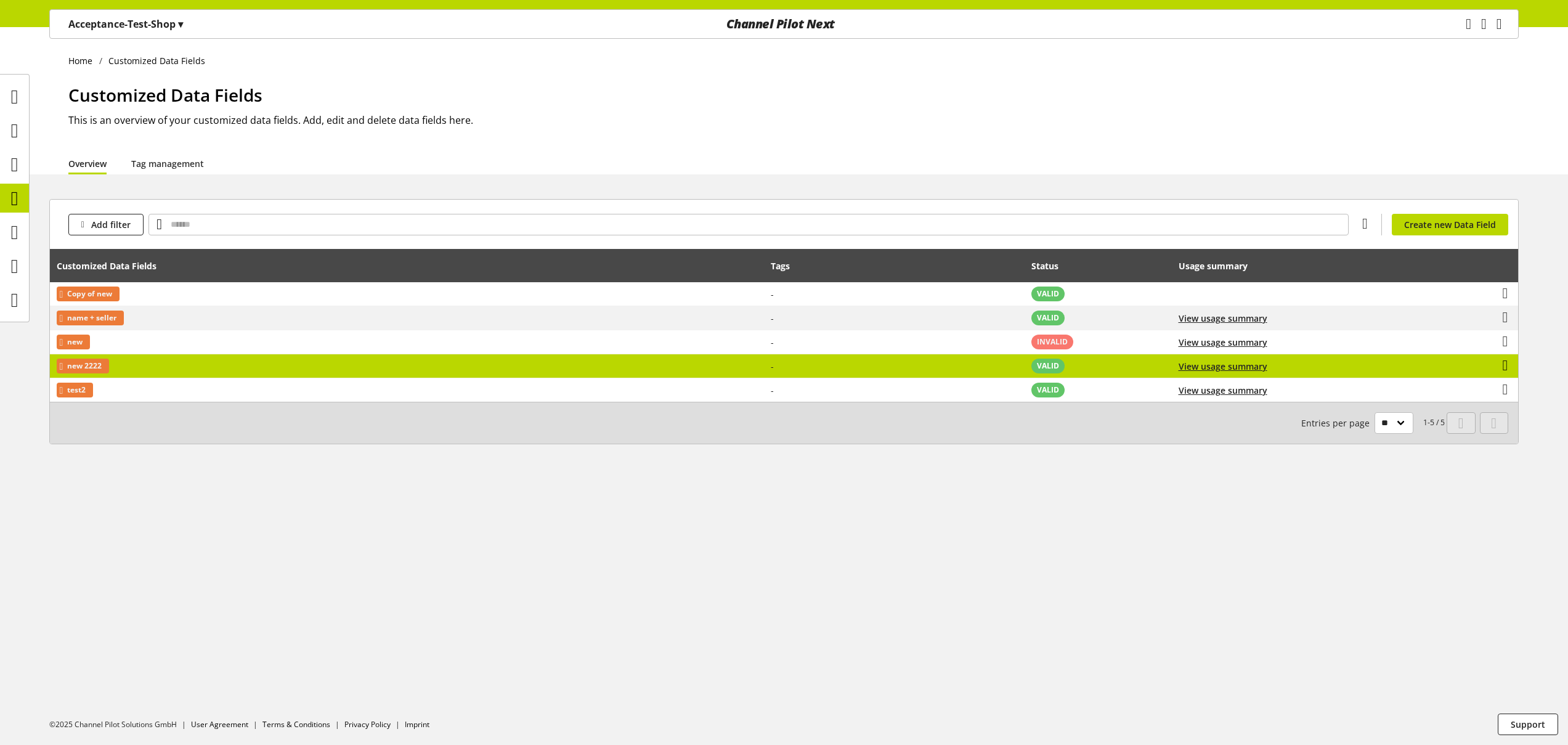
click at [1505, 366] on icon at bounding box center [1506, 365] width 6 height 22
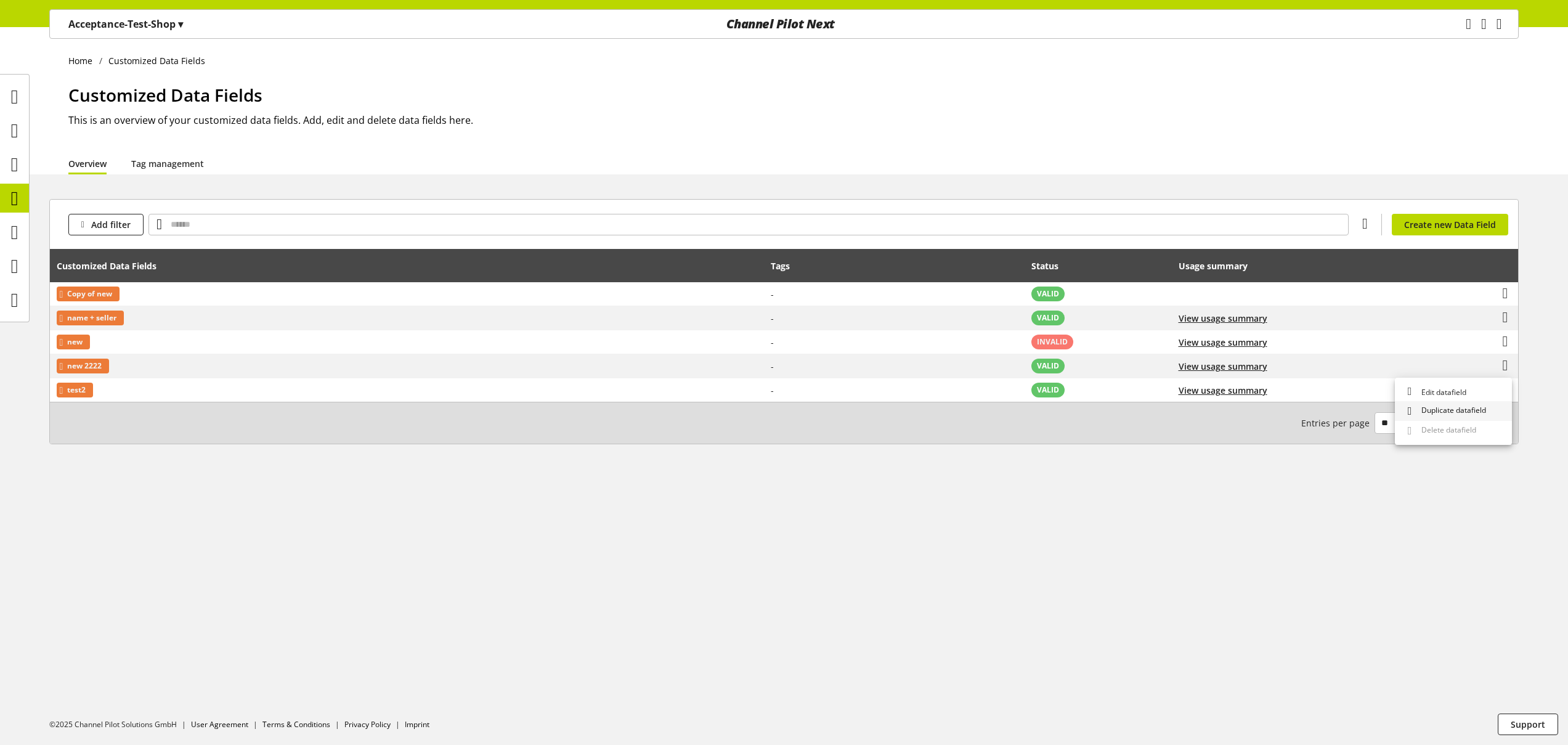
click at [1487, 404] on link "Duplicate datafield" at bounding box center [1453, 411] width 117 height 20
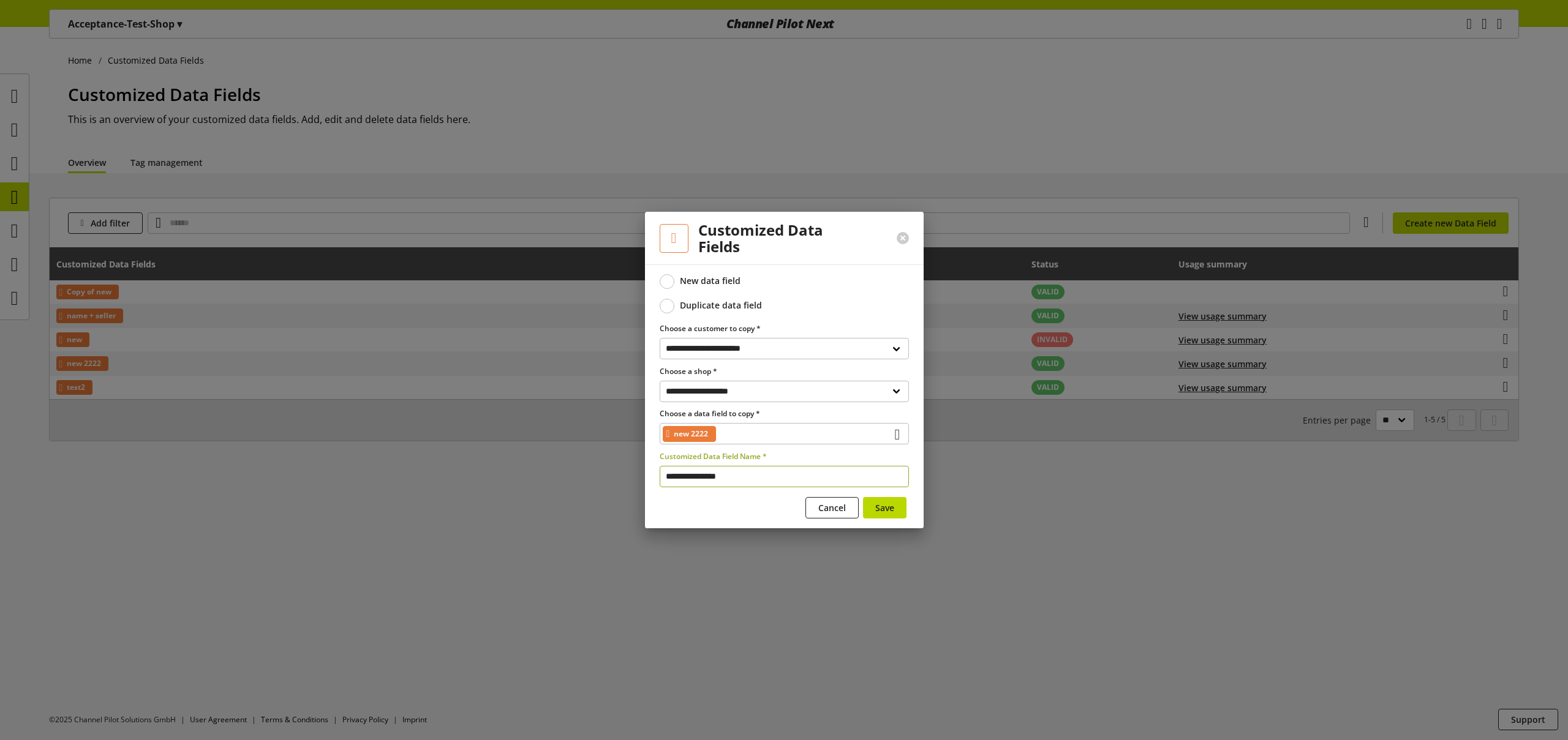
drag, startPoint x: 699, startPoint y: 477, endPoint x: 590, endPoint y: 462, distance: 110.0
click at [618, 477] on div "**********" at bounding box center [784, 370] width 1568 height 740
type input "********"
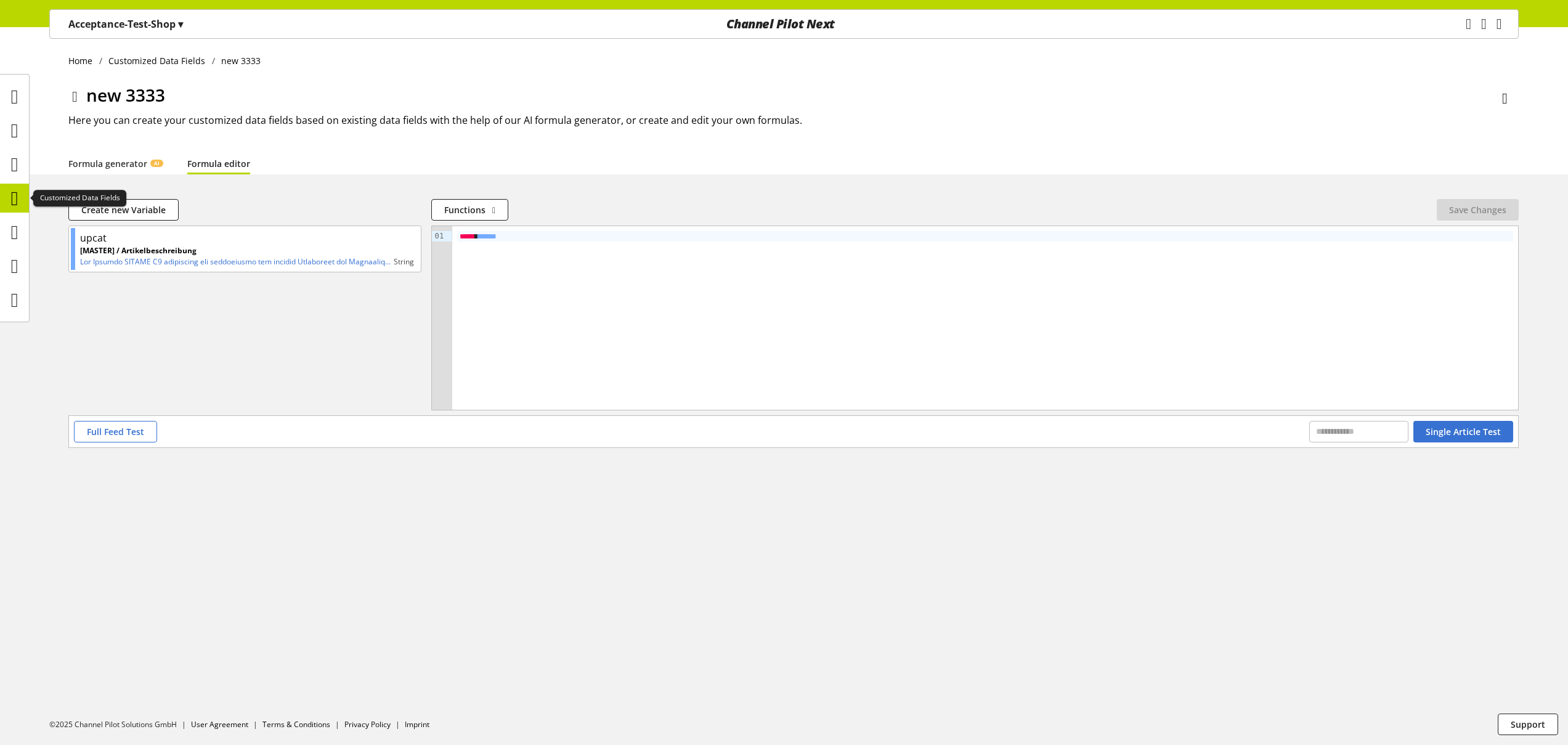
click at [16, 201] on icon at bounding box center [15, 198] width 7 height 25
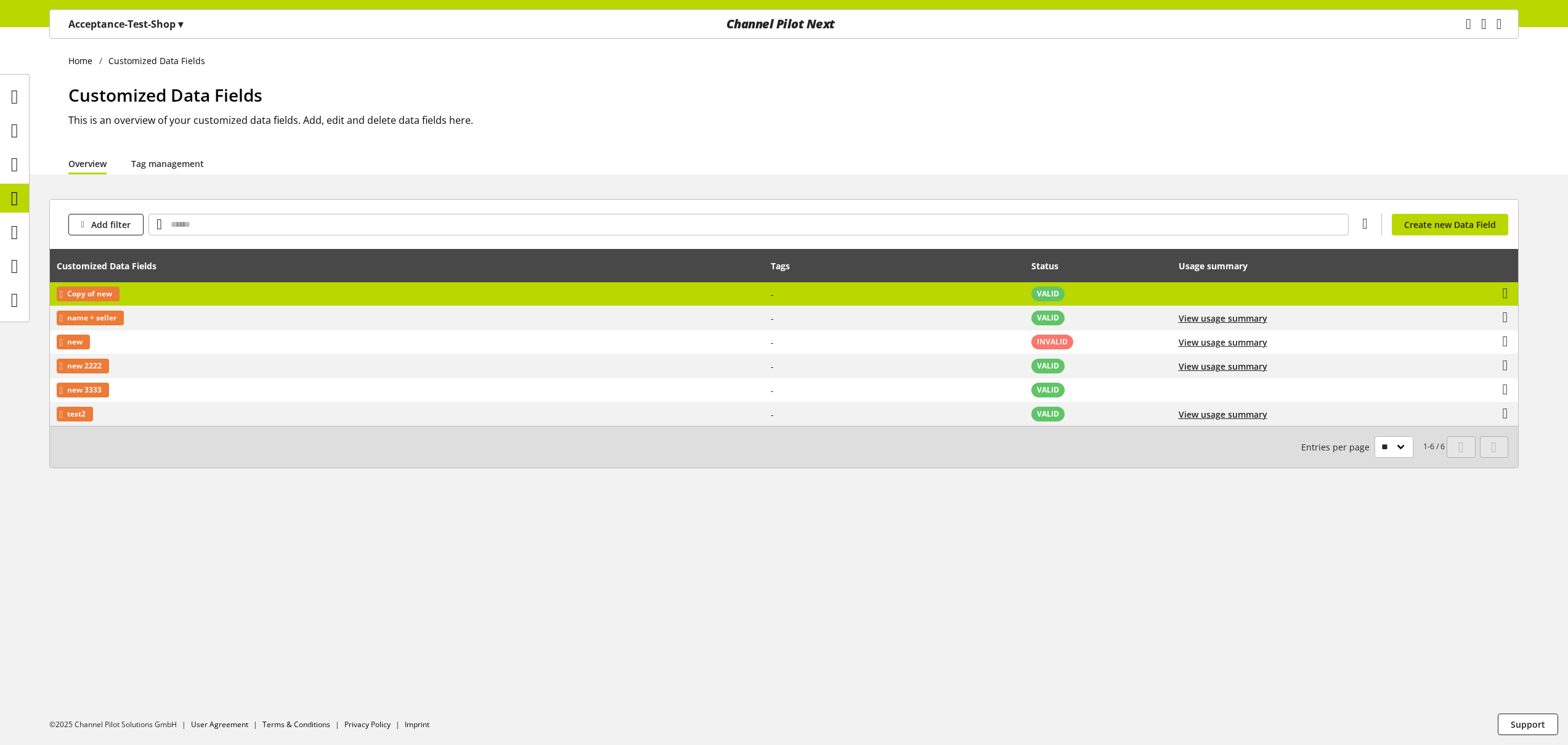
click at [750, 301] on td "Copy of new" at bounding box center [407, 294] width 714 height 24
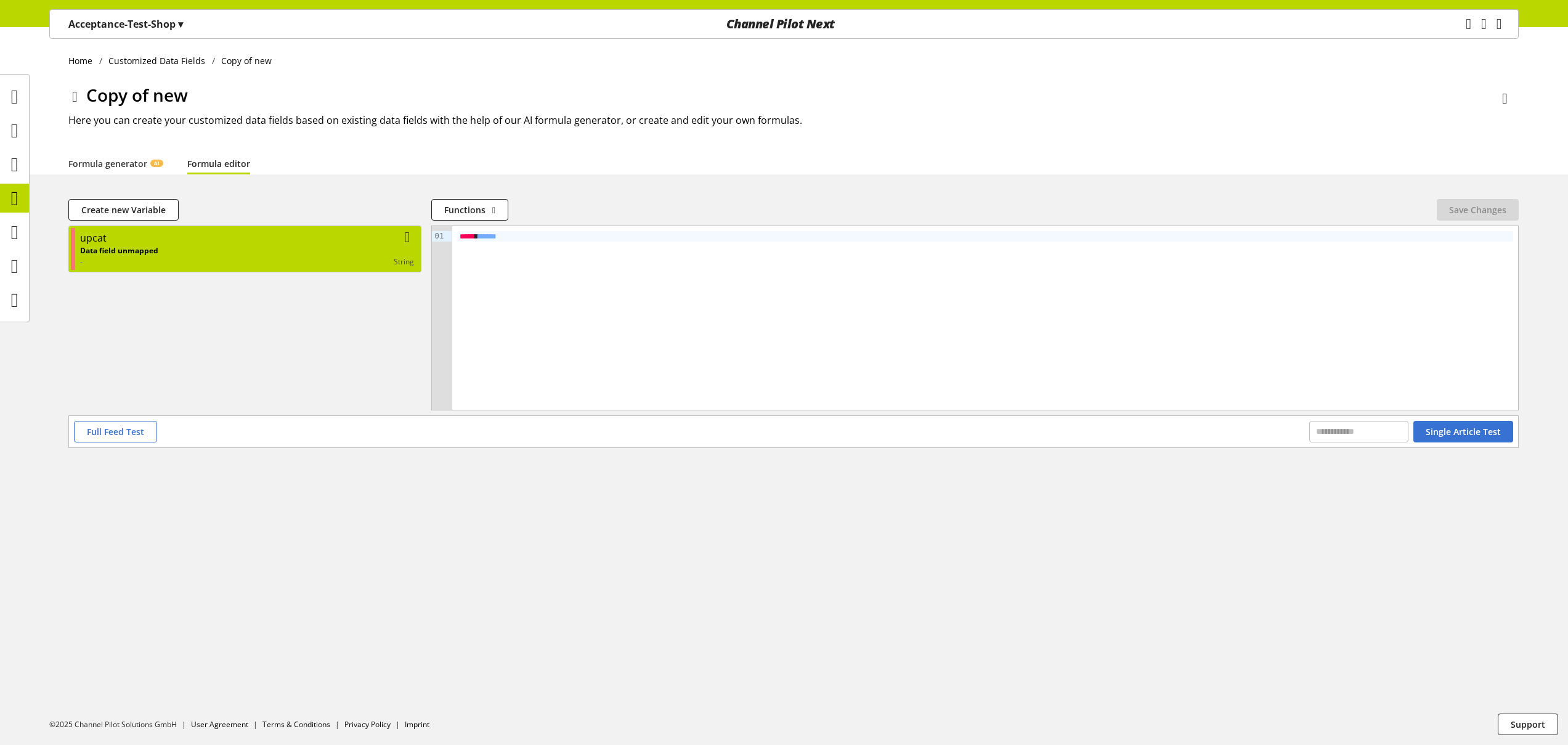
click at [322, 257] on div "string" at bounding box center [286, 262] width 256 height 11
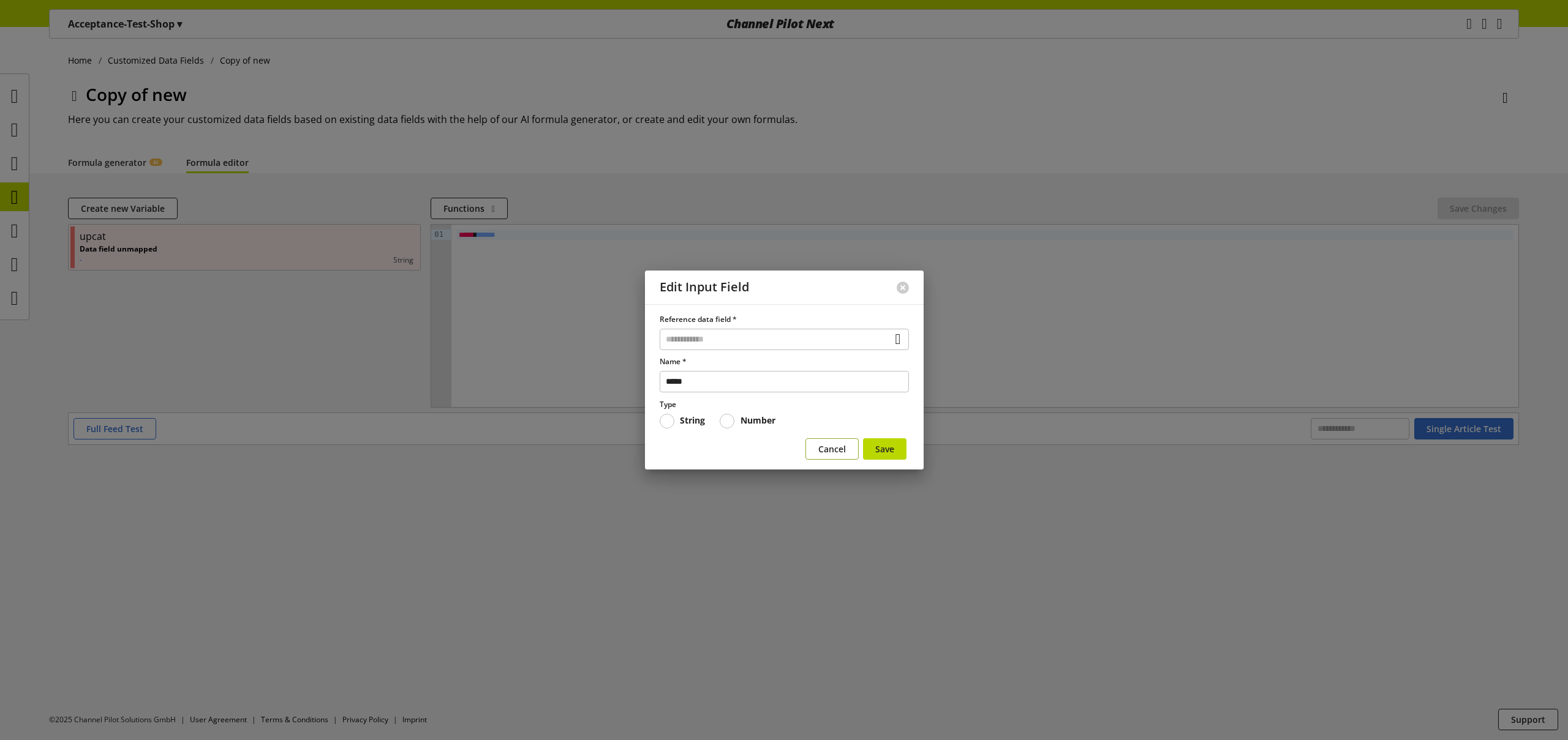
click at [822, 447] on span "Cancel" at bounding box center [832, 449] width 27 height 13
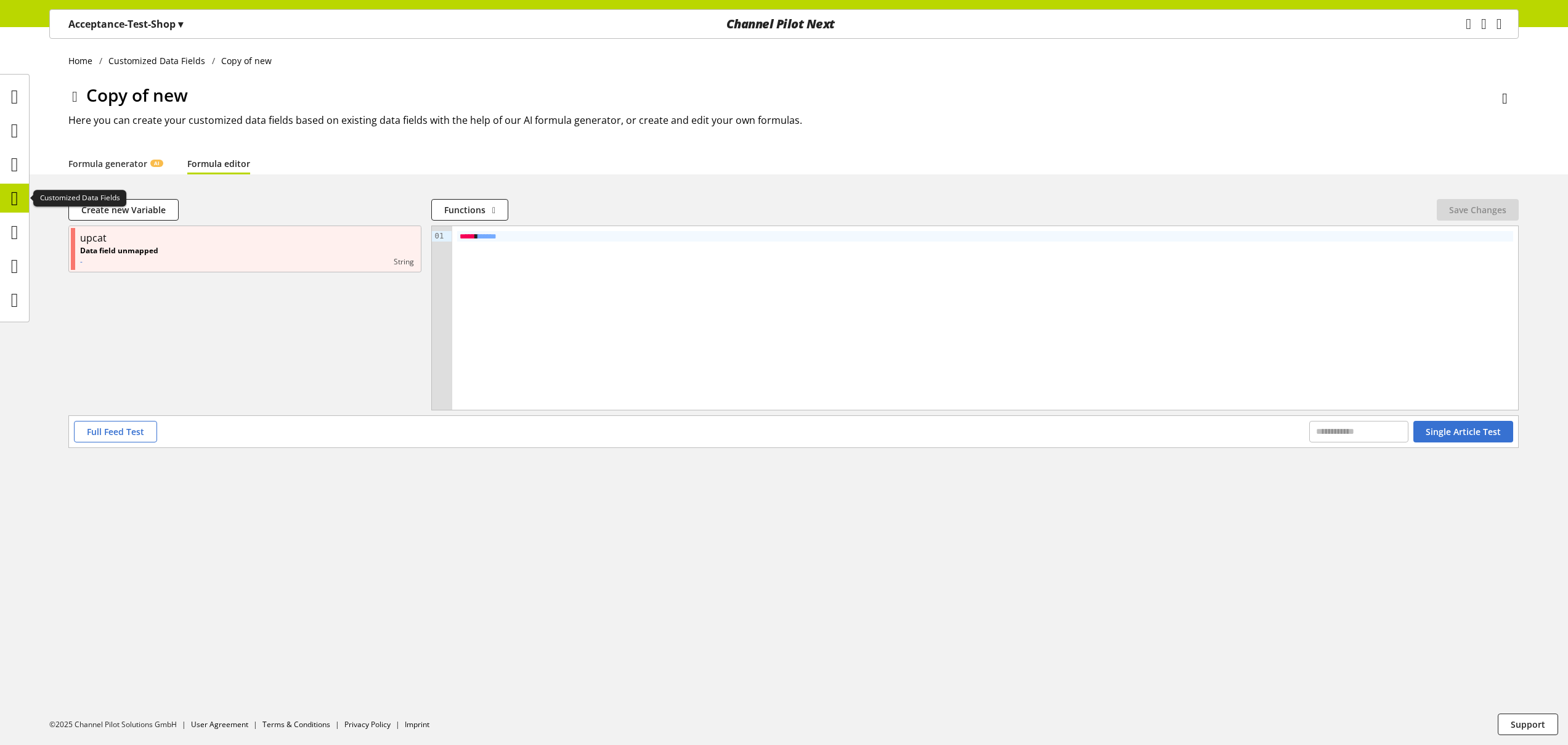
click at [18, 201] on icon at bounding box center [15, 198] width 7 height 25
click at [18, 196] on icon at bounding box center [15, 198] width 7 height 25
